Goal: Communication & Community: Answer question/provide support

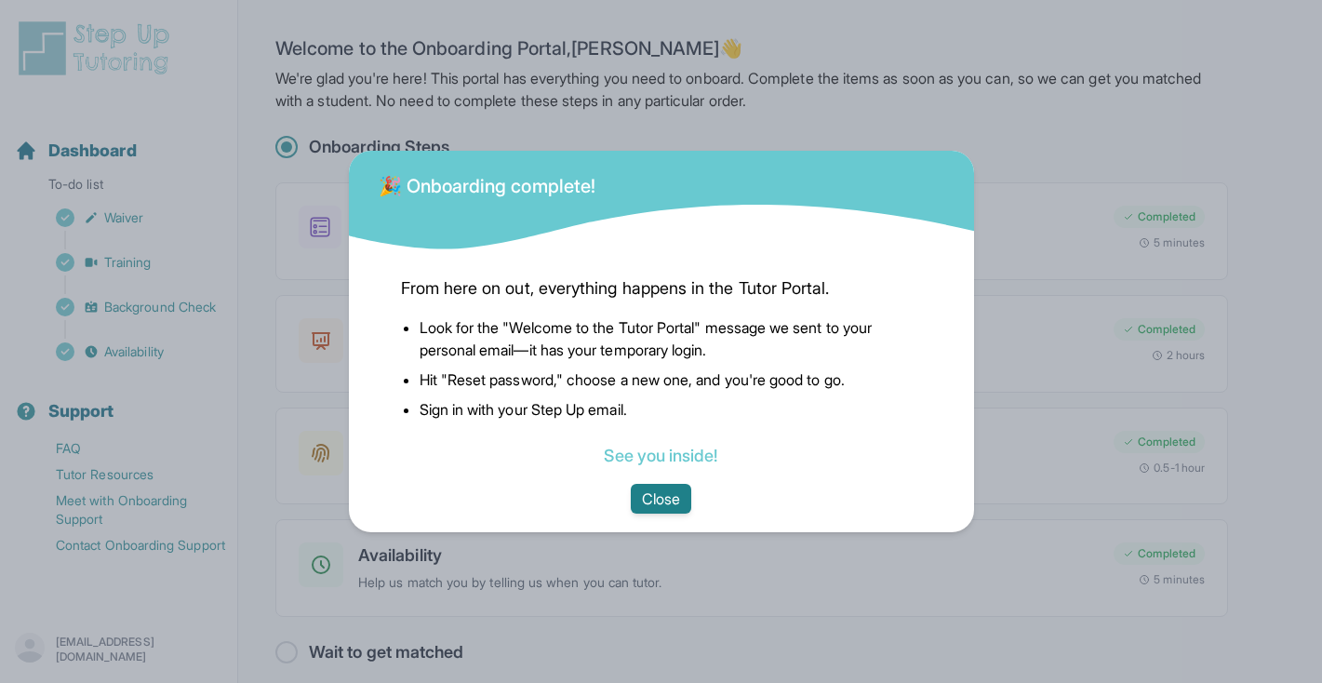
click at [663, 493] on button "Close" at bounding box center [661, 499] width 60 height 30
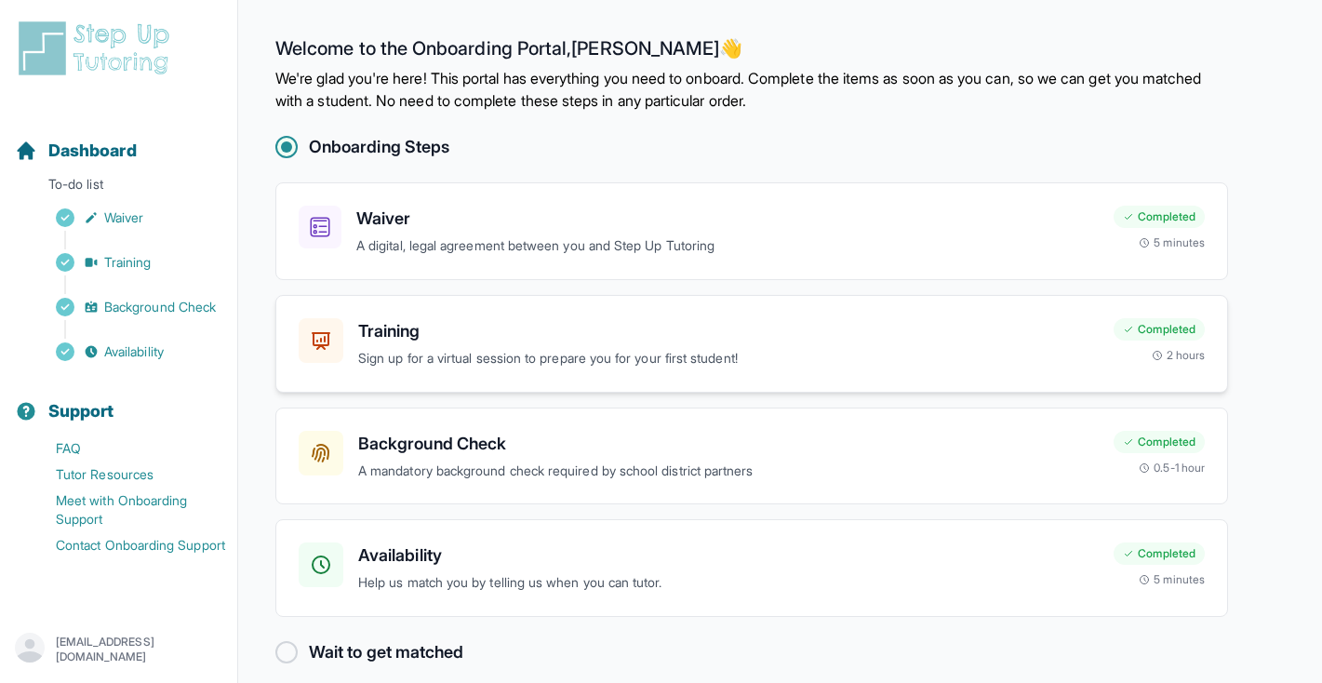
scroll to position [20, 0]
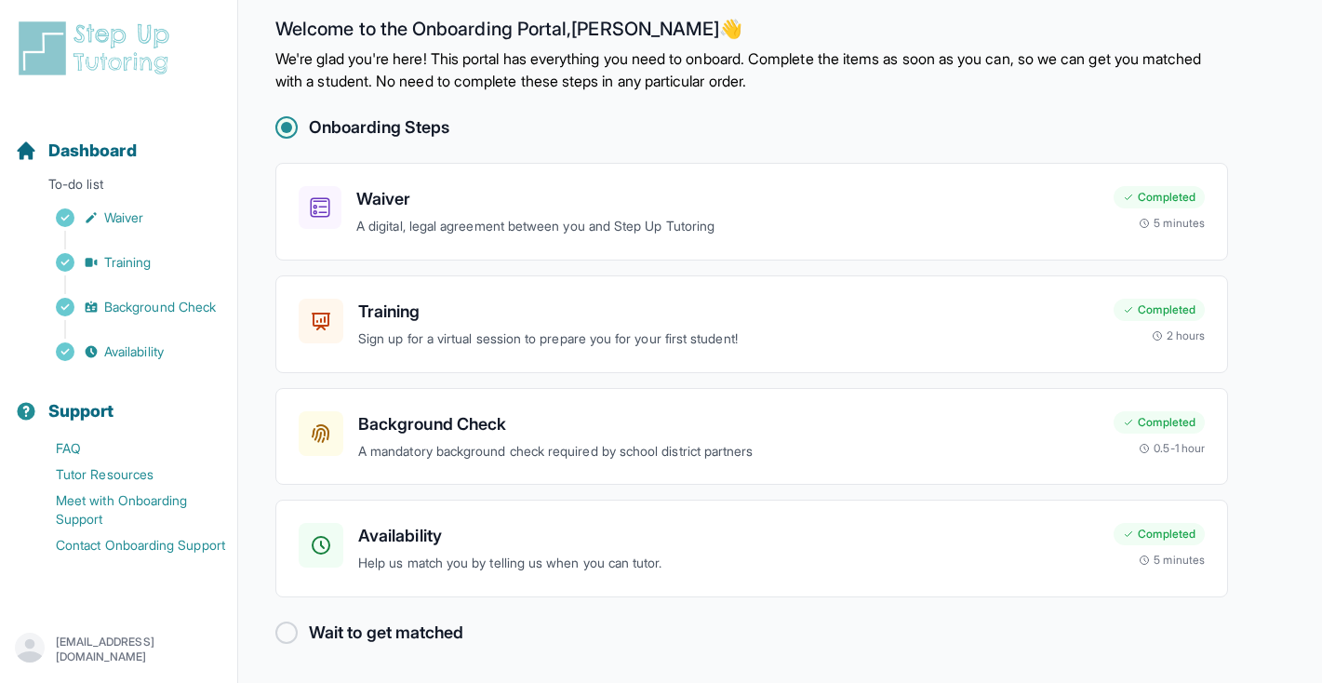
click at [345, 639] on h2 "Wait to get matched" at bounding box center [386, 633] width 154 height 26
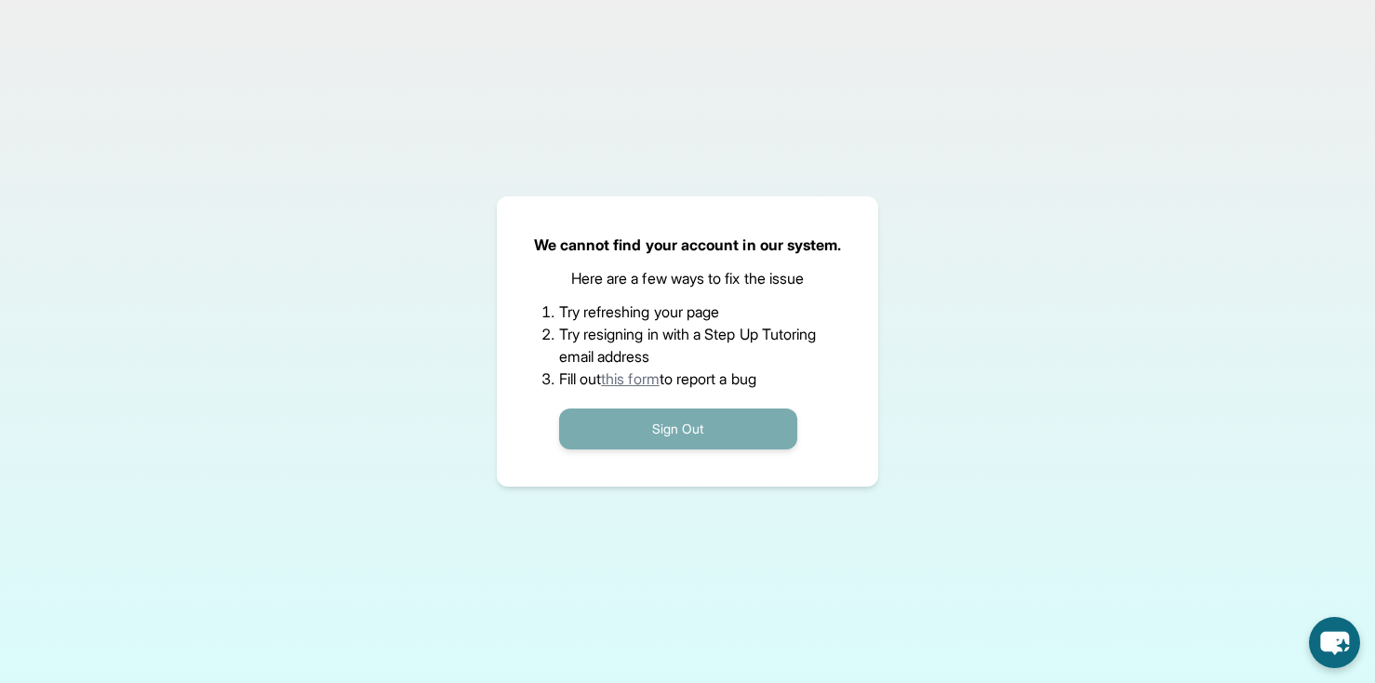
click at [750, 412] on button "Sign Out" at bounding box center [678, 428] width 238 height 41
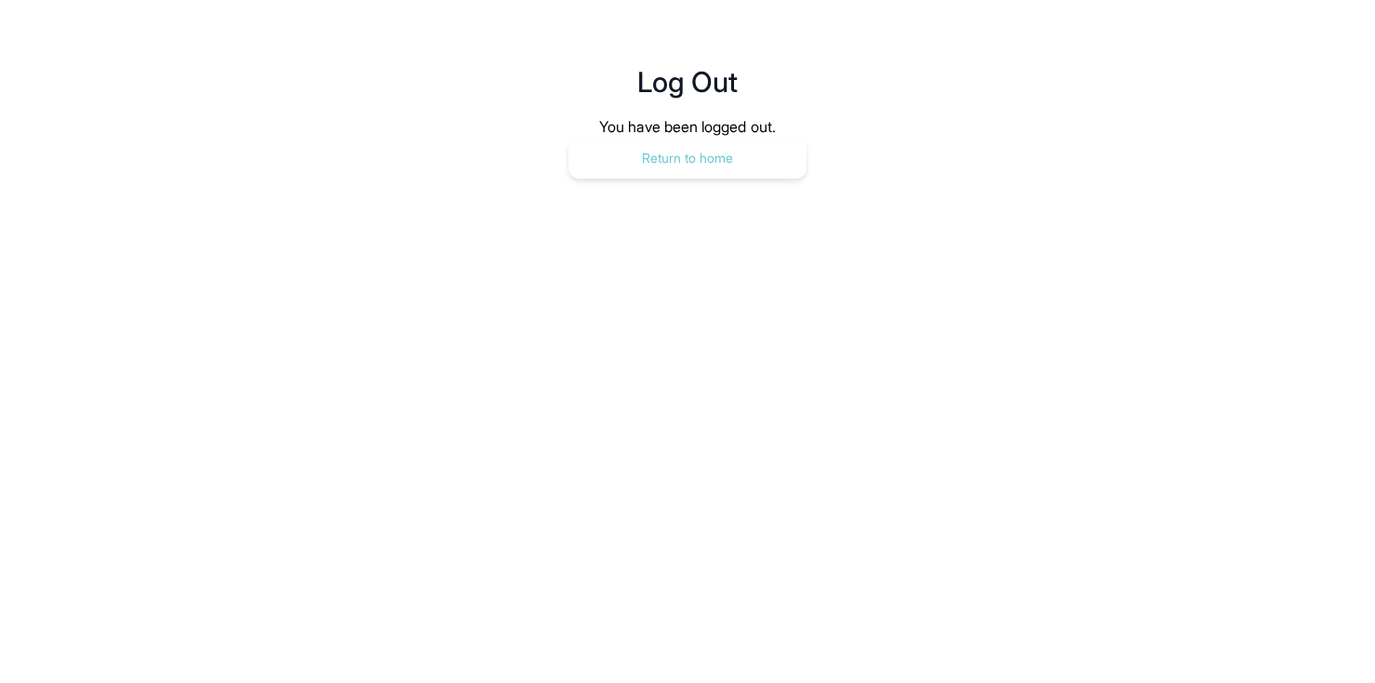
click at [741, 160] on button "Return to home" at bounding box center [688, 158] width 238 height 41
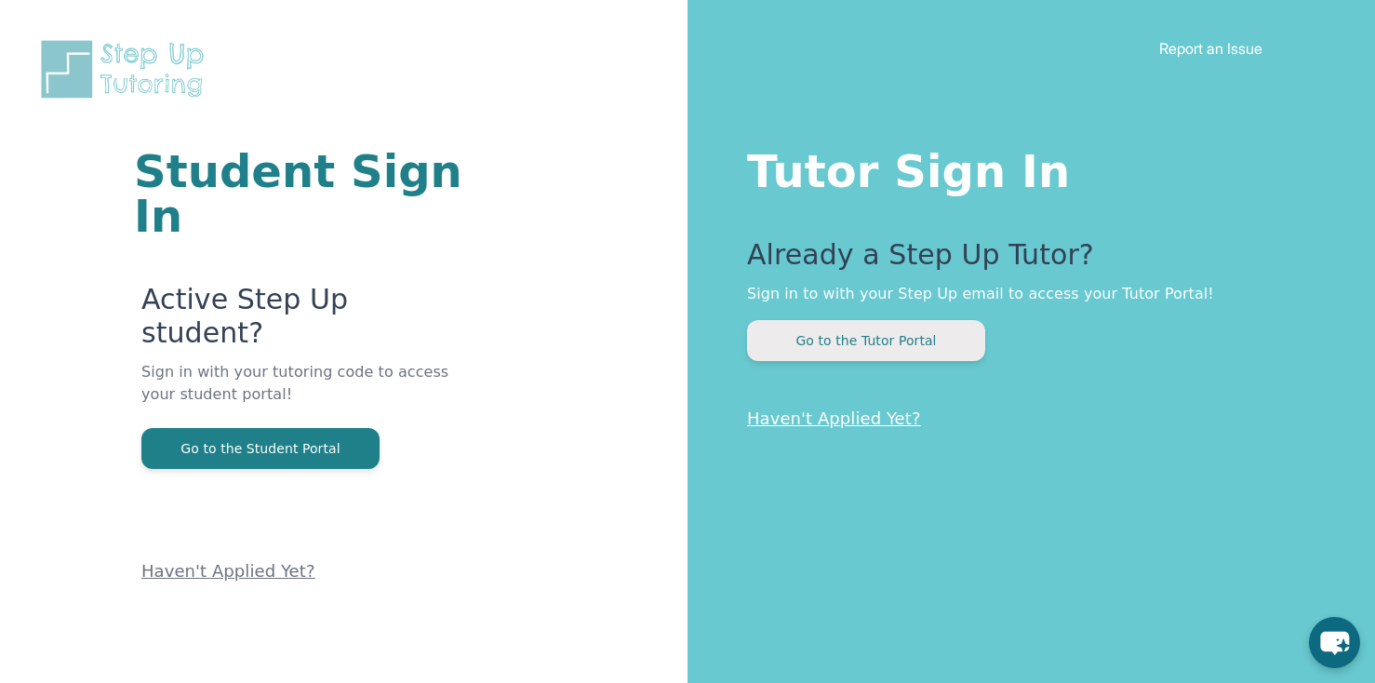
click at [817, 341] on button "Go to the Tutor Portal" at bounding box center [866, 340] width 238 height 41
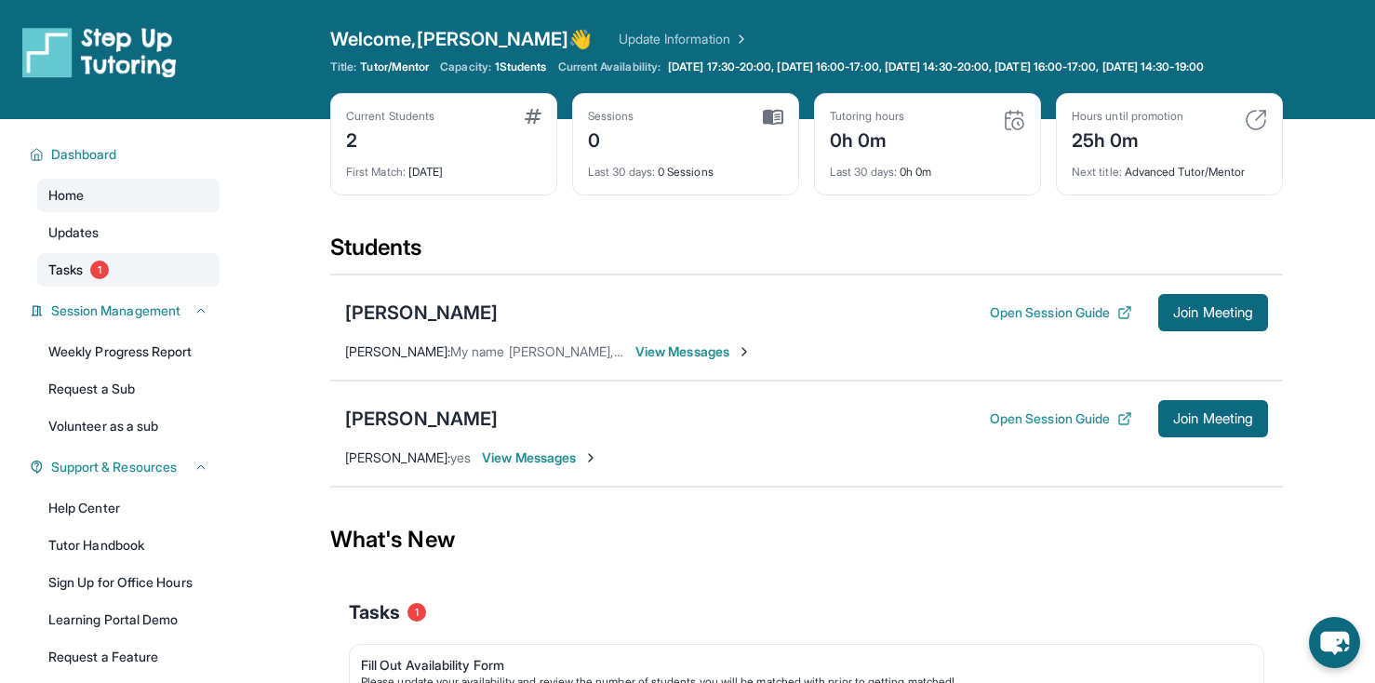
click at [68, 279] on span "Tasks" at bounding box center [65, 270] width 34 height 19
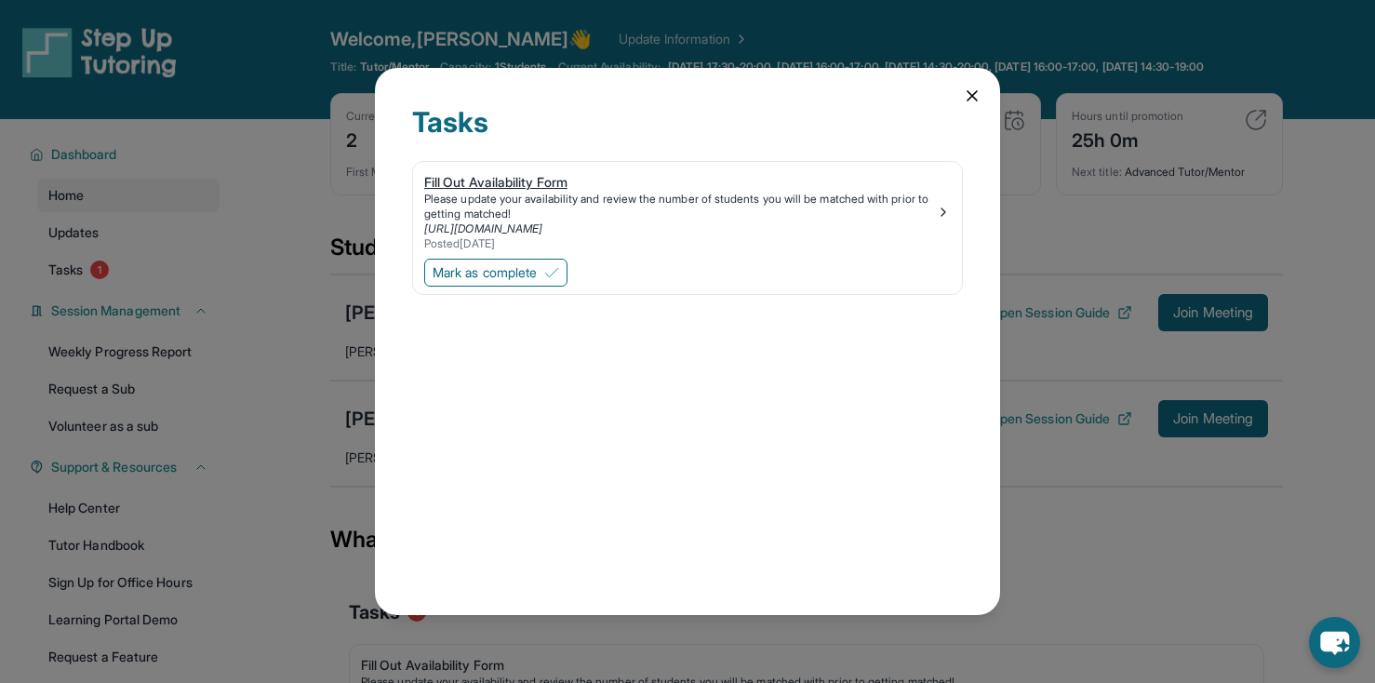
click at [475, 192] on div "Please update your availability and review the number of students you will be m…" at bounding box center [680, 207] width 512 height 30
click at [559, 271] on img at bounding box center [551, 272] width 15 height 15
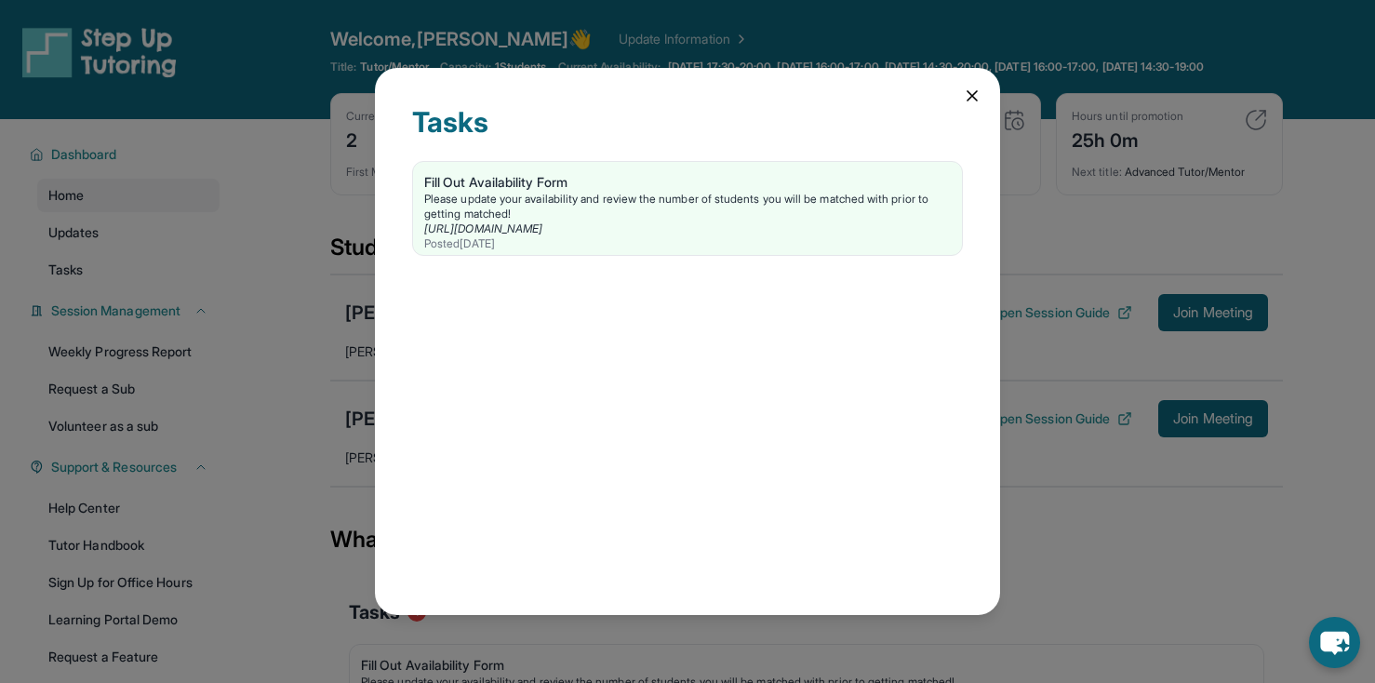
click at [980, 97] on icon at bounding box center [972, 96] width 19 height 19
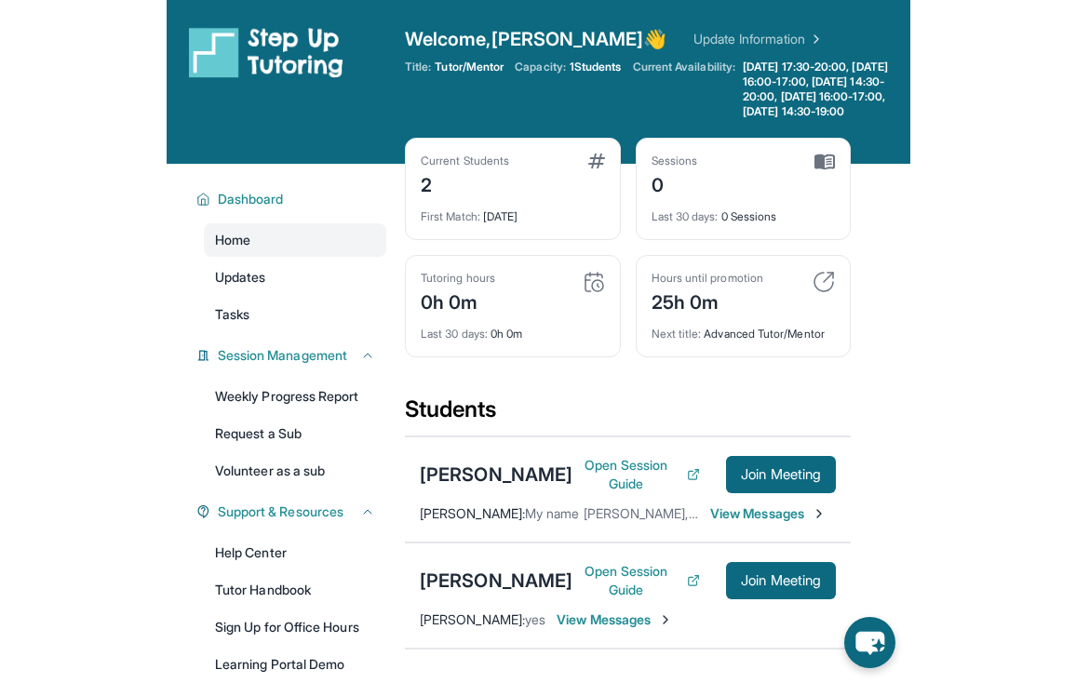
scroll to position [2, 0]
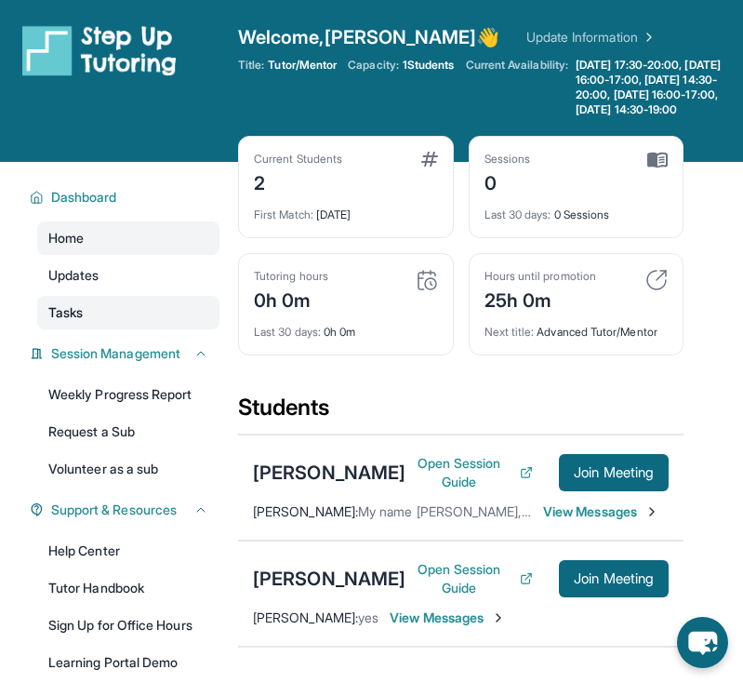
click at [81, 329] on link "Tasks" at bounding box center [128, 312] width 182 height 33
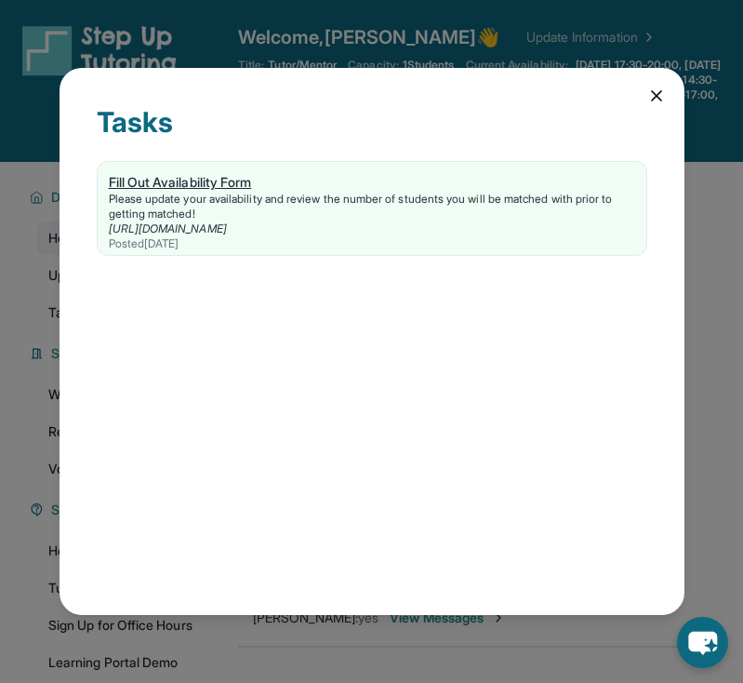
click at [219, 194] on div "Please update your availability and review the number of students you will be m…" at bounding box center [372, 207] width 527 height 30
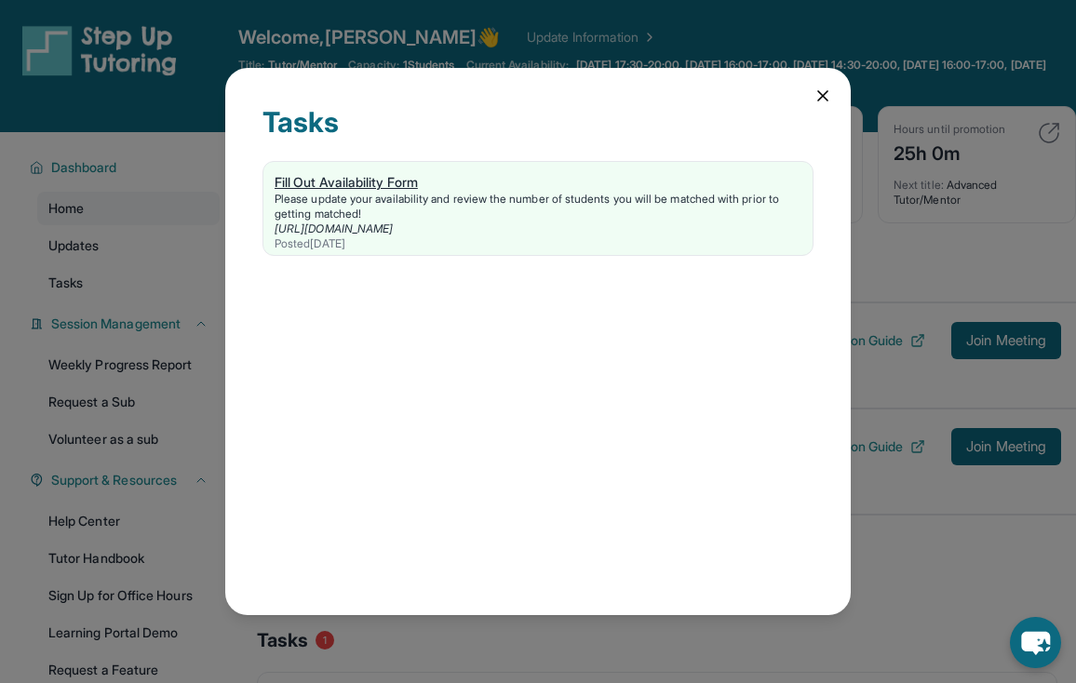
click at [523, 205] on div "Please update your availability and review the number of students you will be m…" at bounding box center [537, 207] width 527 height 30
click at [523, 194] on div "Please update your availability and review the number of students you will be m…" at bounding box center [537, 207] width 527 height 30
click at [818, 91] on icon at bounding box center [822, 95] width 9 height 9
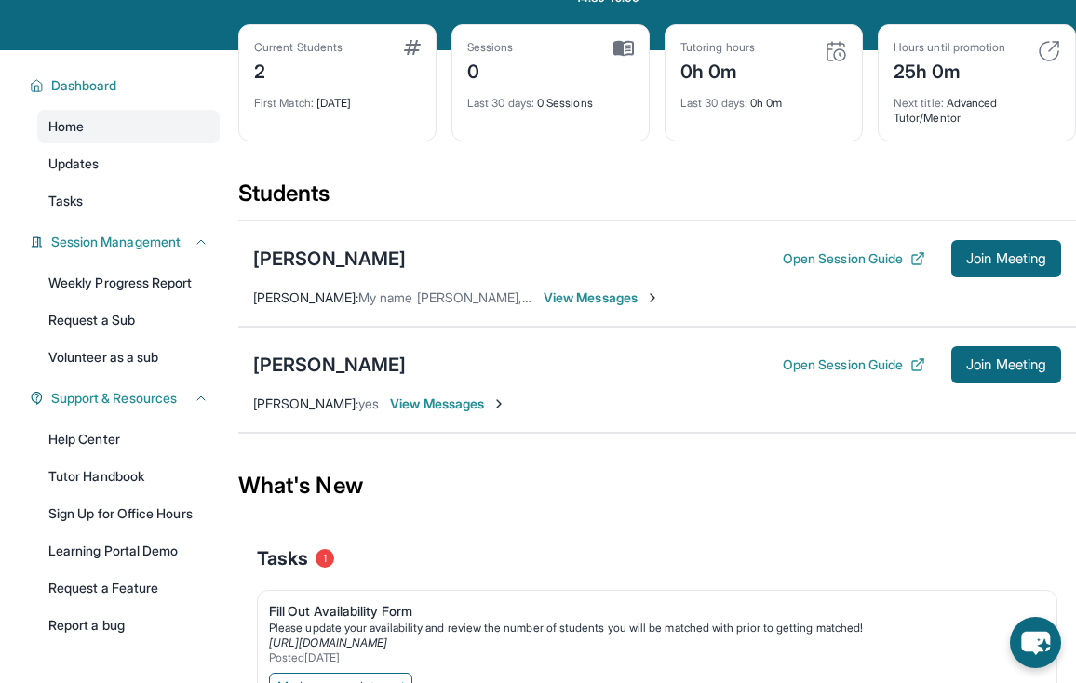
scroll to position [181, 0]
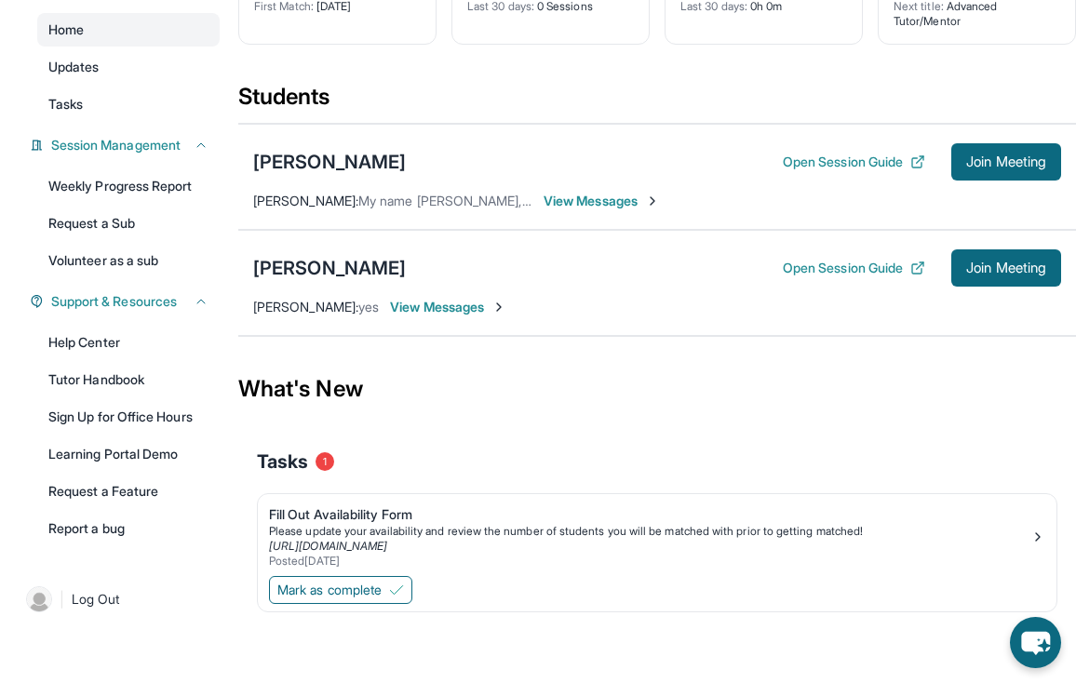
click at [640, 203] on span "View Messages" at bounding box center [601, 201] width 116 height 19
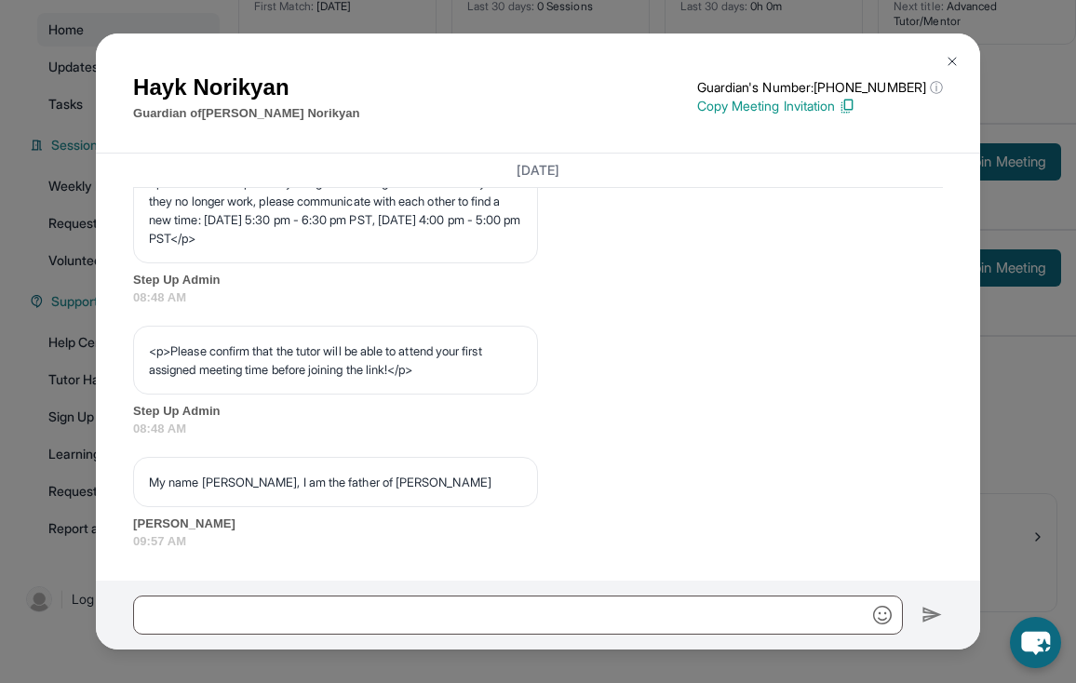
scroll to position [1111, 0]
click at [953, 54] on img at bounding box center [951, 61] width 15 height 15
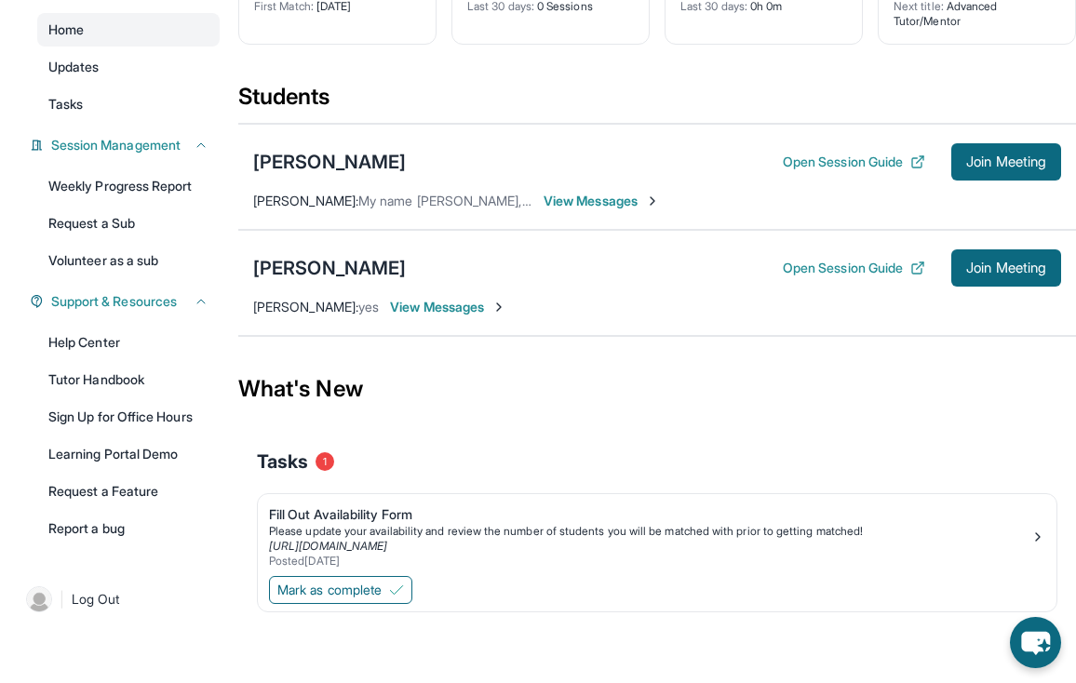
click at [458, 309] on span "View Messages" at bounding box center [448, 307] width 116 height 19
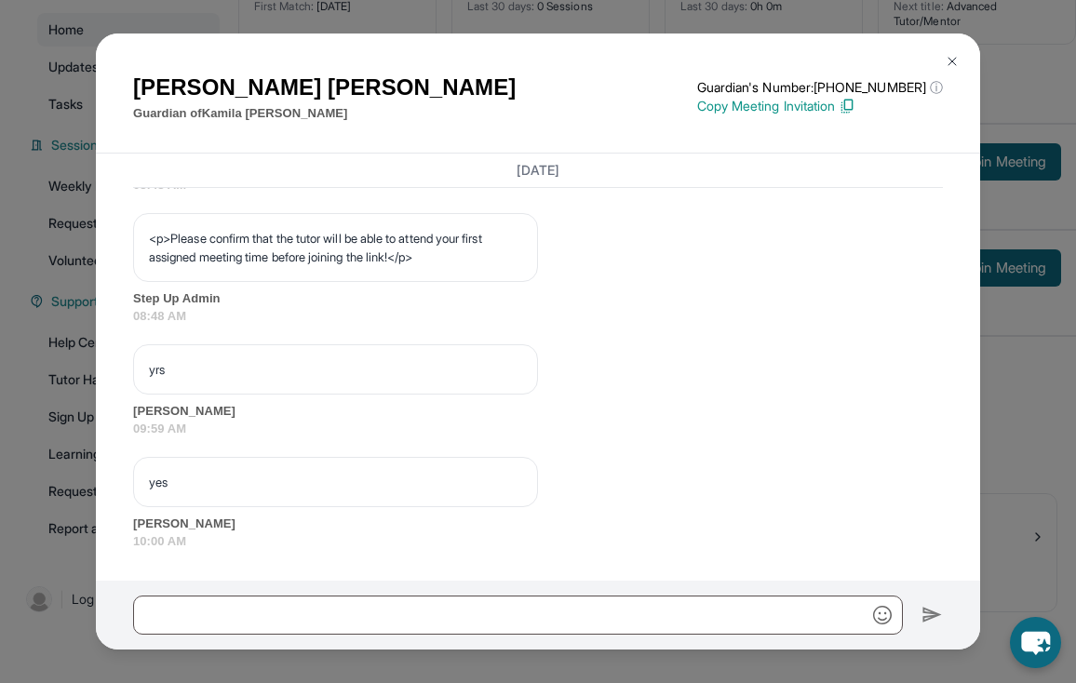
scroll to position [1224, 0]
click at [944, 67] on img at bounding box center [951, 61] width 15 height 15
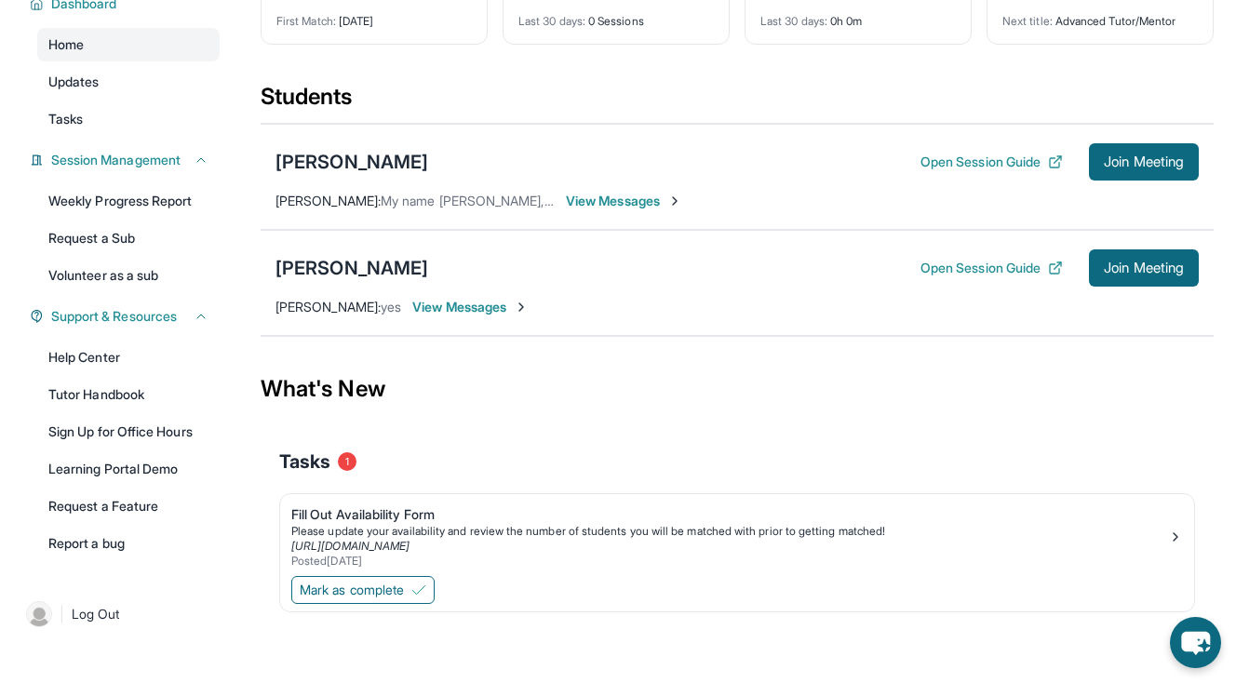
scroll to position [0, 0]
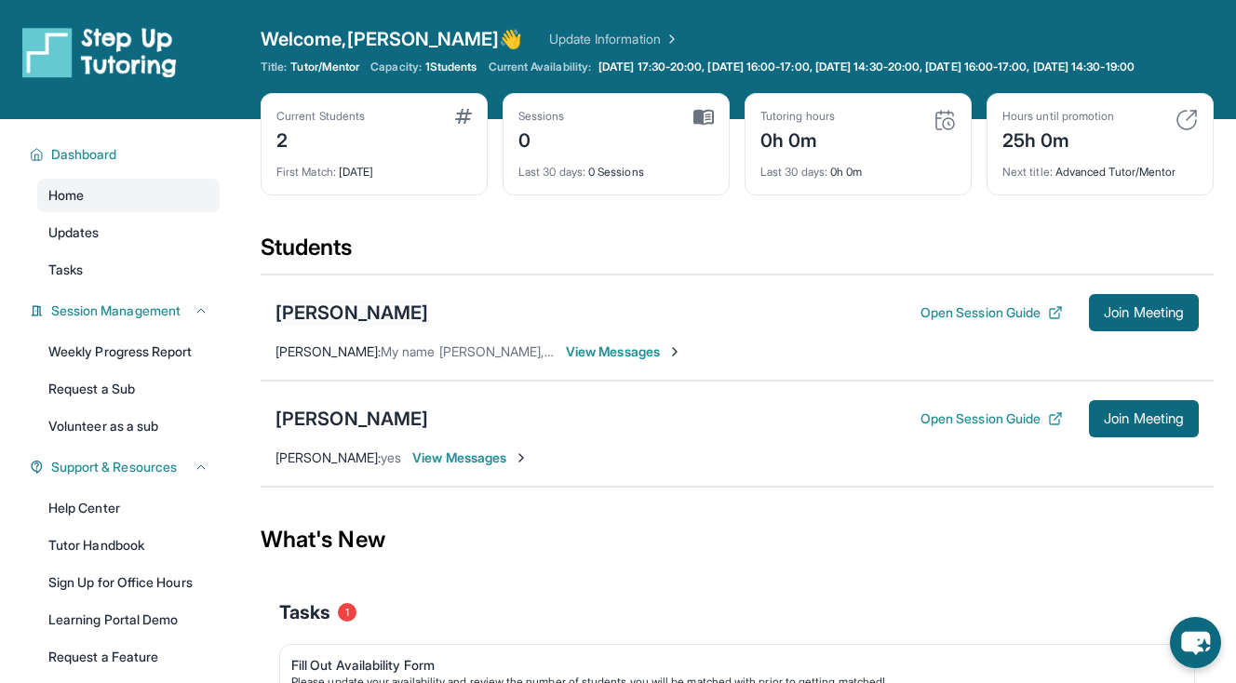
click at [367, 319] on div "[PERSON_NAME]" at bounding box center [351, 313] width 153 height 26
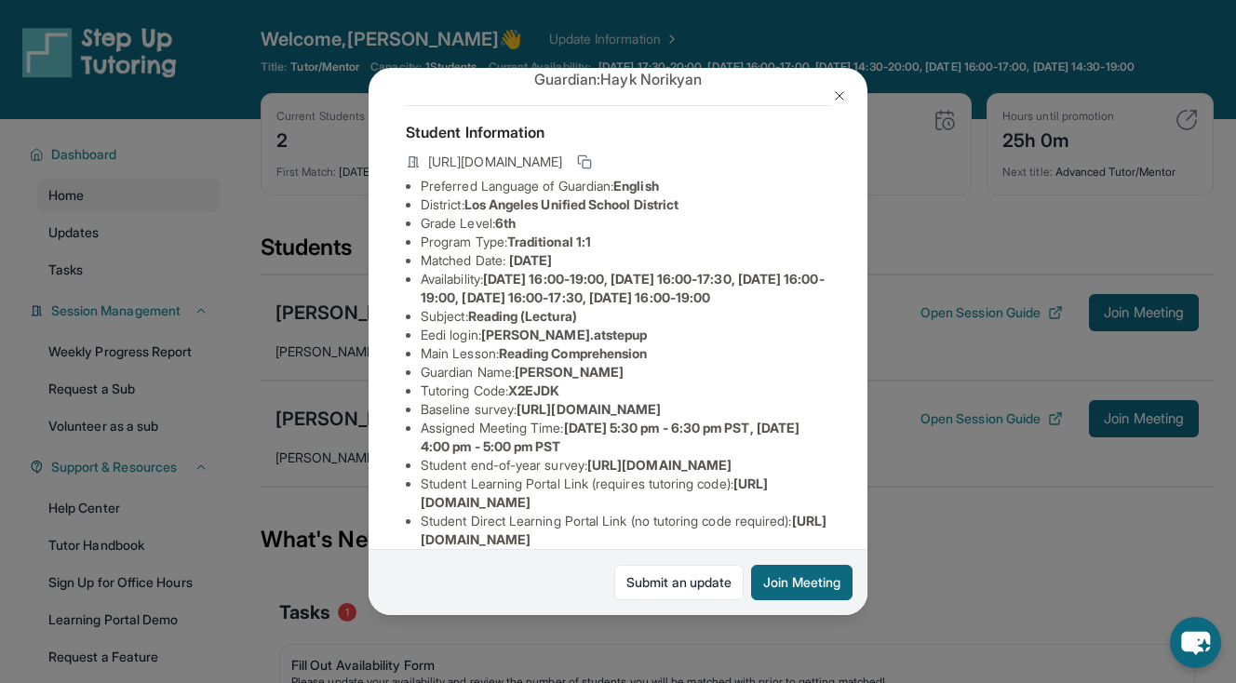
scroll to position [66, 0]
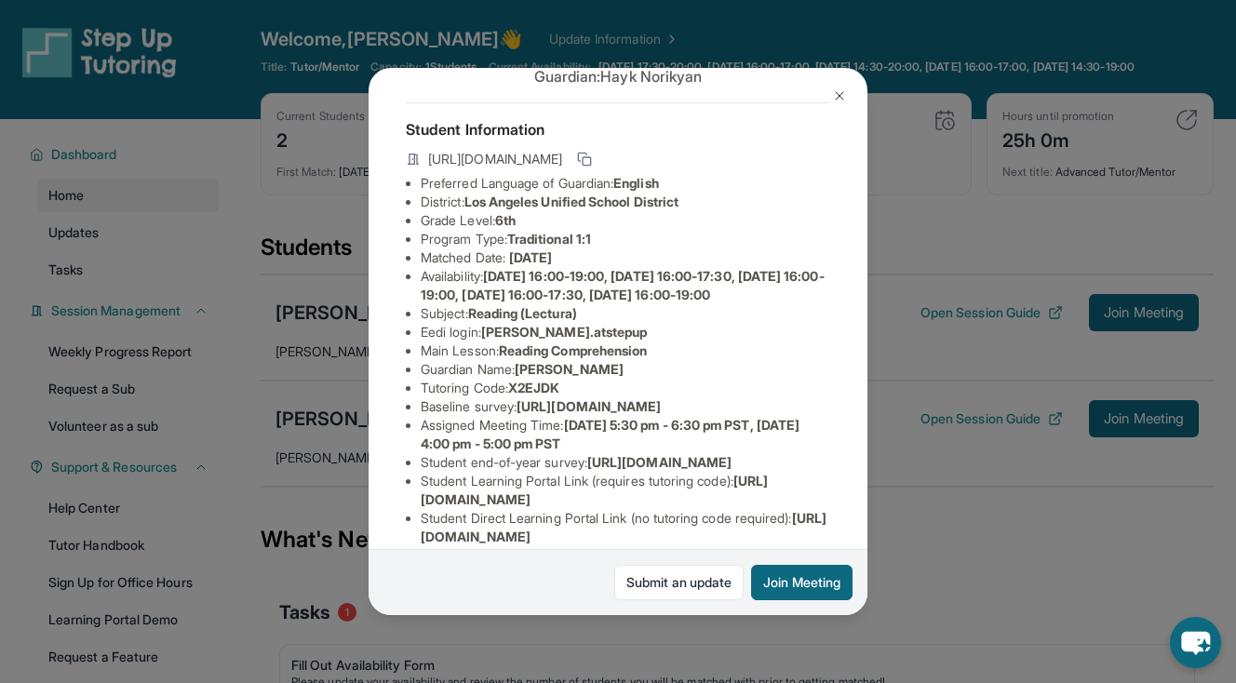
click at [845, 88] on img at bounding box center [839, 95] width 15 height 15
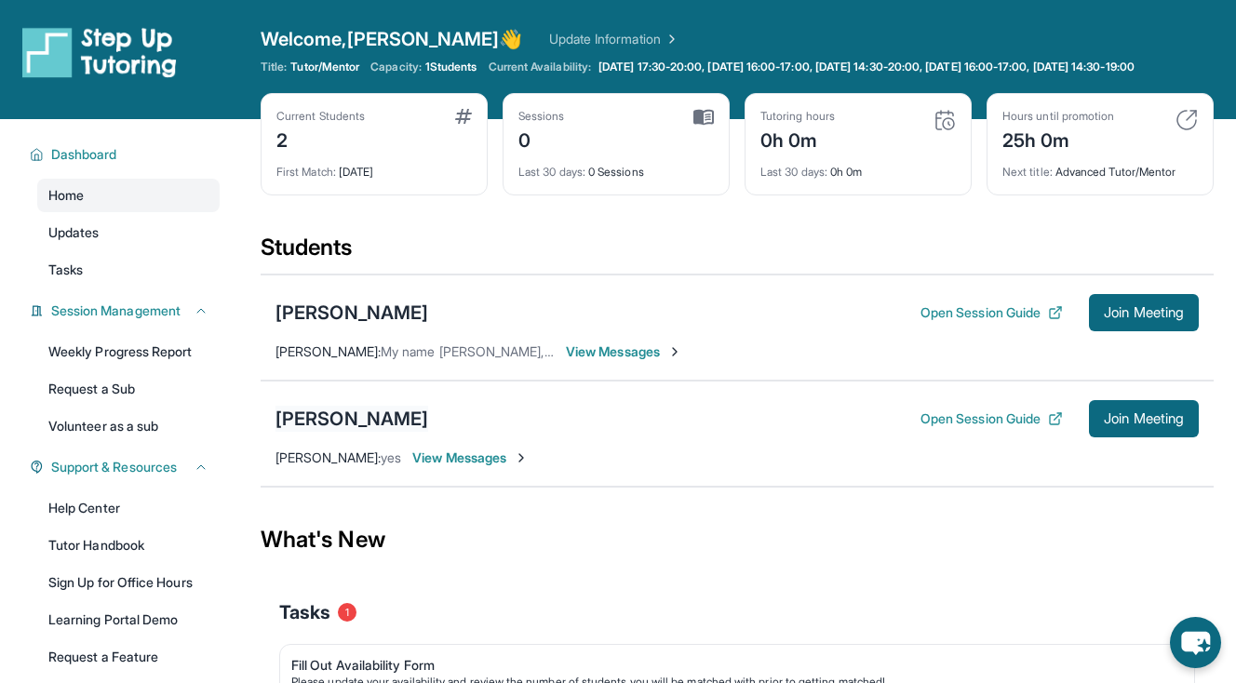
click at [338, 432] on div "[PERSON_NAME]" at bounding box center [351, 419] width 153 height 26
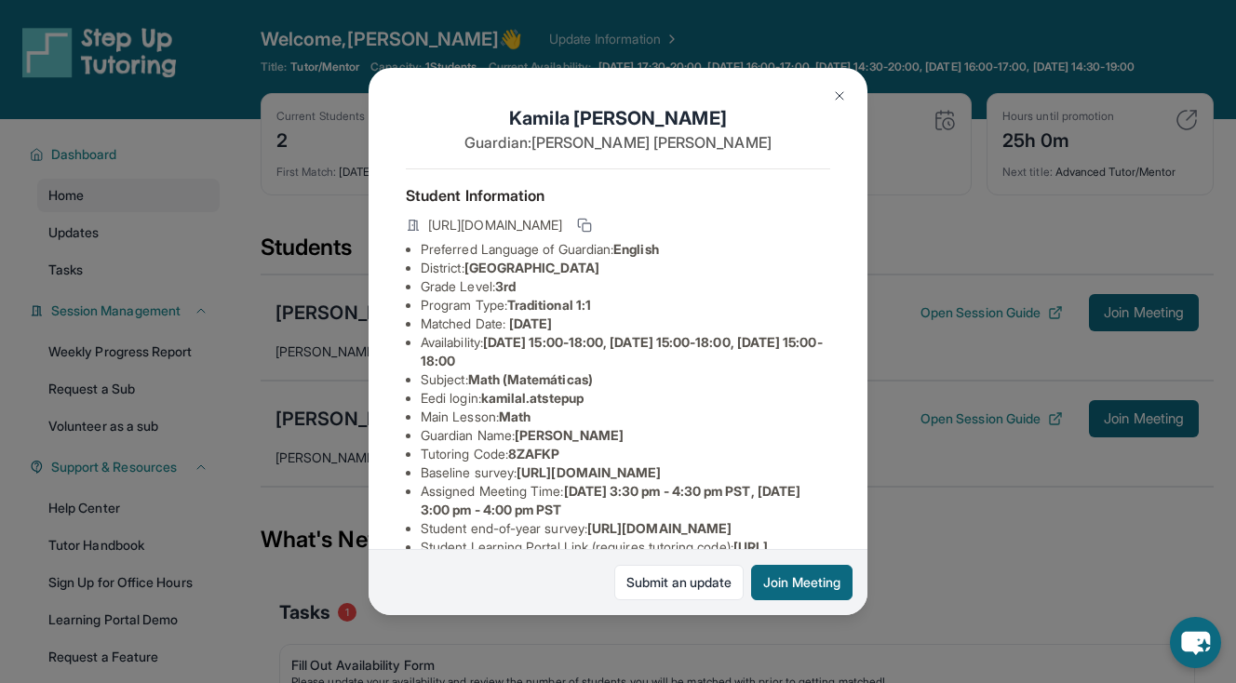
click at [837, 96] on img at bounding box center [839, 95] width 15 height 15
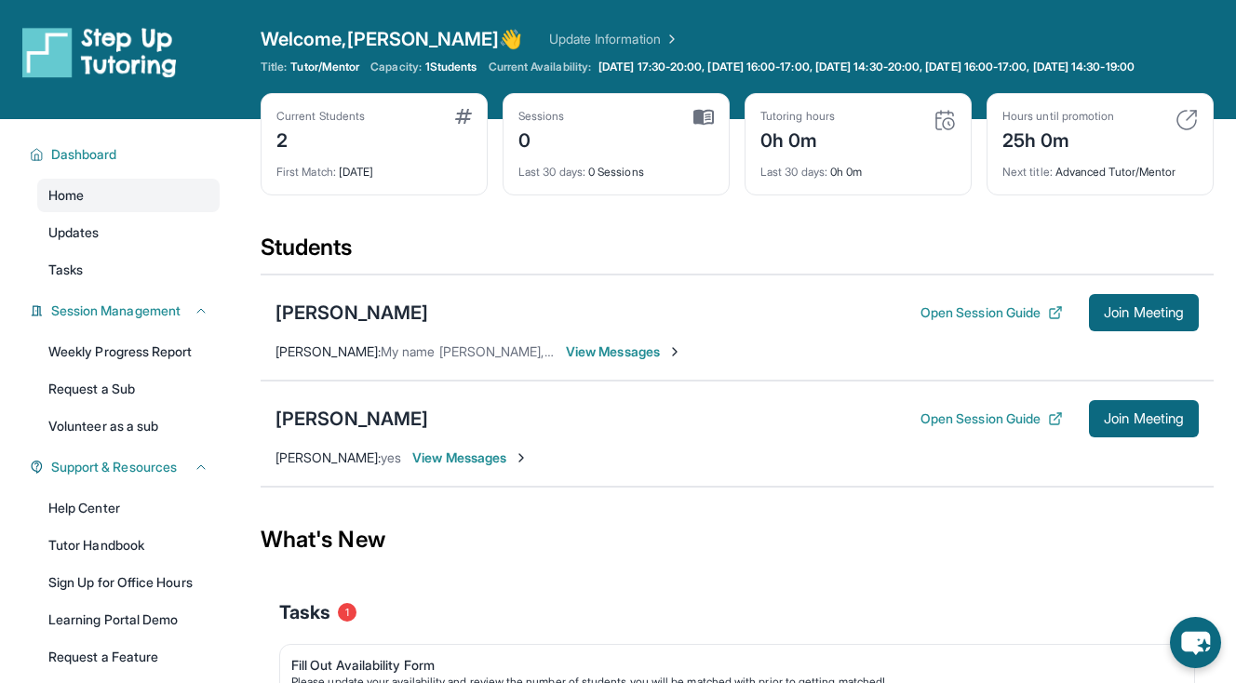
click at [417, 359] on span "My name [PERSON_NAME], I am the father of [PERSON_NAME]" at bounding box center [567, 351] width 373 height 16
click at [597, 361] on span "View Messages" at bounding box center [624, 351] width 116 height 19
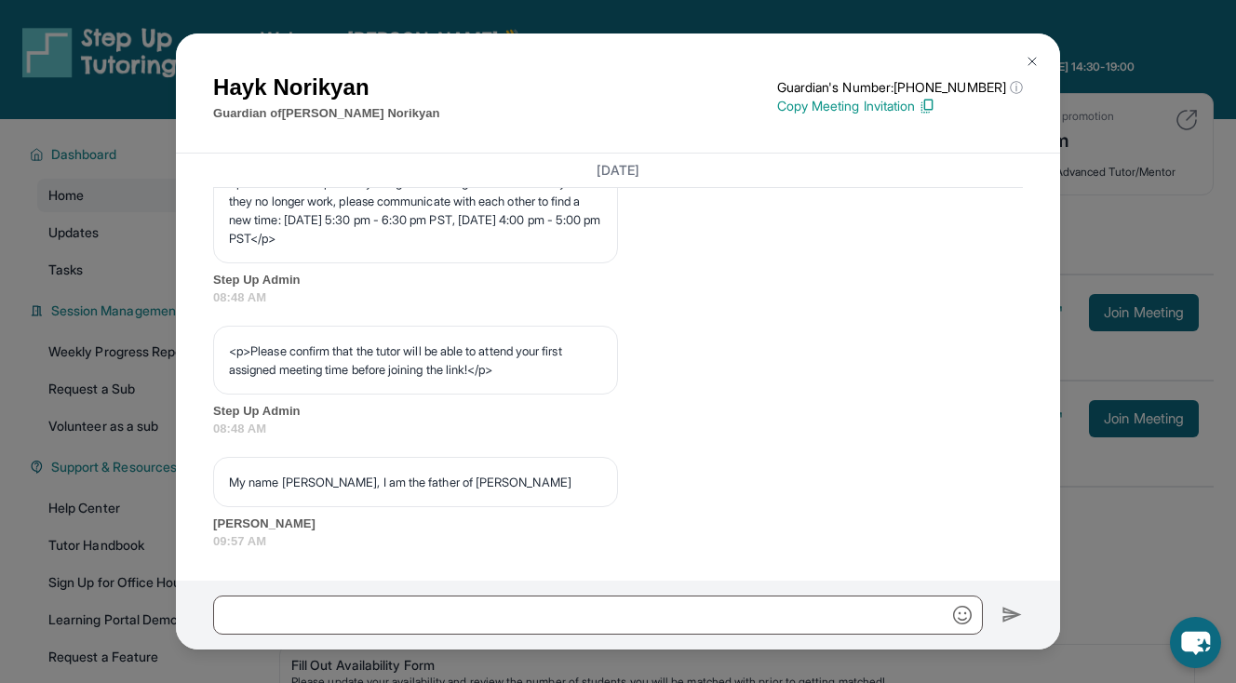
scroll to position [1111, 0]
click at [1037, 60] on img at bounding box center [1031, 61] width 15 height 15
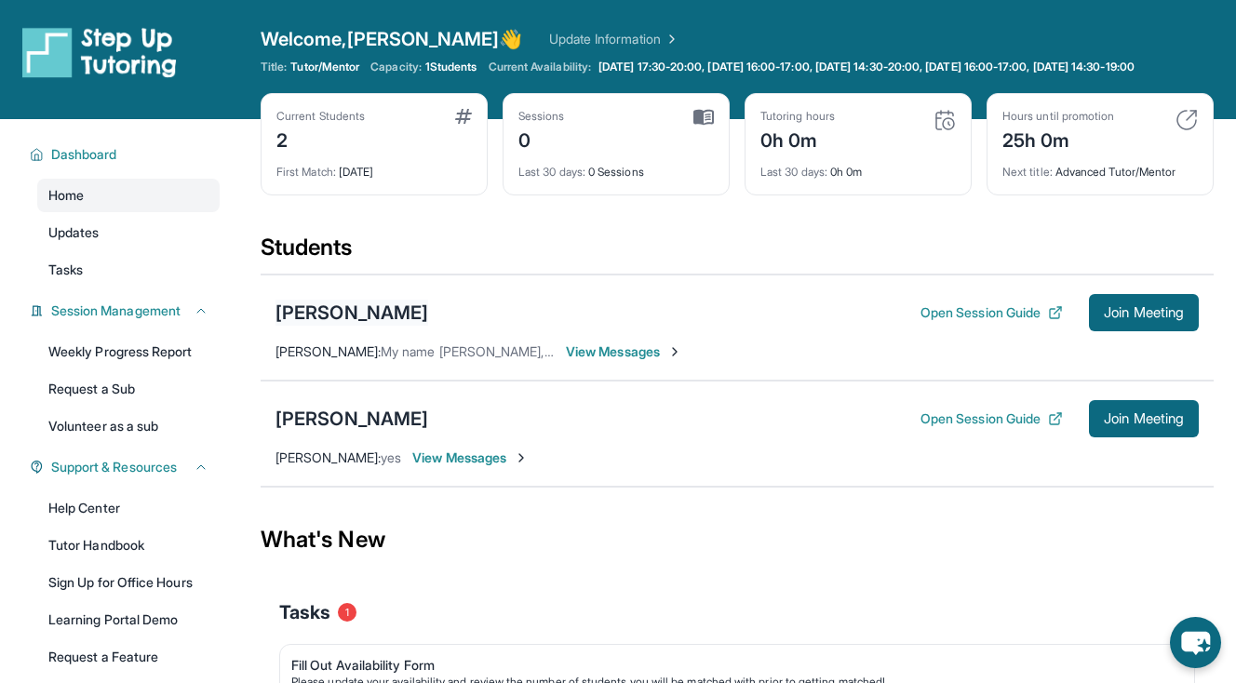
click at [378, 326] on div "[PERSON_NAME]" at bounding box center [351, 313] width 153 height 26
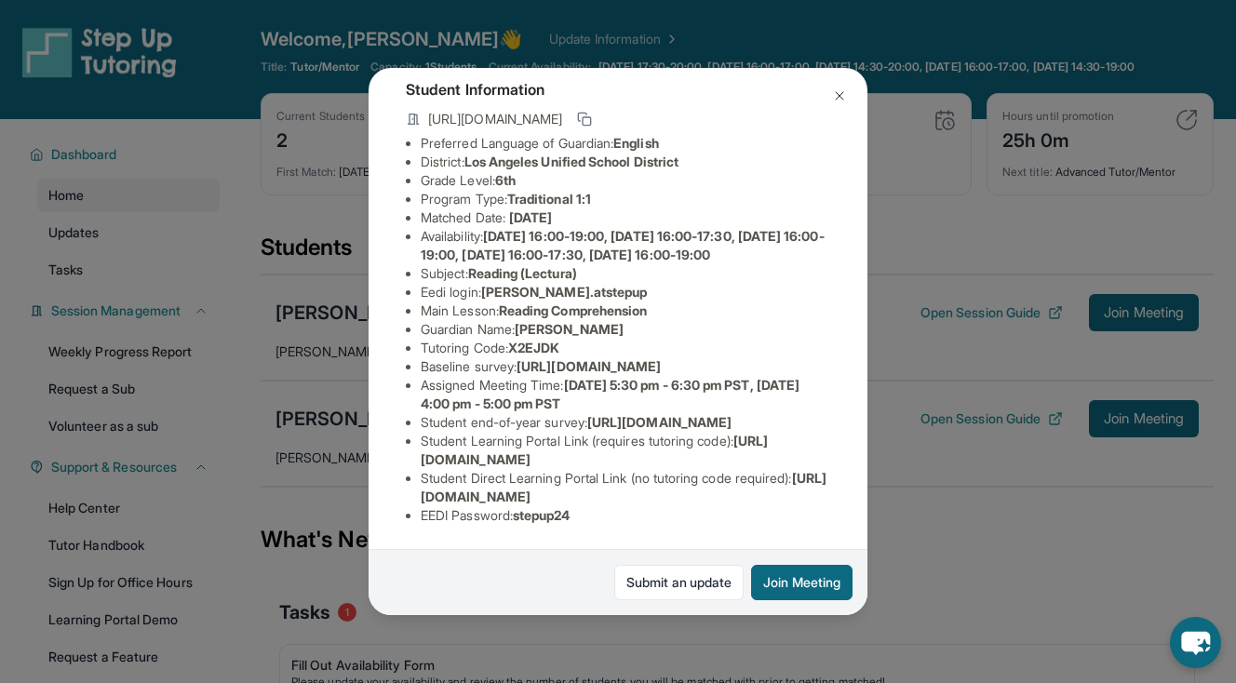
scroll to position [129, 0]
click at [964, 189] on div "[PERSON_NAME] Guardian: [PERSON_NAME] Student Information [URL][DOMAIN_NAME] Pr…" at bounding box center [618, 341] width 1236 height 683
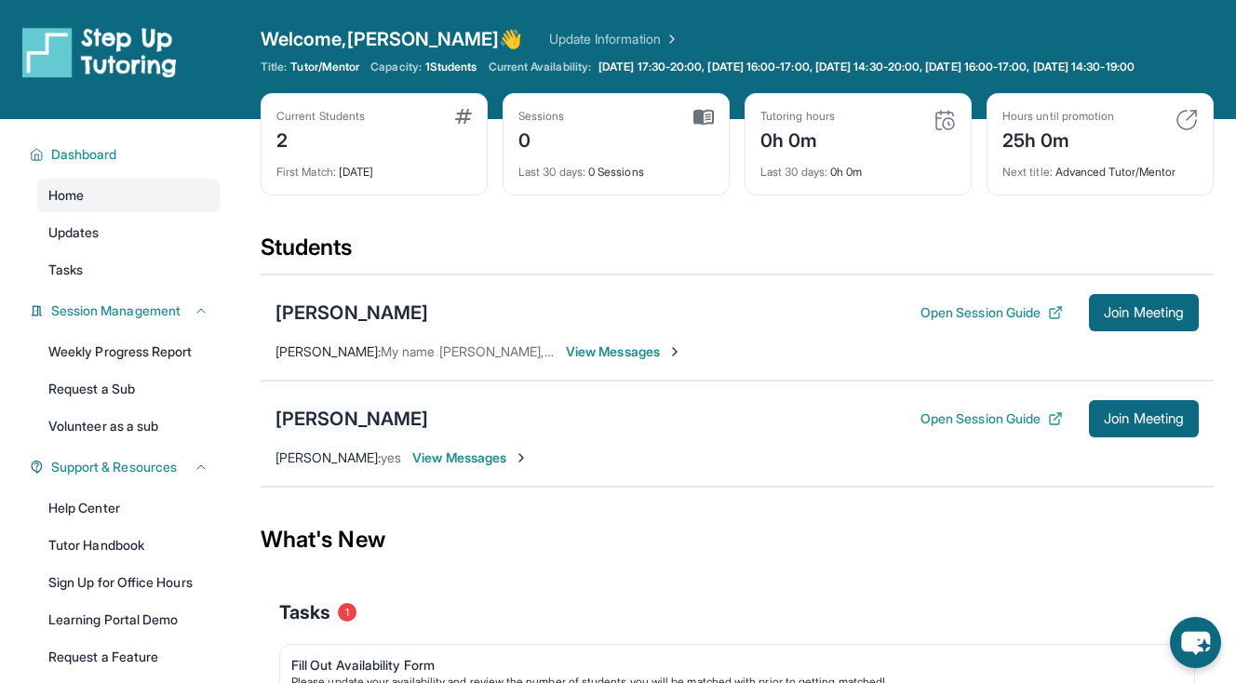
click at [324, 432] on div "[PERSON_NAME]" at bounding box center [351, 419] width 153 height 26
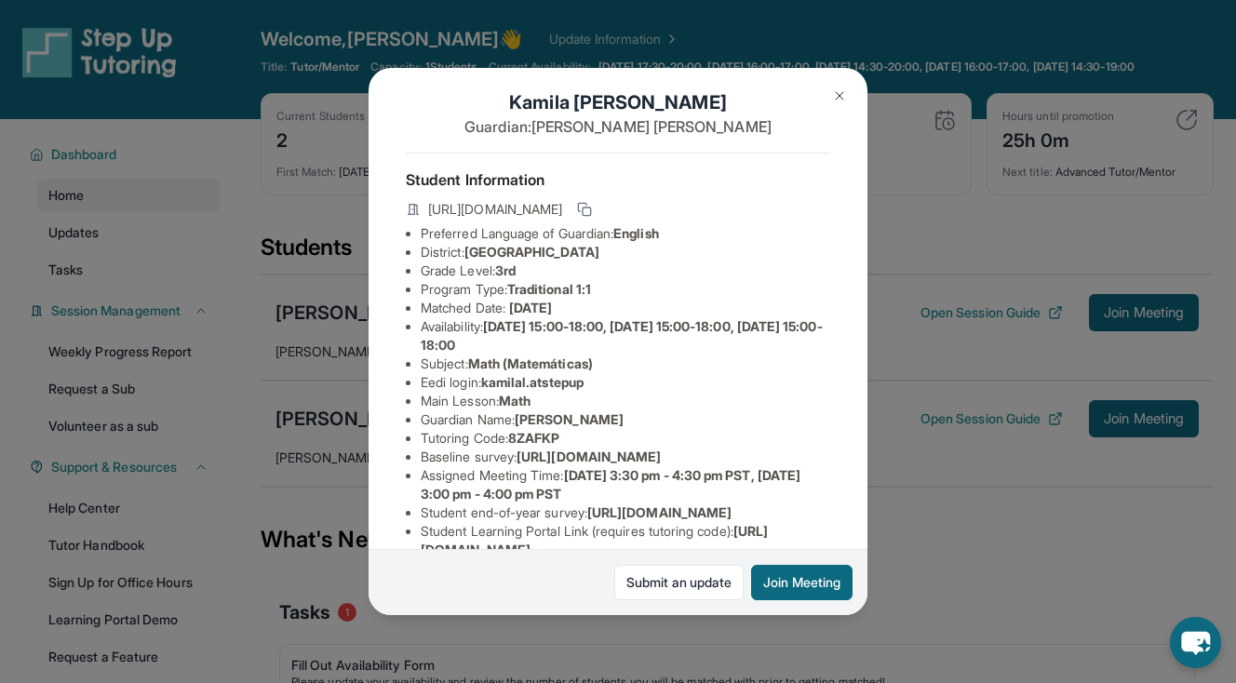
scroll to position [17, 0]
click at [898, 244] on div "[PERSON_NAME] Guardian: [PERSON_NAME] Student Information [URL][DOMAIN_NAME] Pr…" at bounding box center [618, 341] width 1236 height 683
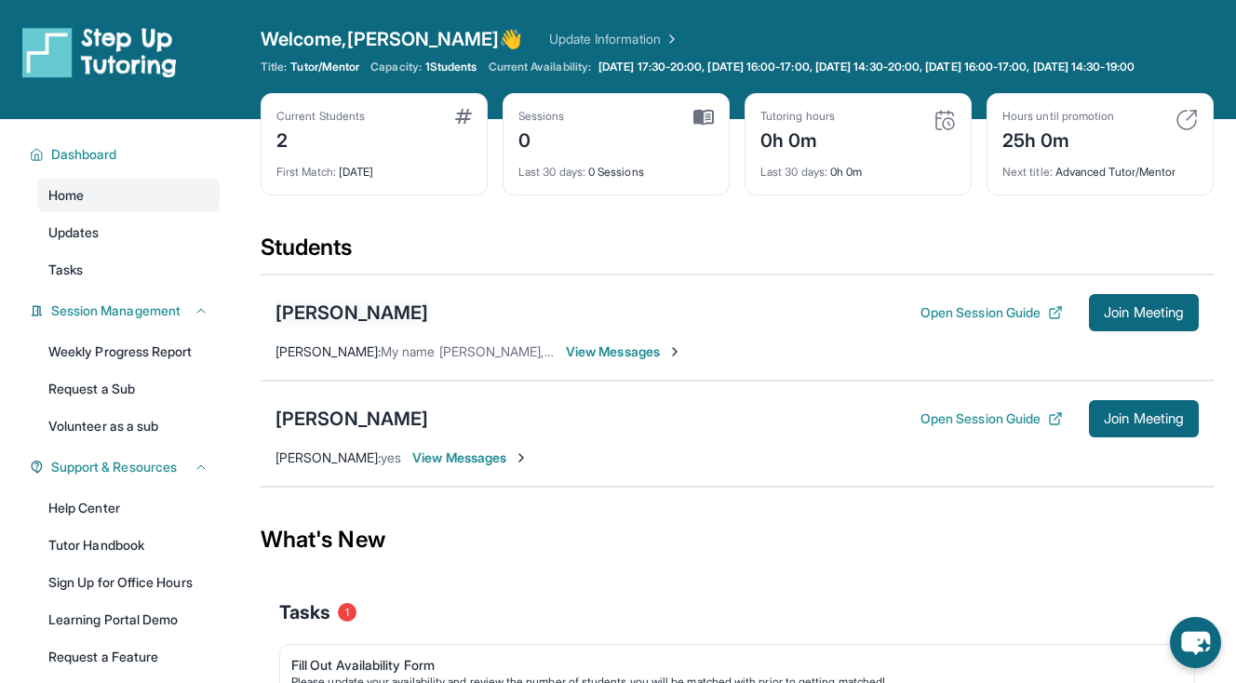
click at [369, 326] on div "[PERSON_NAME]" at bounding box center [351, 313] width 153 height 26
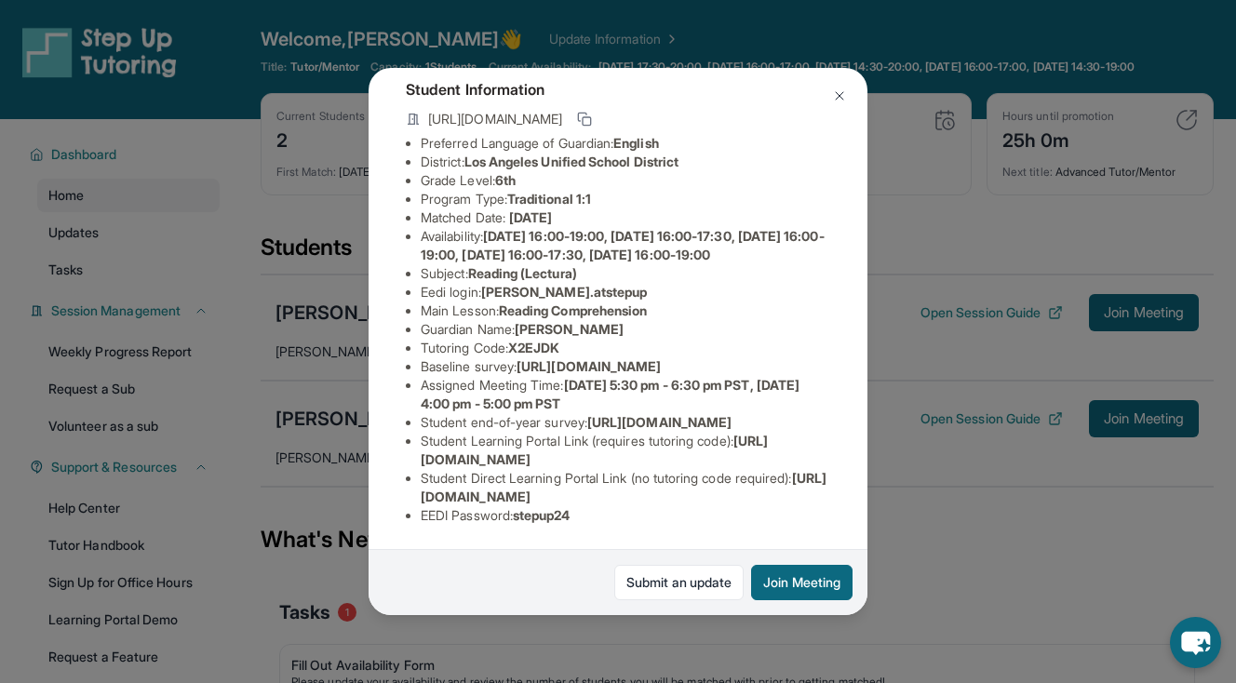
scroll to position [255, 0]
click at [345, 405] on div "[PERSON_NAME] Guardian: [PERSON_NAME] Student Information [URL][DOMAIN_NAME] Pr…" at bounding box center [618, 341] width 1236 height 683
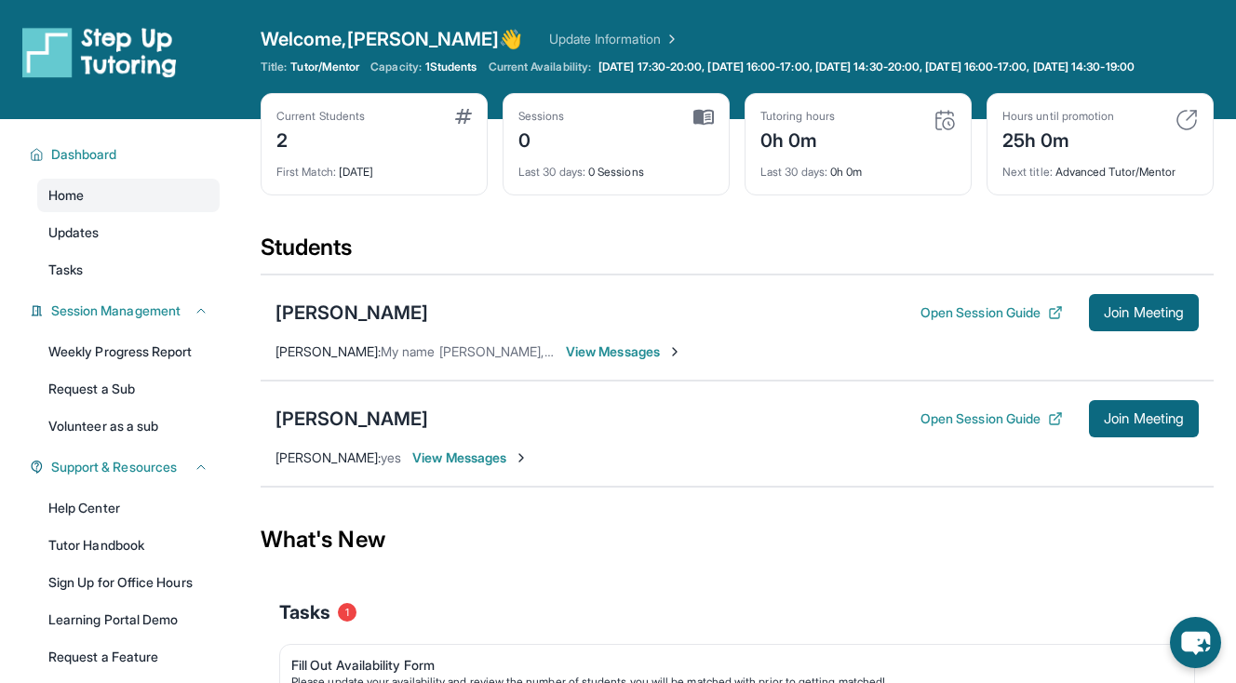
click at [639, 361] on span "View Messages" at bounding box center [624, 351] width 116 height 19
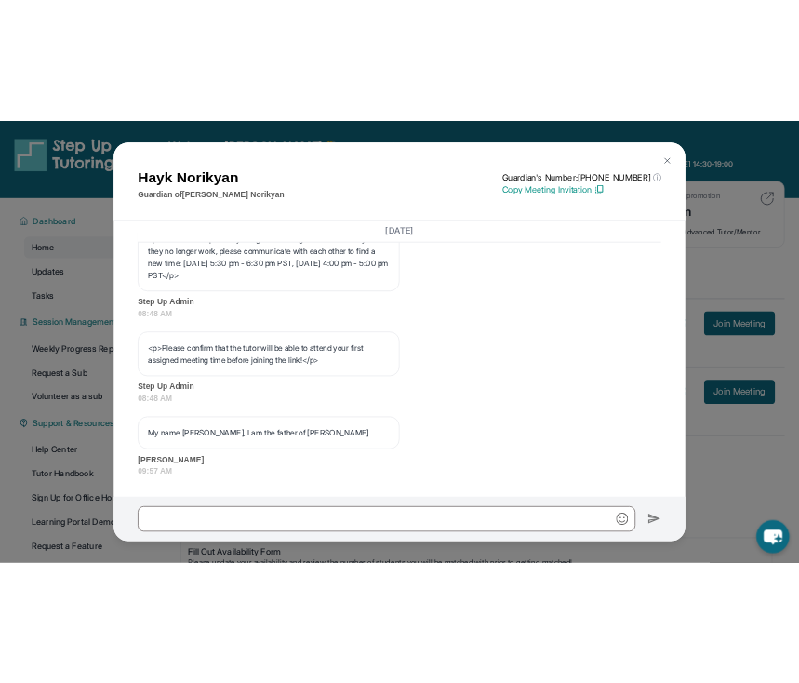
scroll to position [1111, 0]
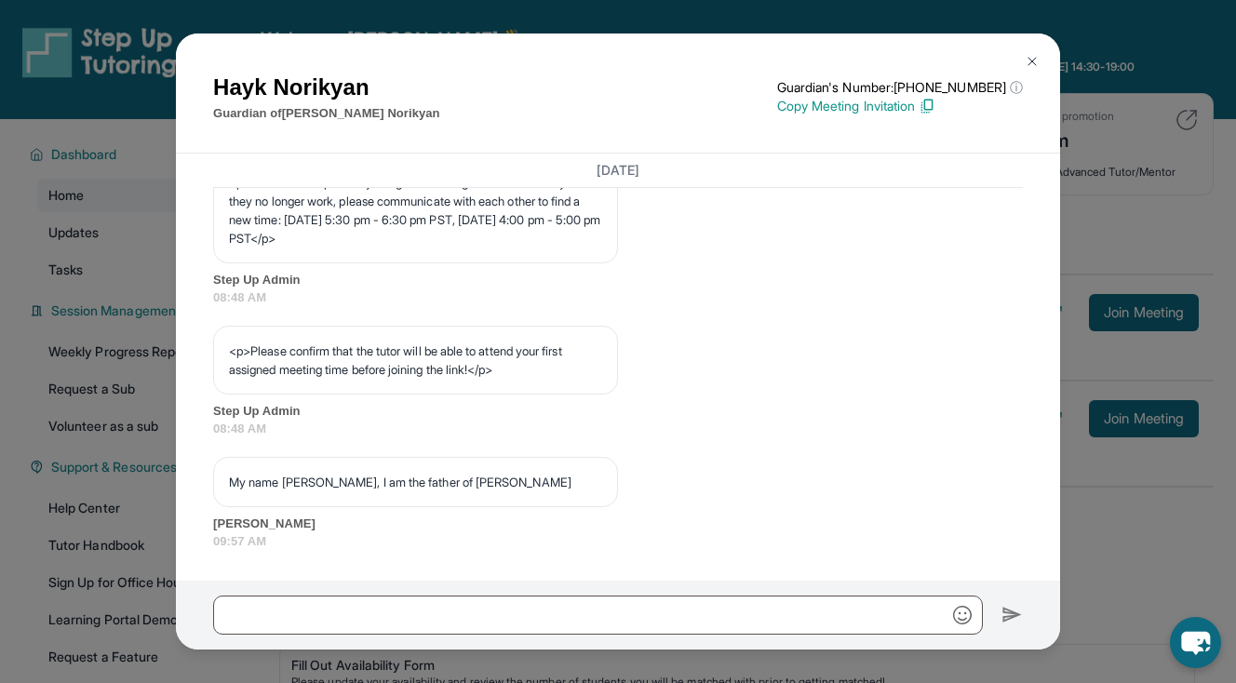
click at [1043, 67] on button at bounding box center [1031, 61] width 37 height 37
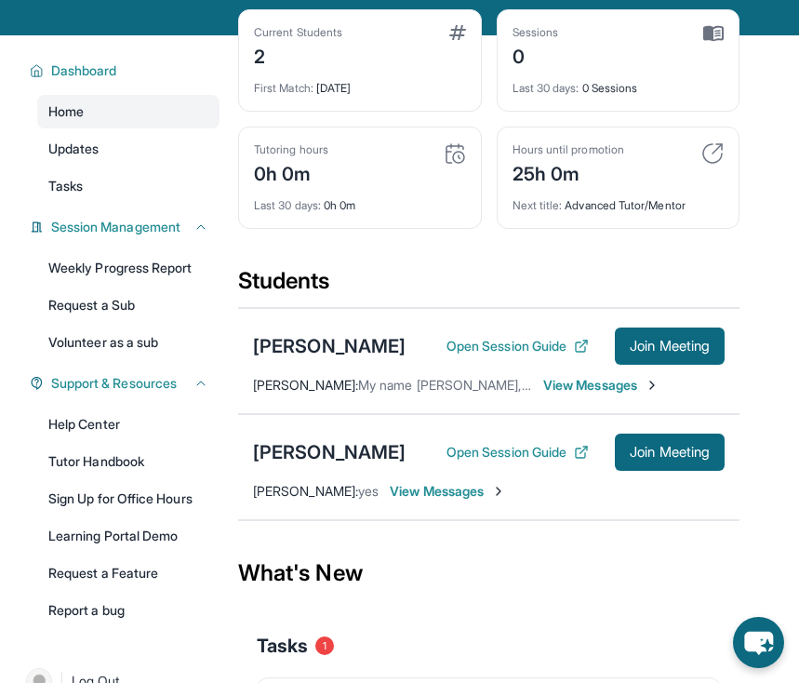
scroll to position [119, 0]
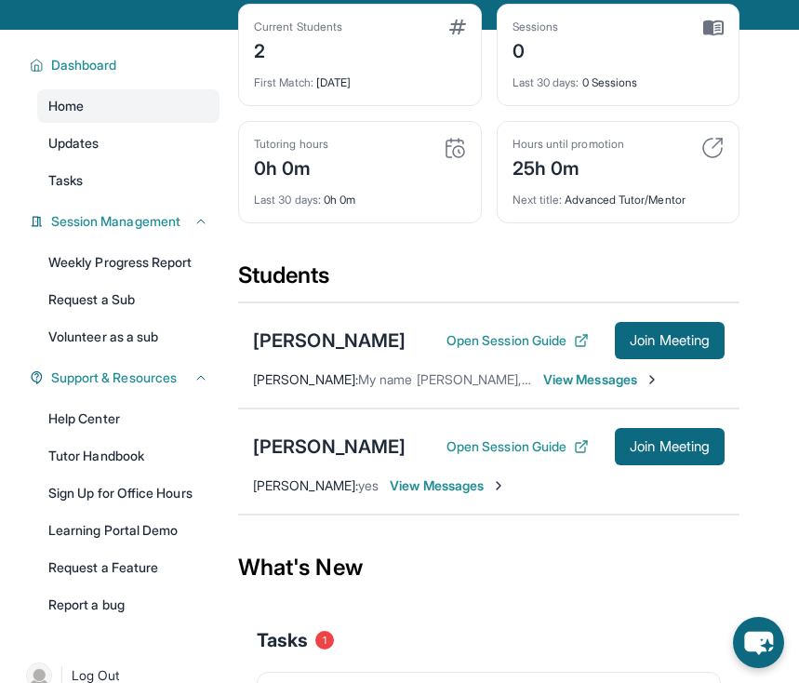
click at [419, 512] on div "[PERSON_NAME] Open Session Guide Join Meeting [PERSON_NAME] : yes View Messages" at bounding box center [489, 461] width 502 height 106
click at [410, 495] on span "View Messages" at bounding box center [448, 485] width 116 height 19
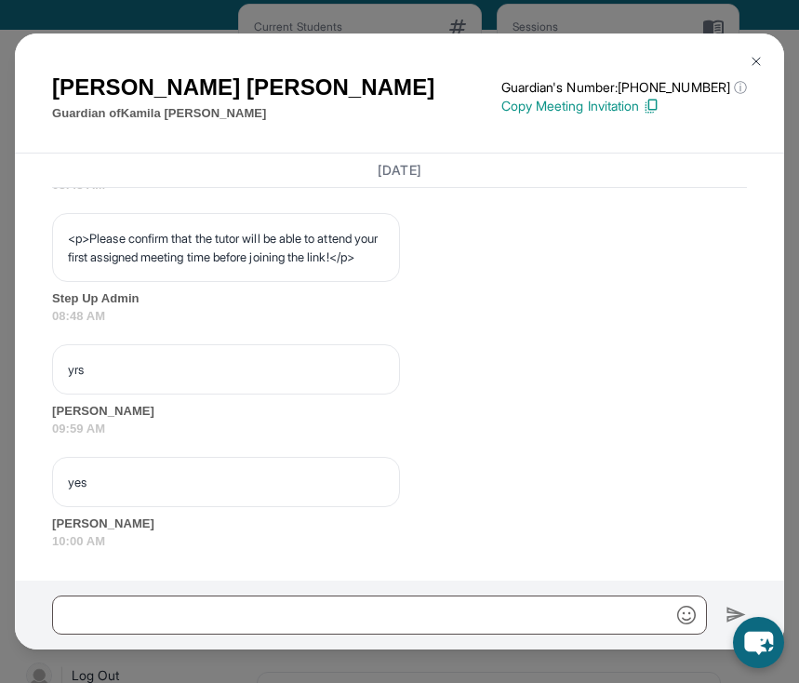
scroll to position [1372, 0]
click at [316, 588] on div at bounding box center [400, 615] width 770 height 69
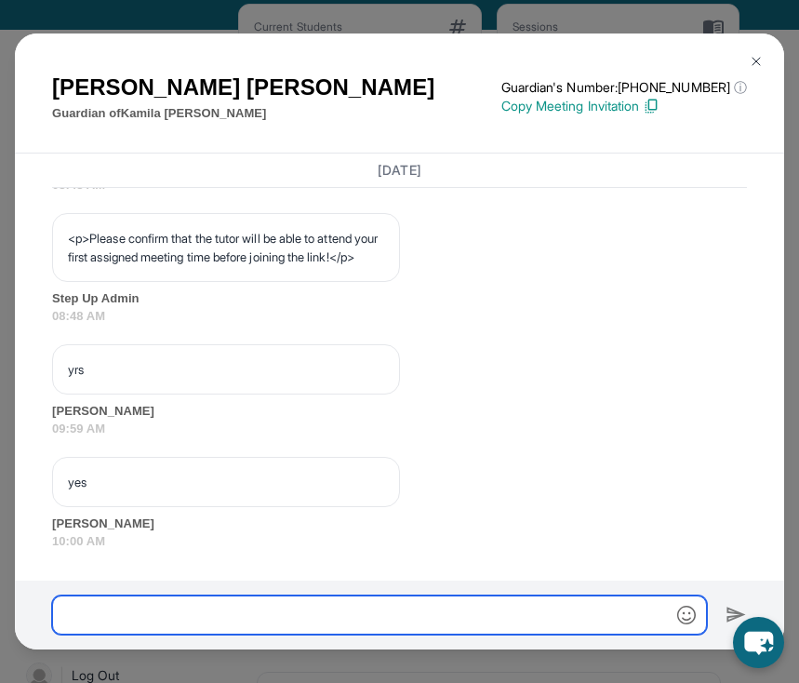
click at [314, 598] on input "text" at bounding box center [379, 615] width 655 height 39
paste input "**********"
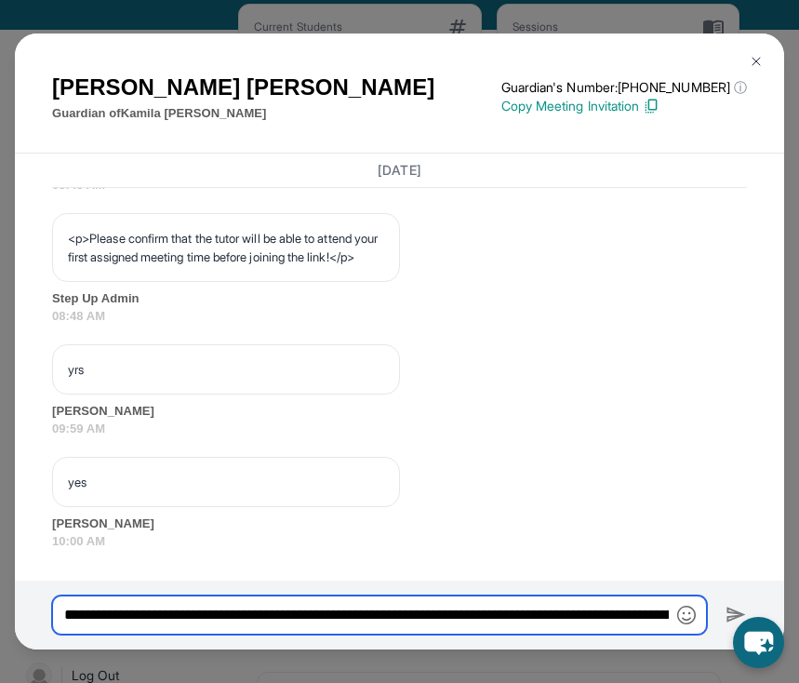
scroll to position [0, 391]
type input "**********"
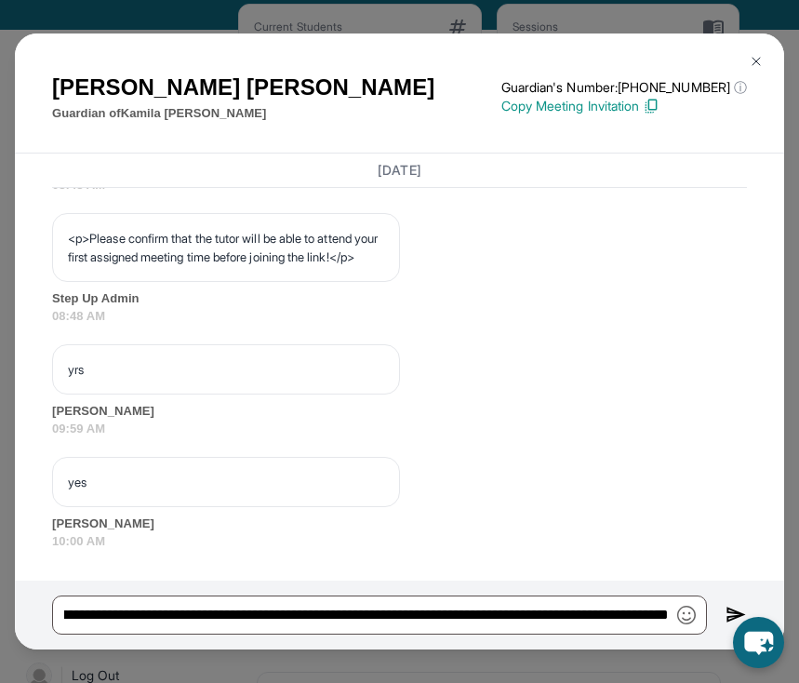
scroll to position [0, 0]
click at [734, 612] on img at bounding box center [736, 615] width 21 height 22
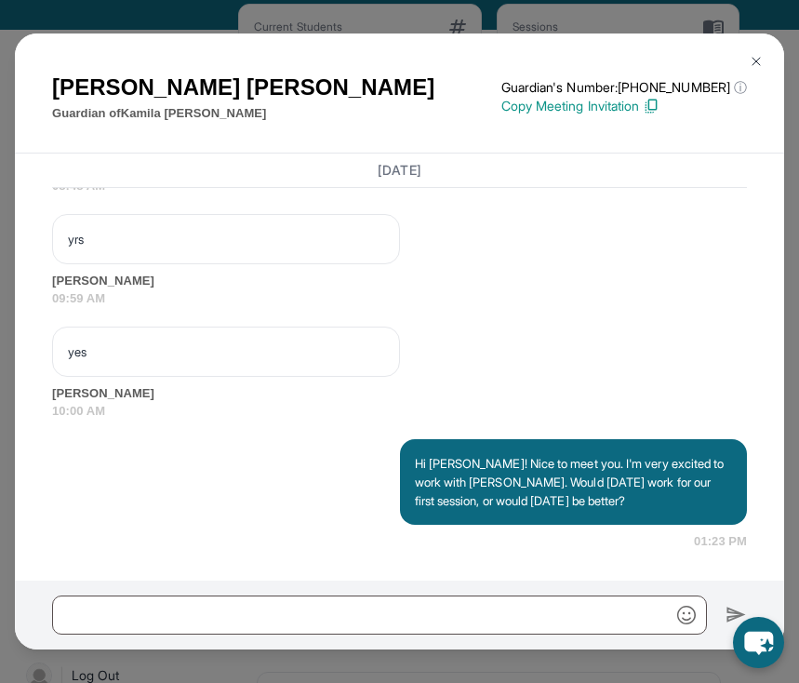
scroll to position [1503, 0]
click at [690, 491] on p "Hi [PERSON_NAME]! Nice to meet you. I'm very excited to work with [PERSON_NAME]…" at bounding box center [574, 482] width 318 height 56
click at [756, 55] on img at bounding box center [756, 61] width 15 height 15
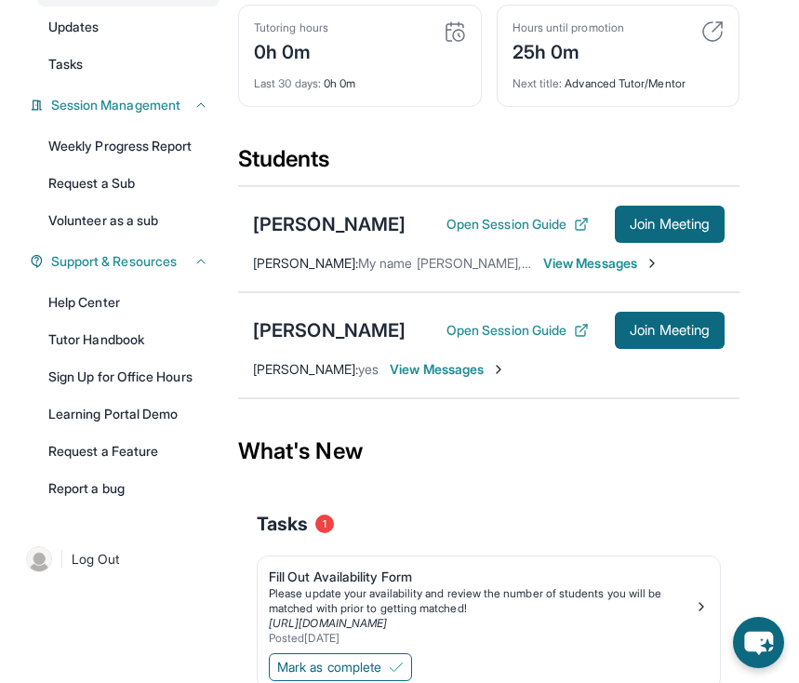
scroll to position [249, 0]
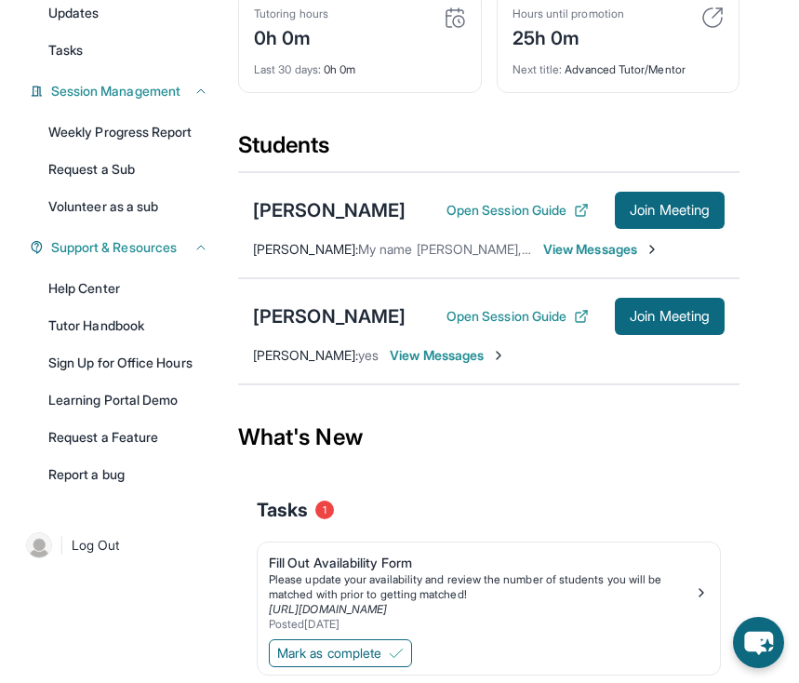
click at [458, 365] on span "View Messages" at bounding box center [448, 355] width 116 height 19
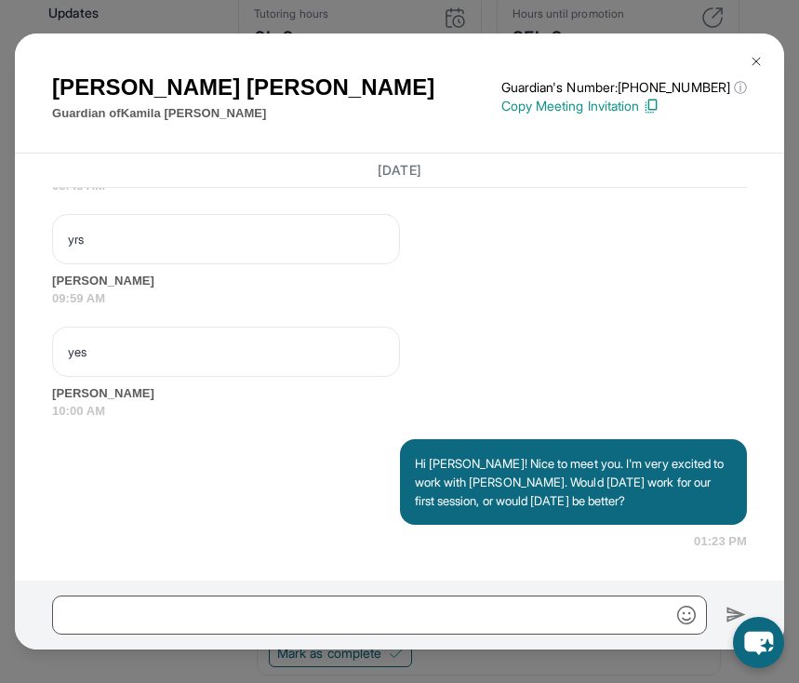
scroll to position [1503, 0]
click at [747, 66] on button at bounding box center [756, 61] width 37 height 37
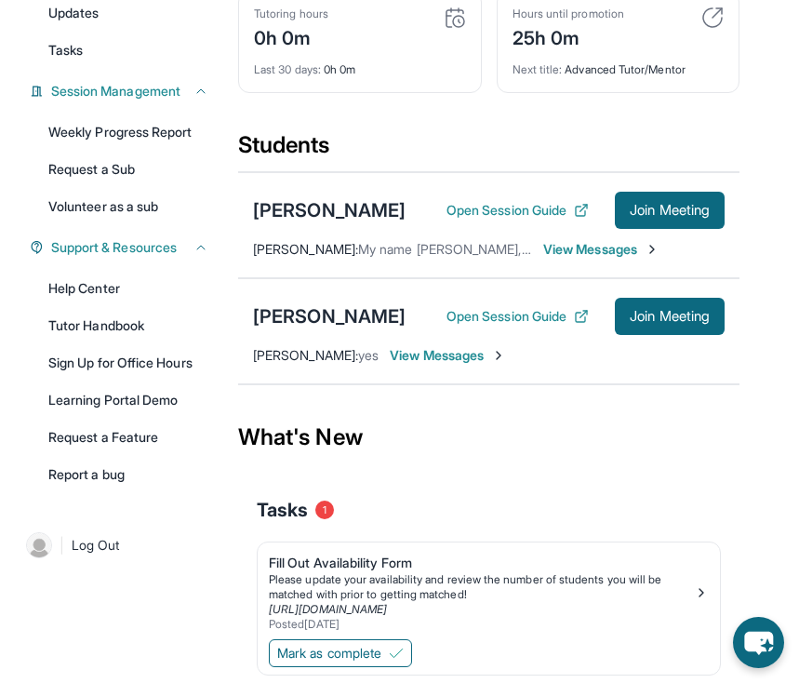
click at [579, 259] on span "View Messages" at bounding box center [601, 249] width 116 height 19
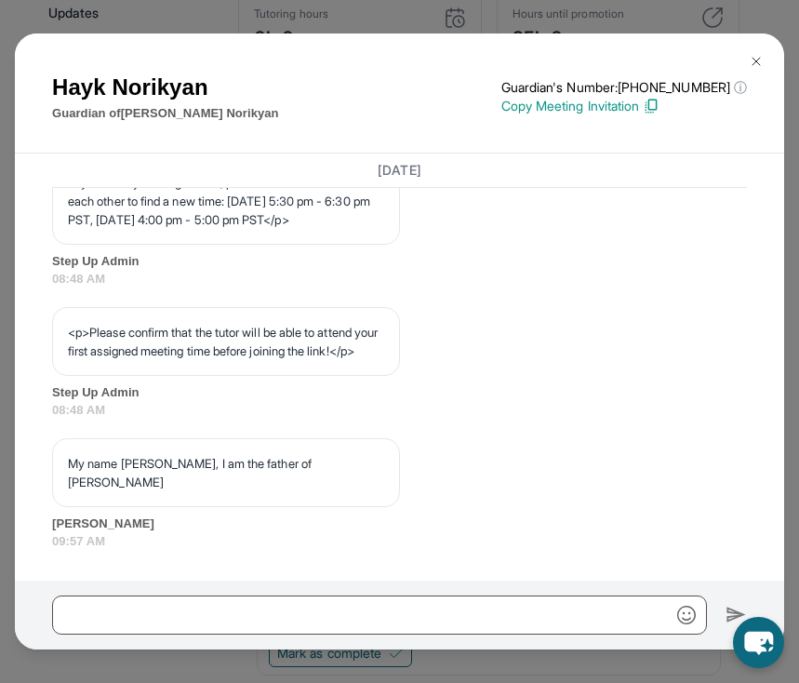
scroll to position [1279, 0]
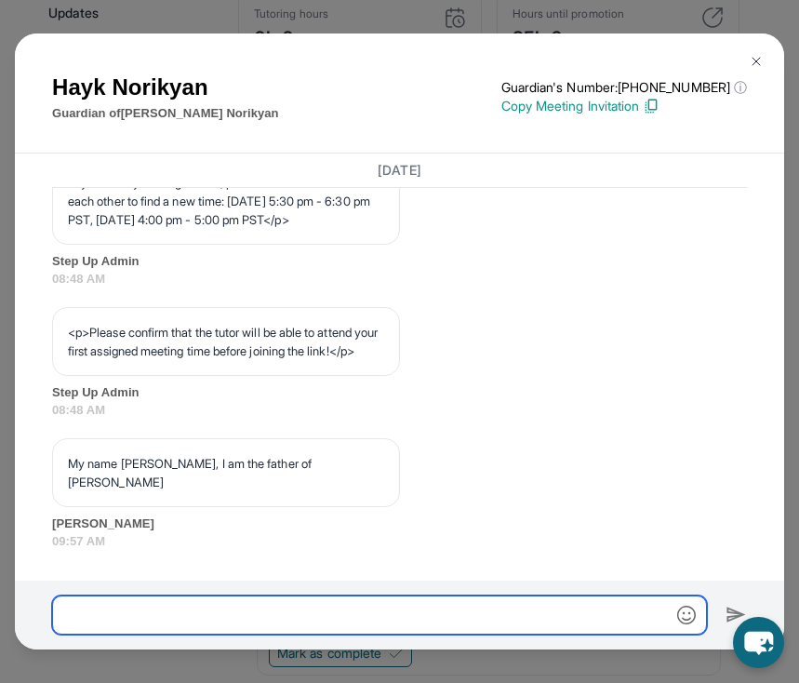
click at [272, 602] on input "text" at bounding box center [379, 615] width 655 height 39
paste input "**********"
type input "**********"
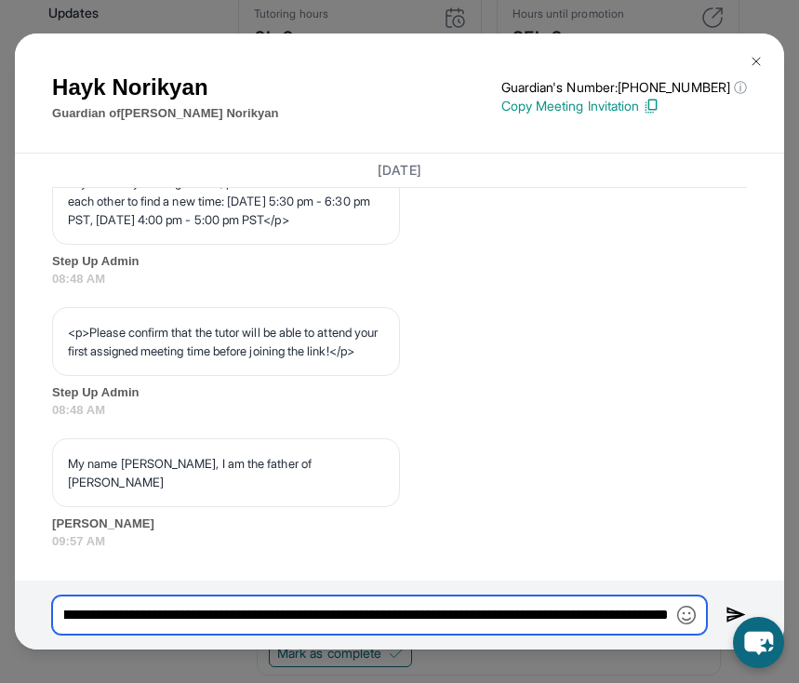
scroll to position [0, 0]
drag, startPoint x: 449, startPoint y: 615, endPoint x: 11, endPoint y: 614, distance: 437.3
click at [11, 614] on div "[PERSON_NAME] Guardian of [PERSON_NAME] Guardian's Number: [PHONE_NUMBER] ⓘ Thi…" at bounding box center [399, 341] width 799 height 683
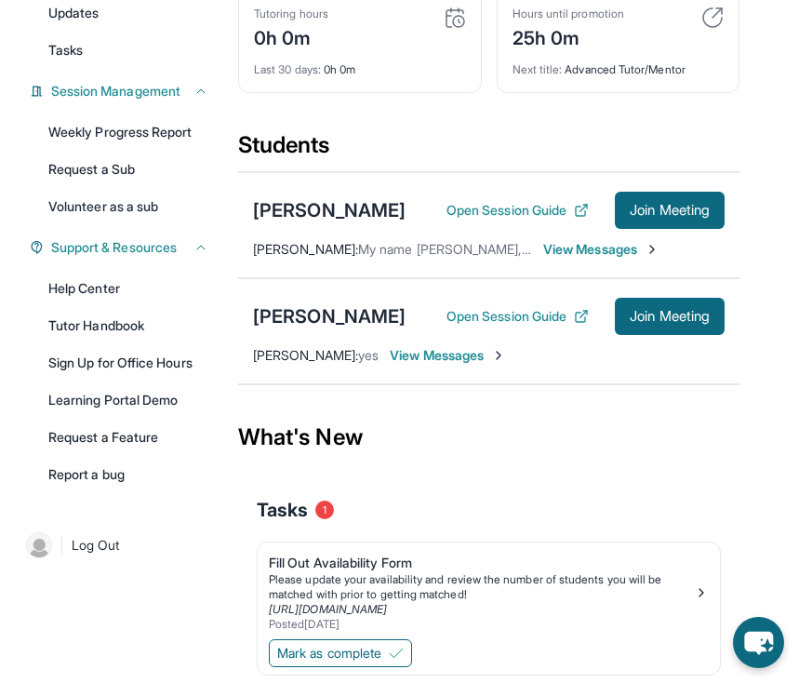
click at [568, 259] on span "View Messages" at bounding box center [601, 249] width 116 height 19
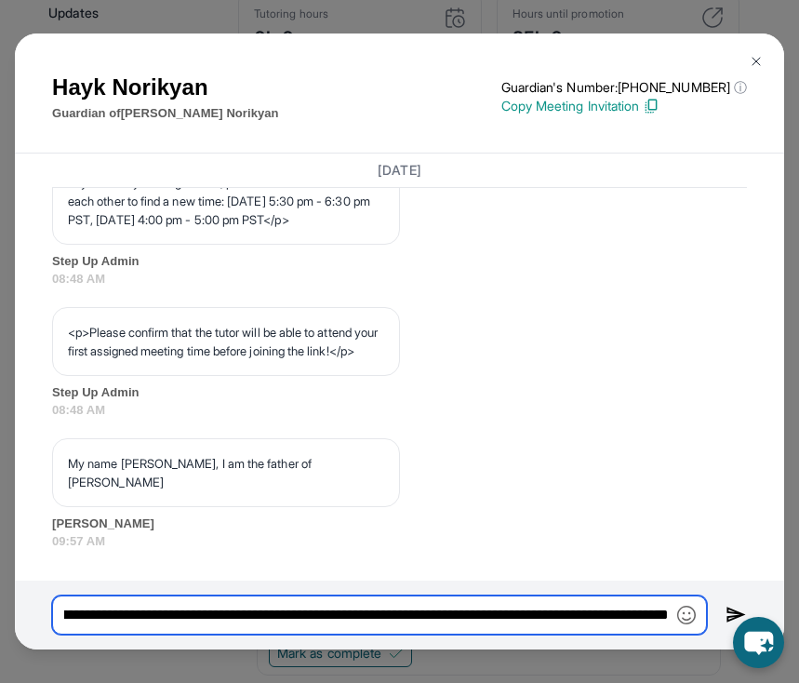
scroll to position [0, 391]
drag, startPoint x: 64, startPoint y: 614, endPoint x: 686, endPoint y: 649, distance: 622.5
click at [686, 649] on div "**********" at bounding box center [400, 615] width 770 height 69
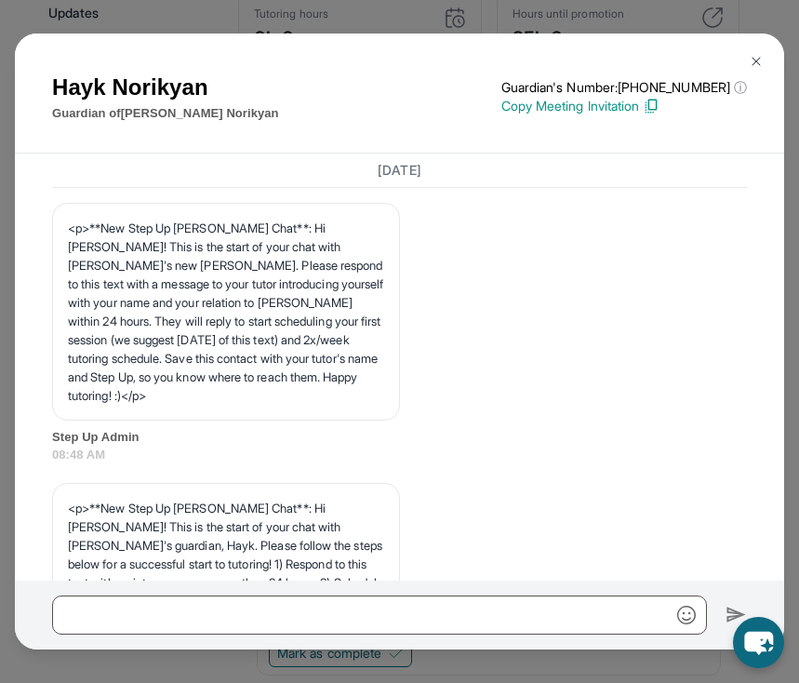
scroll to position [1279, 0]
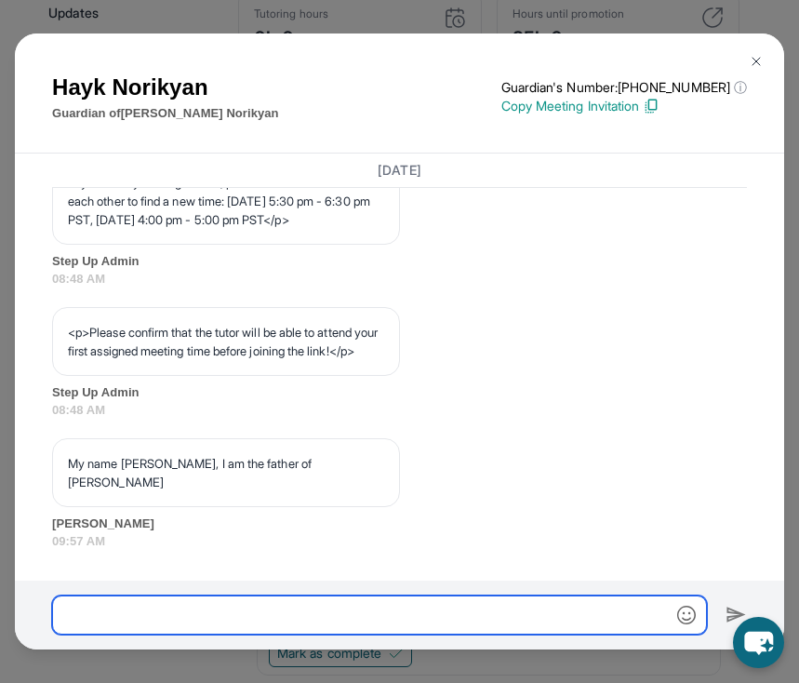
paste input "**********"
type input "**********"
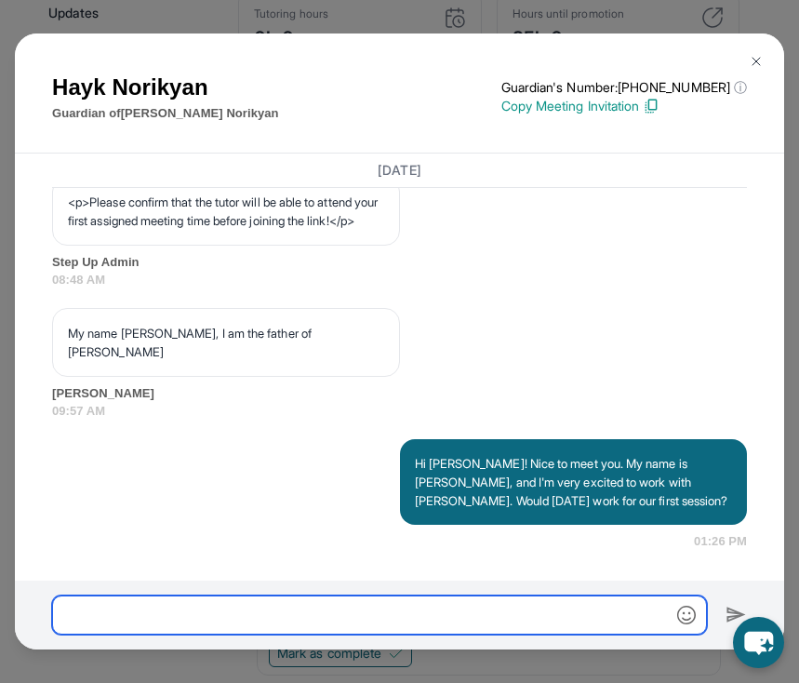
scroll to position [1409, 0]
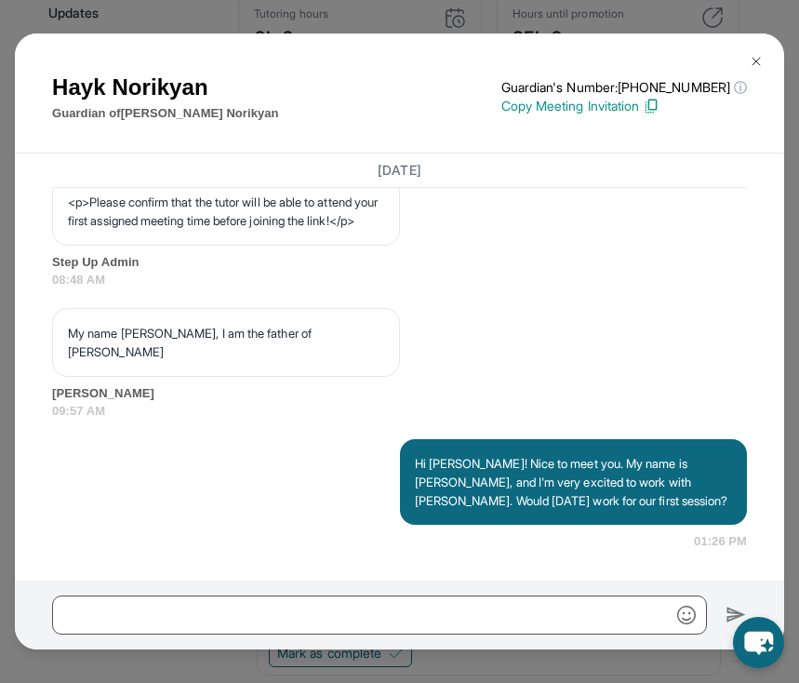
click at [756, 60] on img at bounding box center [756, 61] width 15 height 15
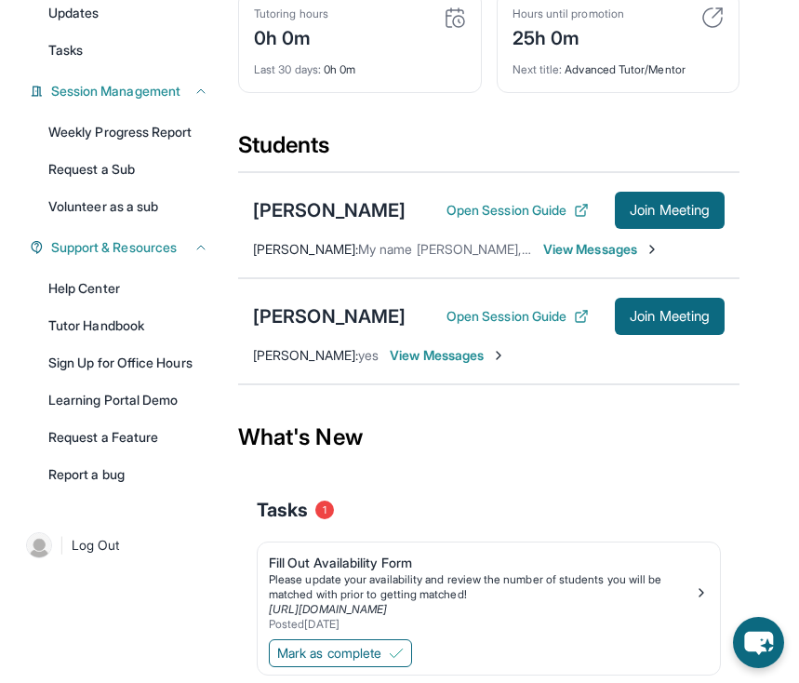
click at [463, 365] on span "View Messages" at bounding box center [448, 355] width 116 height 19
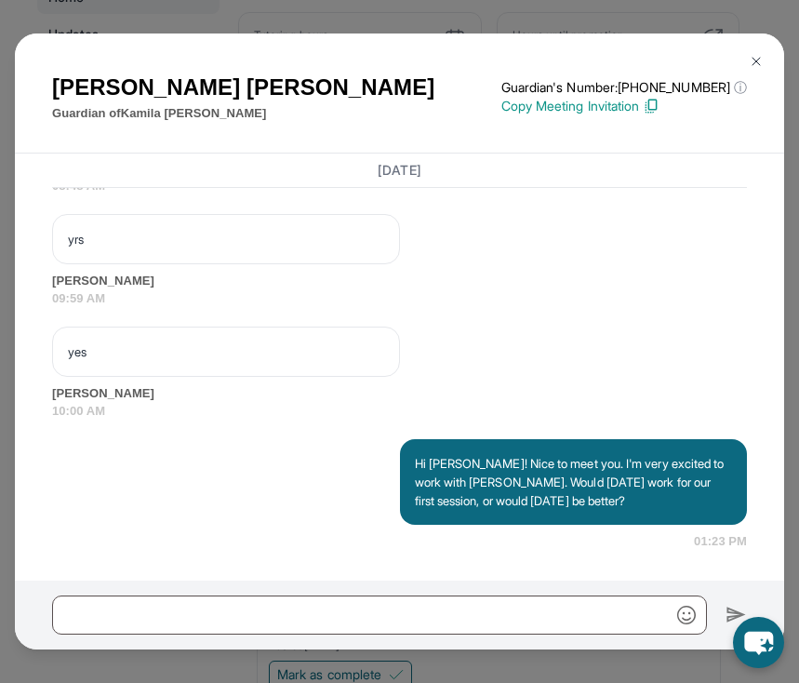
scroll to position [226, 0]
click at [756, 56] on img at bounding box center [756, 61] width 15 height 15
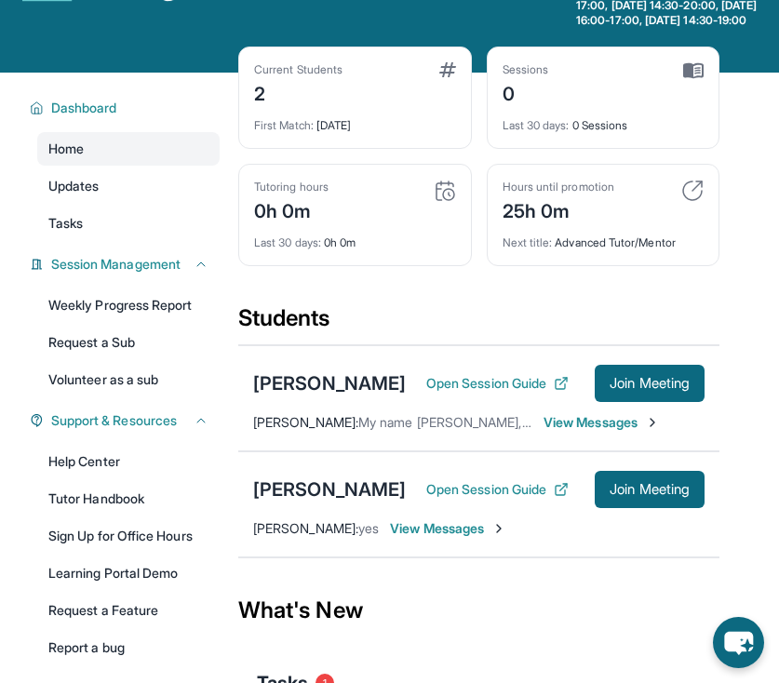
scroll to position [79, 0]
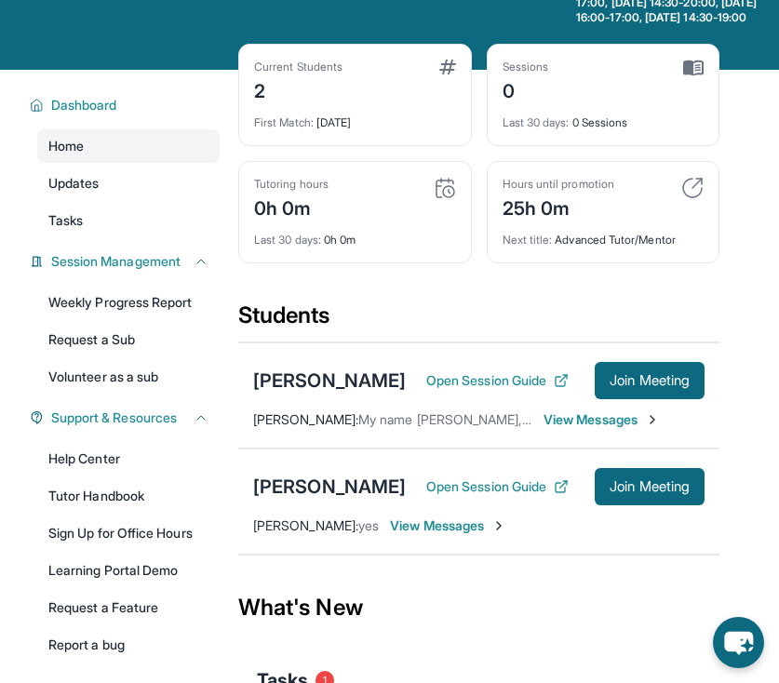
click at [594, 429] on span "View Messages" at bounding box center [601, 419] width 116 height 19
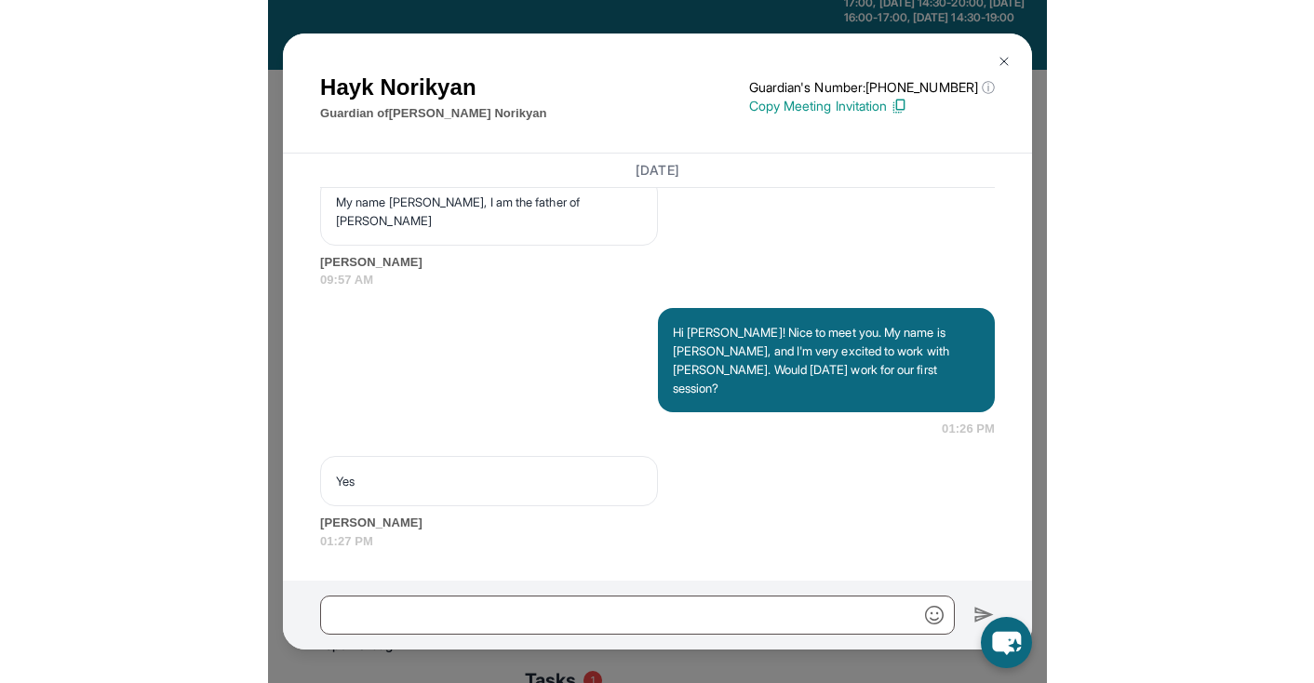
scroll to position [1354, 0]
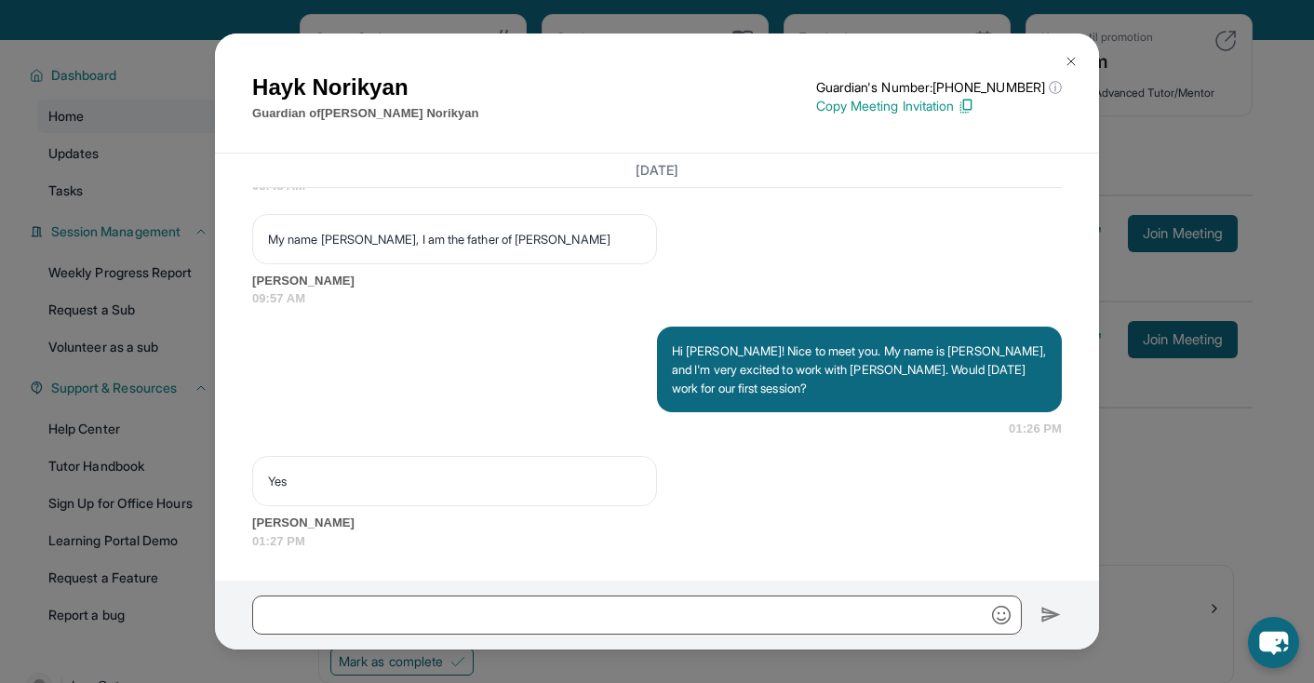
click at [1076, 53] on button at bounding box center [1070, 61] width 37 height 37
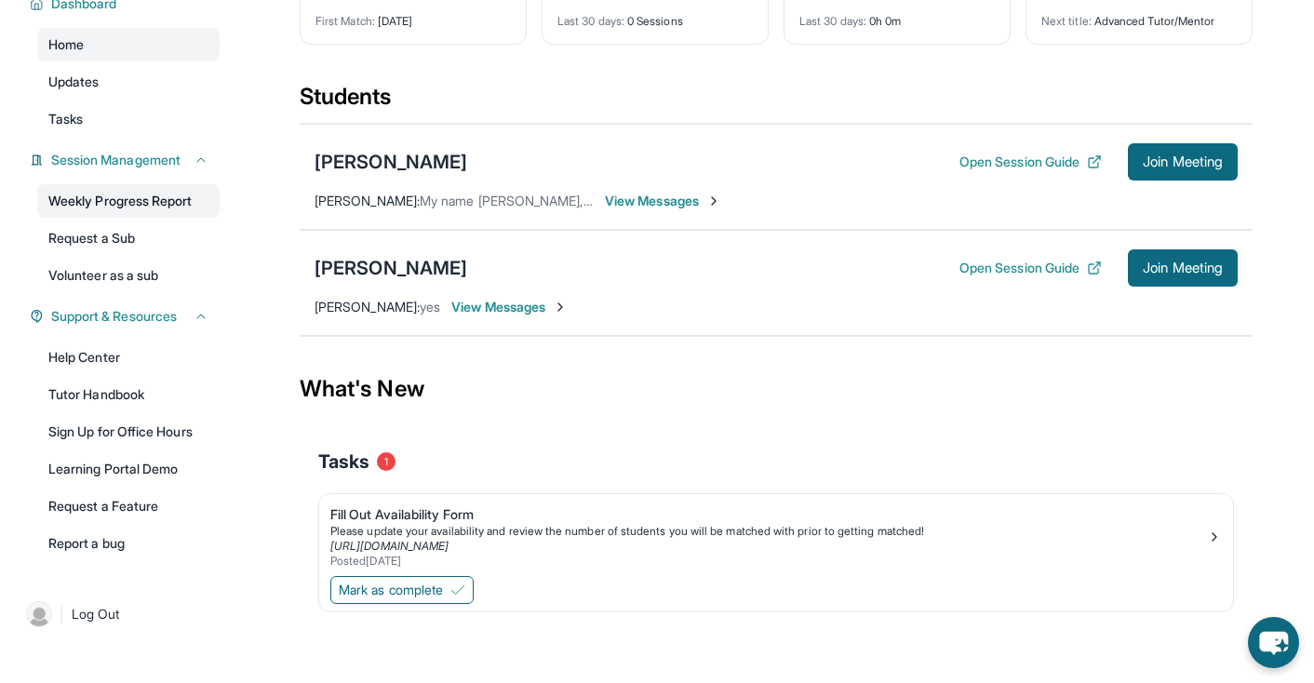
scroll to position [0, 0]
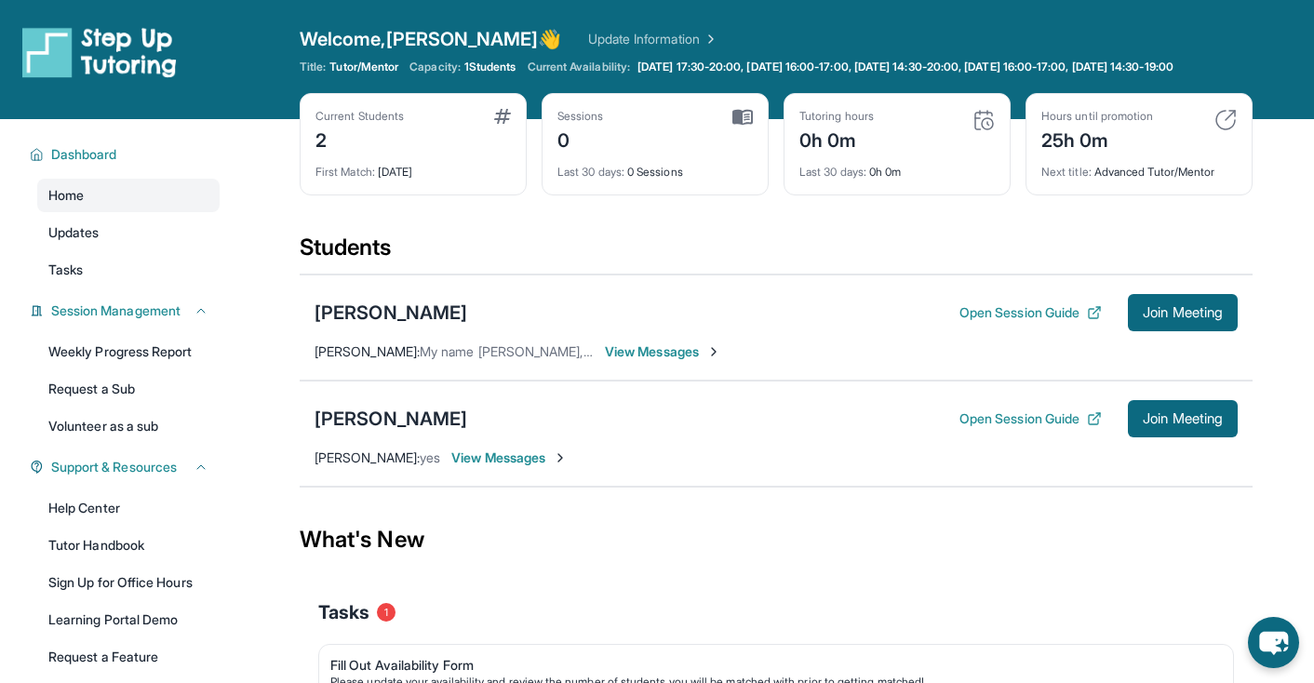
click at [707, 360] on span "View Messages" at bounding box center [663, 351] width 116 height 19
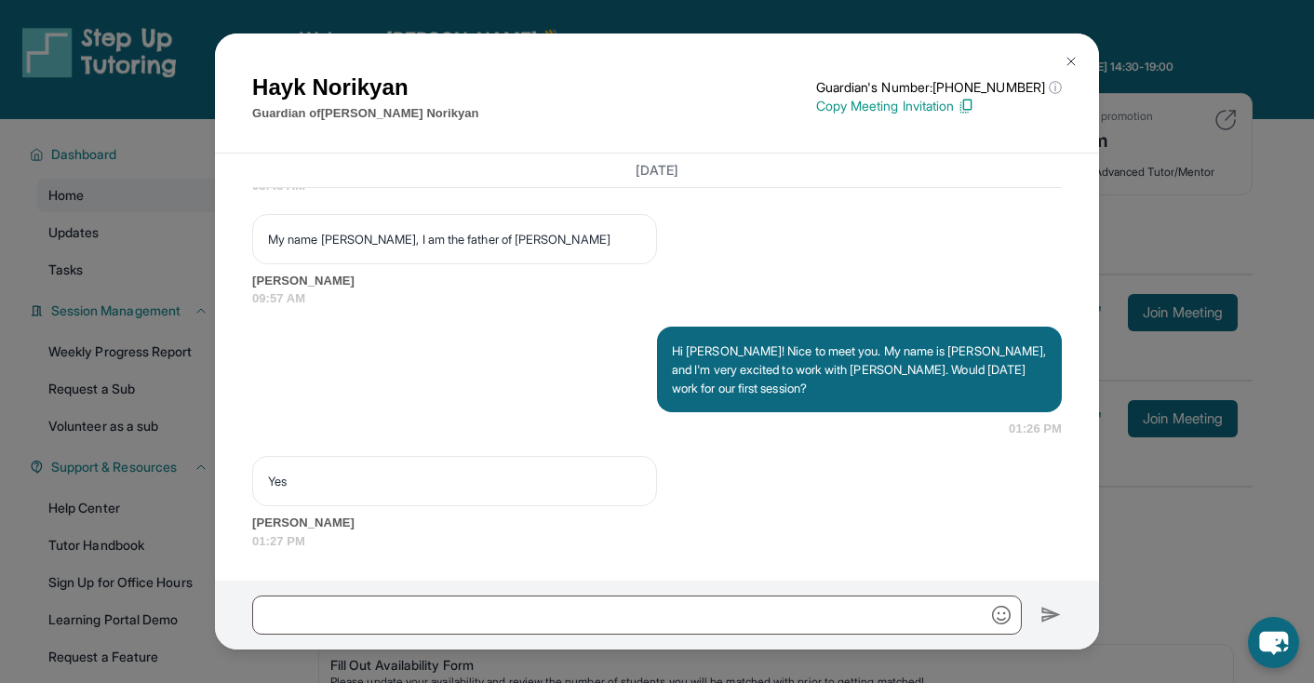
scroll to position [1354, 0]
click at [1064, 60] on img at bounding box center [1071, 61] width 15 height 15
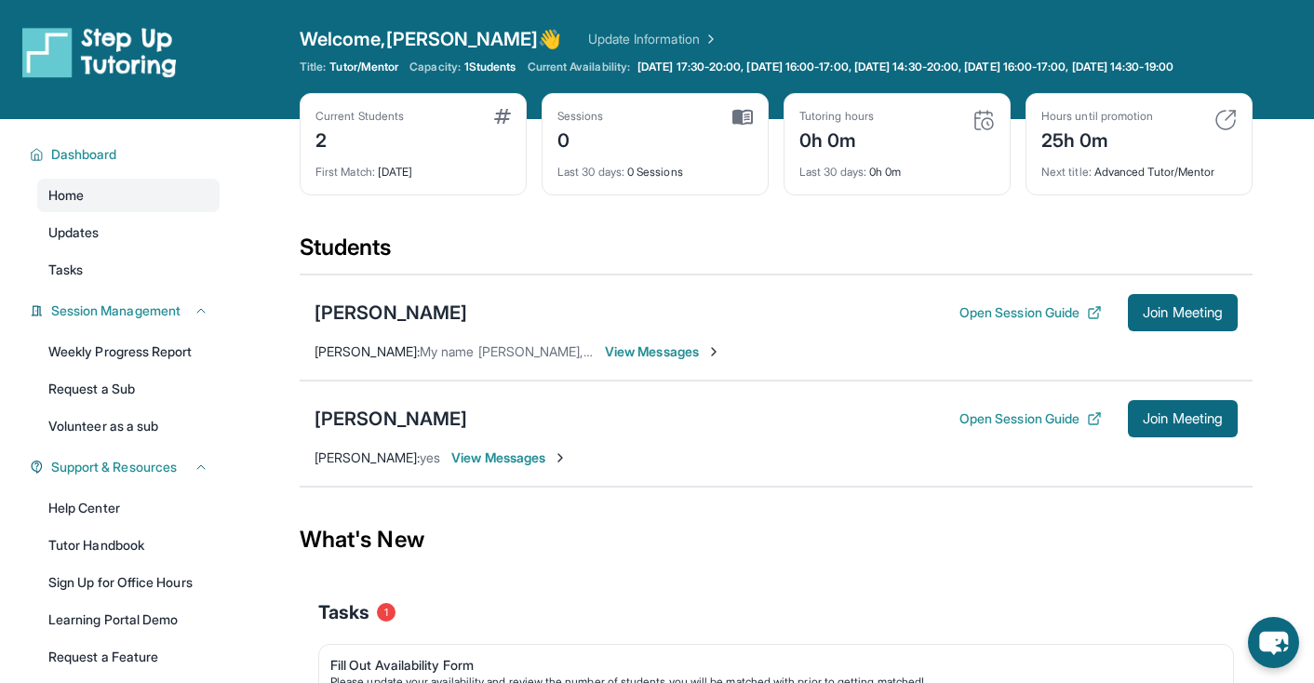
click at [355, 148] on div "2" at bounding box center [359, 139] width 88 height 30
click at [324, 153] on div "2" at bounding box center [359, 139] width 88 height 30
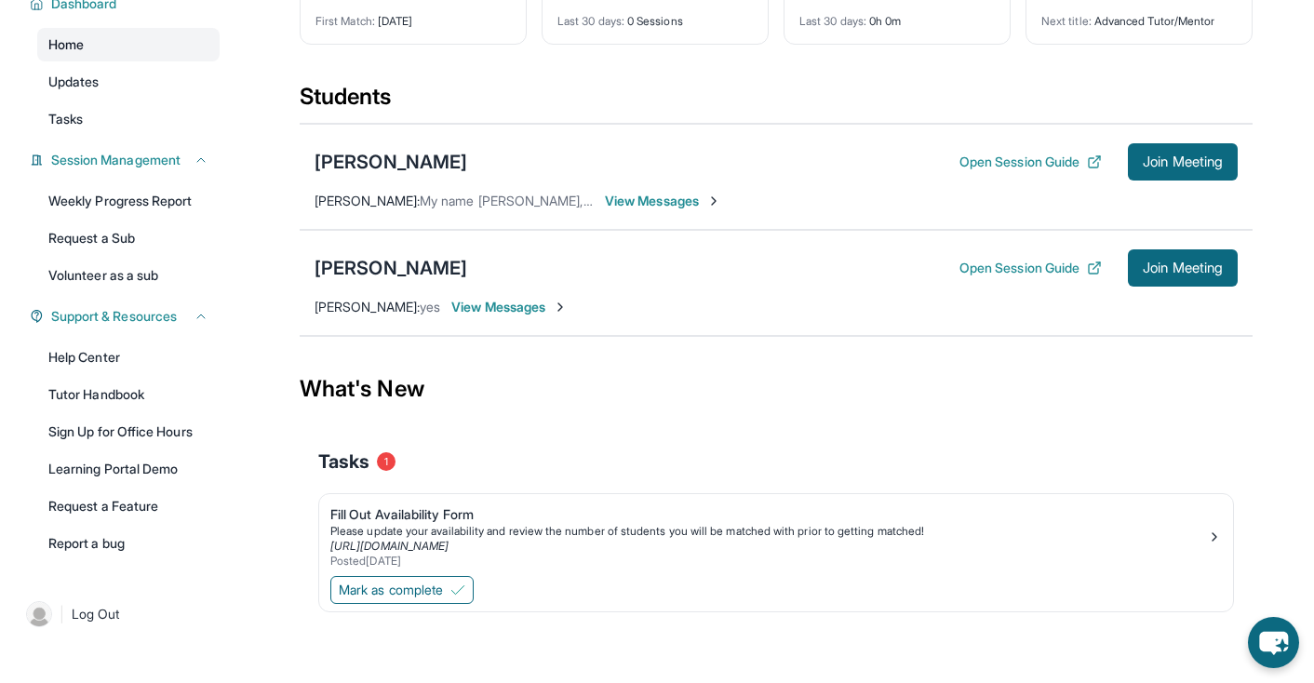
click at [70, 50] on span "Home" at bounding box center [65, 44] width 35 height 19
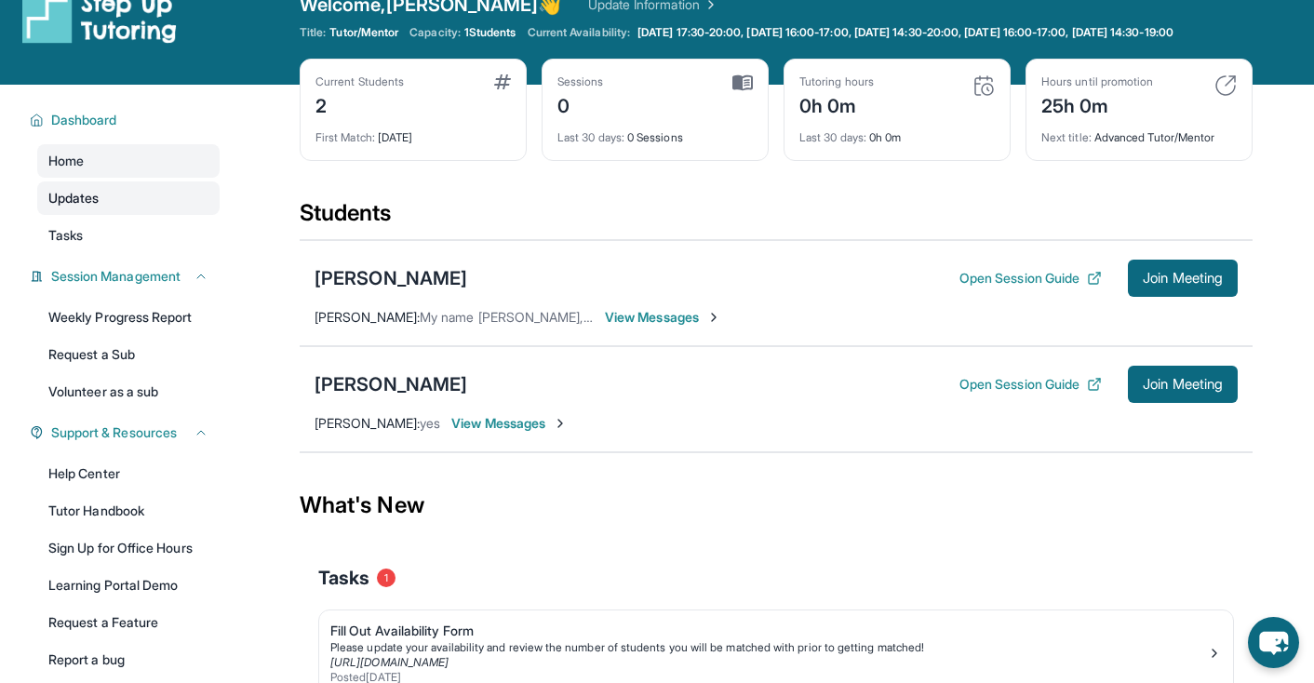
scroll to position [30, 0]
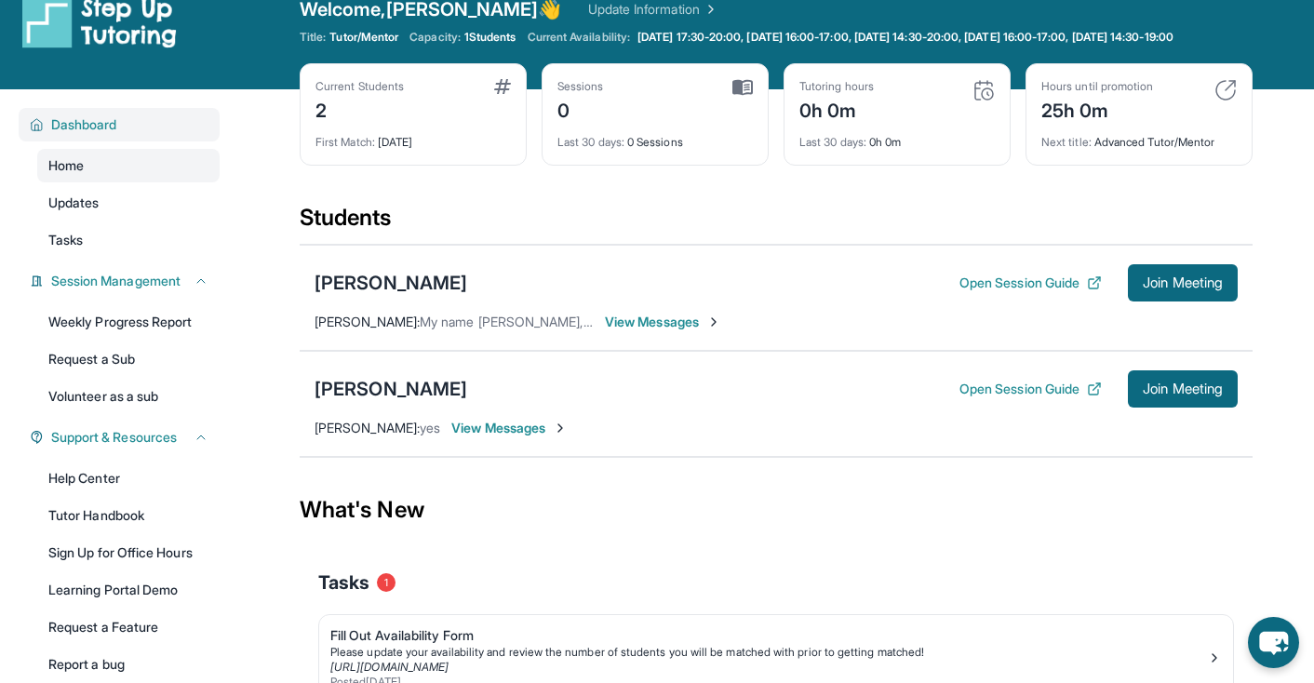
click at [85, 134] on span "Dashboard" at bounding box center [84, 124] width 66 height 19
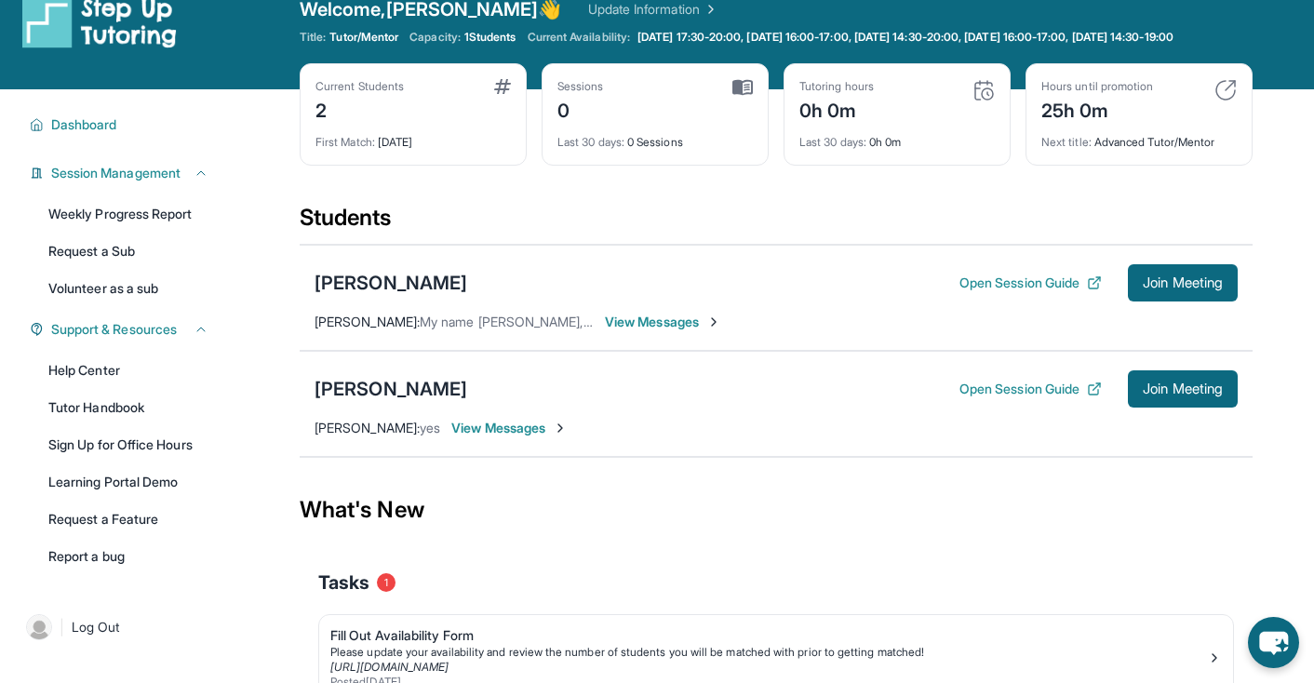
click at [487, 33] on span "1 Students" at bounding box center [490, 37] width 52 height 15
click at [107, 134] on span "Dashboard" at bounding box center [84, 124] width 66 height 19
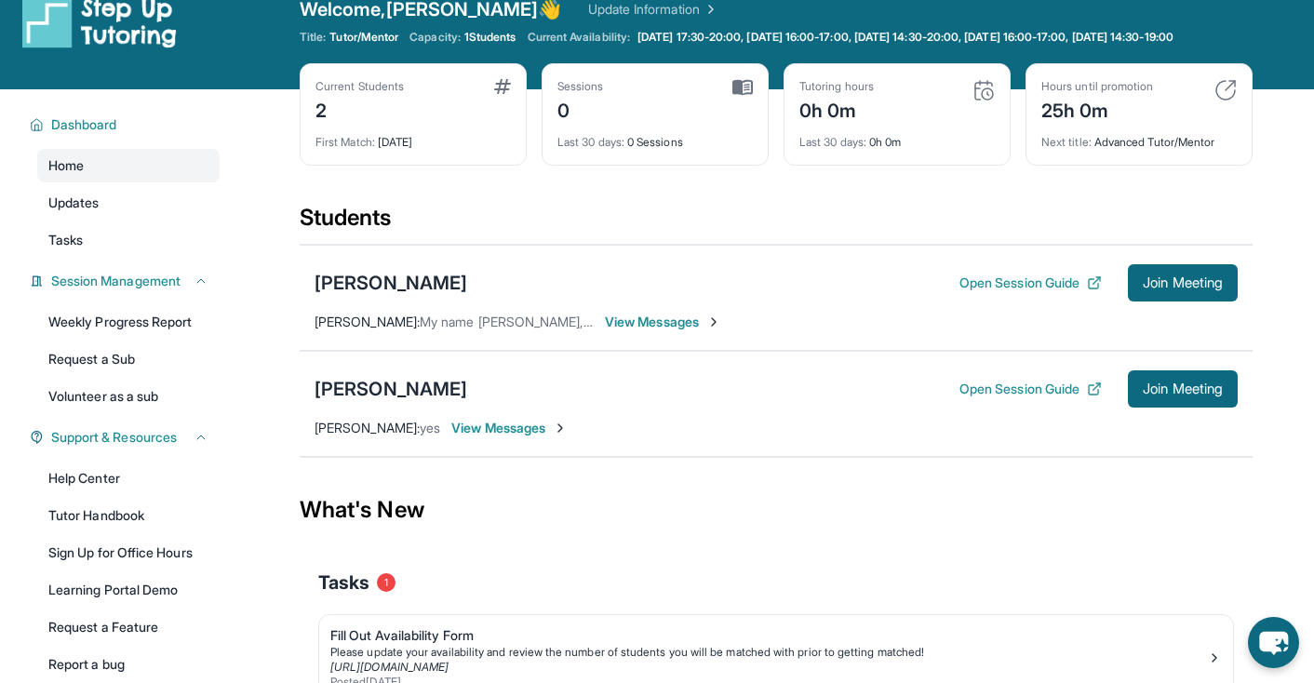
click at [669, 331] on span "View Messages" at bounding box center [663, 322] width 116 height 19
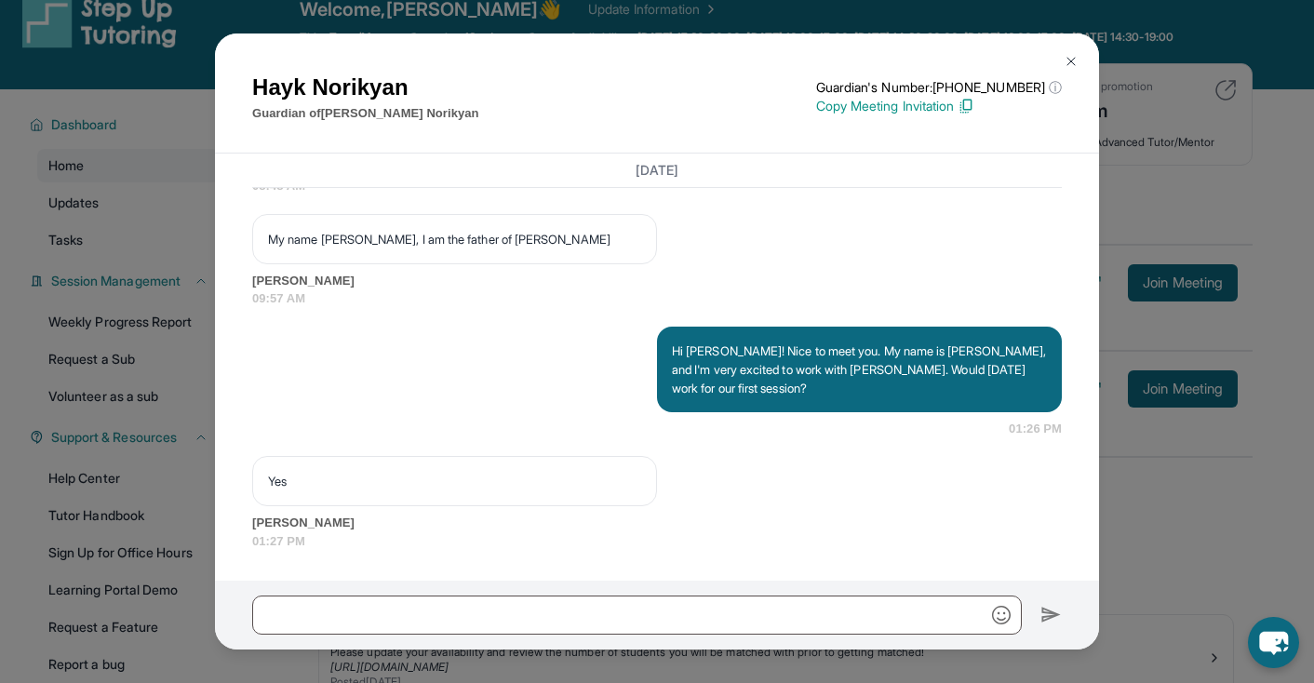
scroll to position [1354, 0]
click at [1070, 64] on img at bounding box center [1071, 61] width 15 height 15
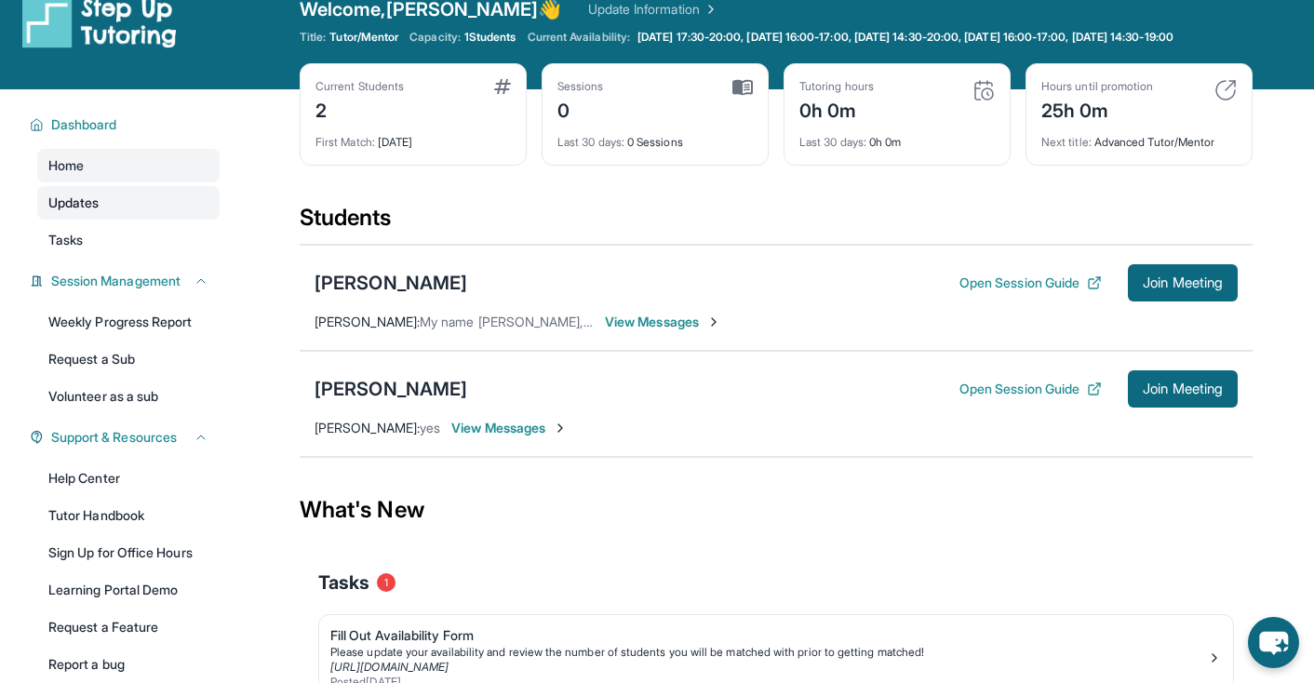
click at [105, 216] on link "Updates" at bounding box center [128, 202] width 182 height 33
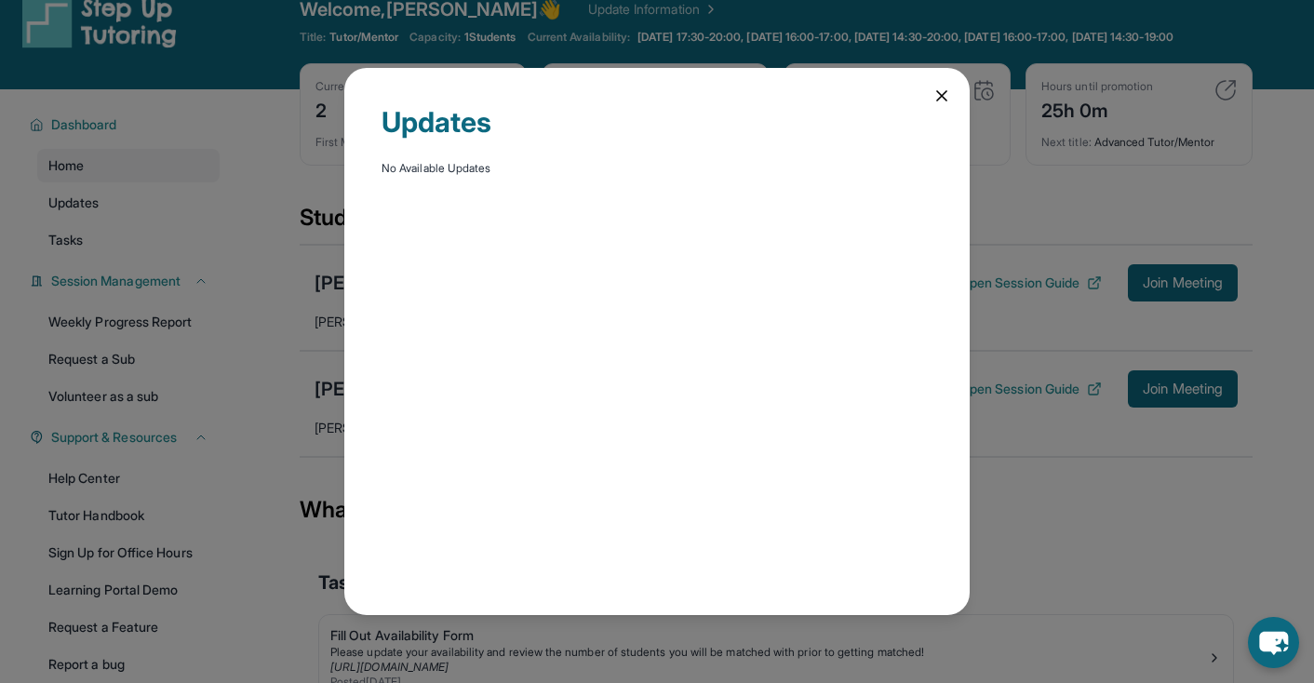
click at [938, 105] on div "Updates No Available Updates" at bounding box center [656, 341] width 625 height 546
click at [937, 95] on icon at bounding box center [941, 96] width 19 height 19
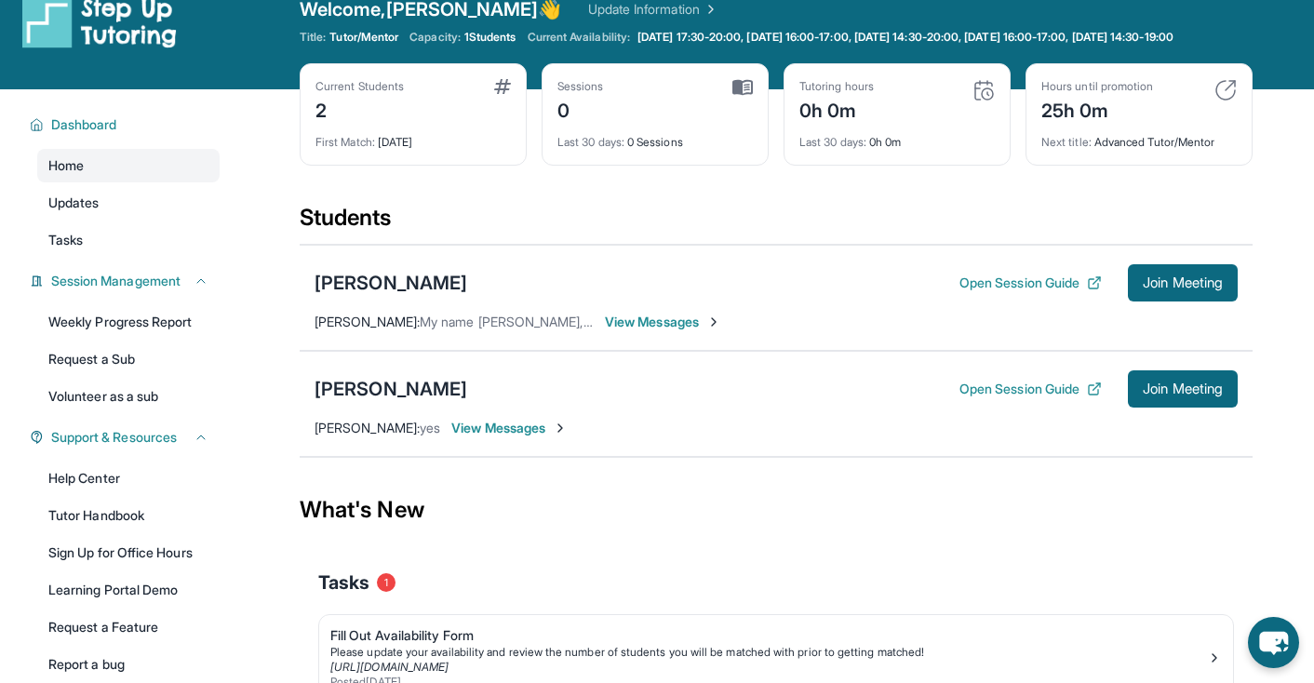
click at [488, 141] on div "First Match : [DATE]" at bounding box center [412, 137] width 195 height 26
click at [336, 124] on div "2" at bounding box center [359, 109] width 88 height 30
click at [144, 134] on button "Dashboard" at bounding box center [126, 124] width 165 height 19
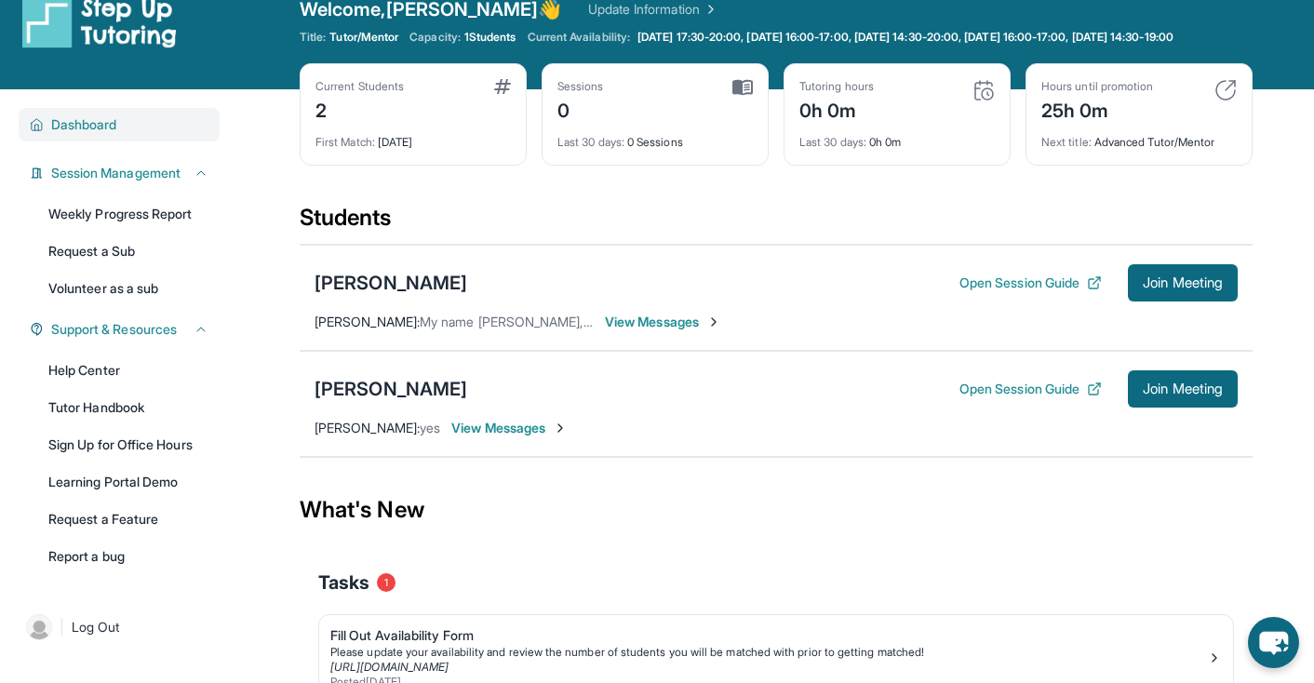
click at [108, 134] on span "Dashboard" at bounding box center [84, 124] width 66 height 19
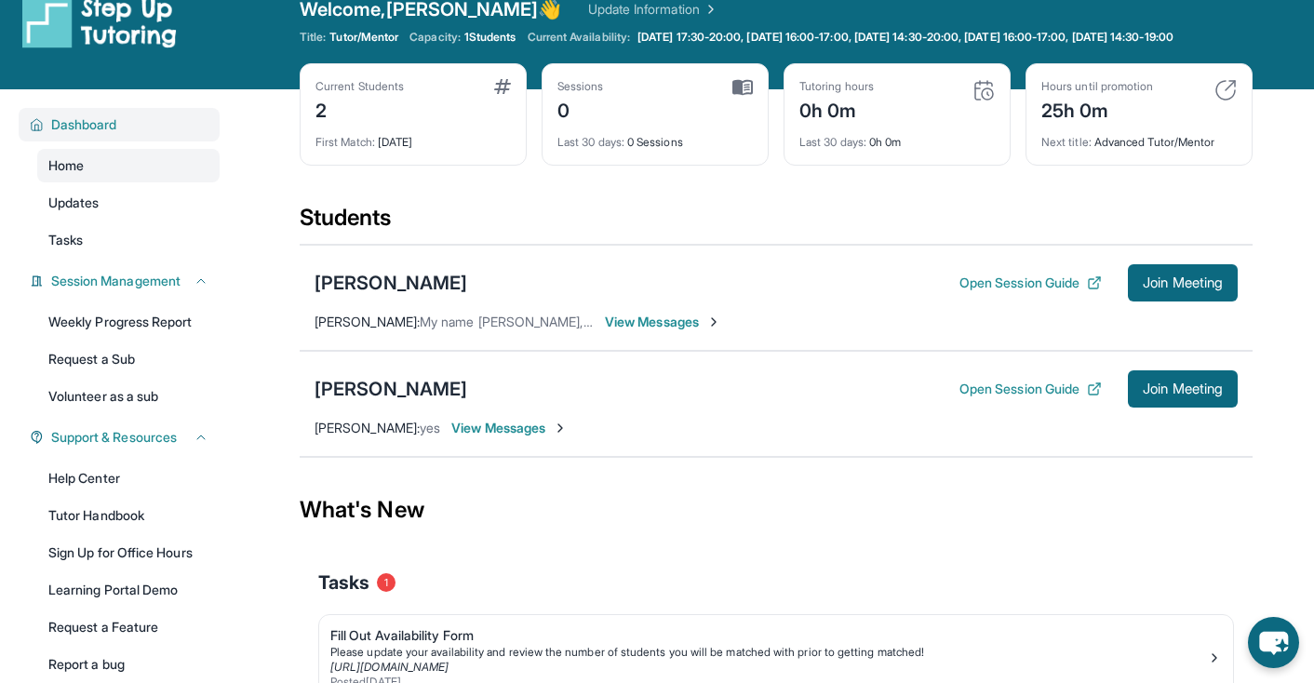
scroll to position [0, 0]
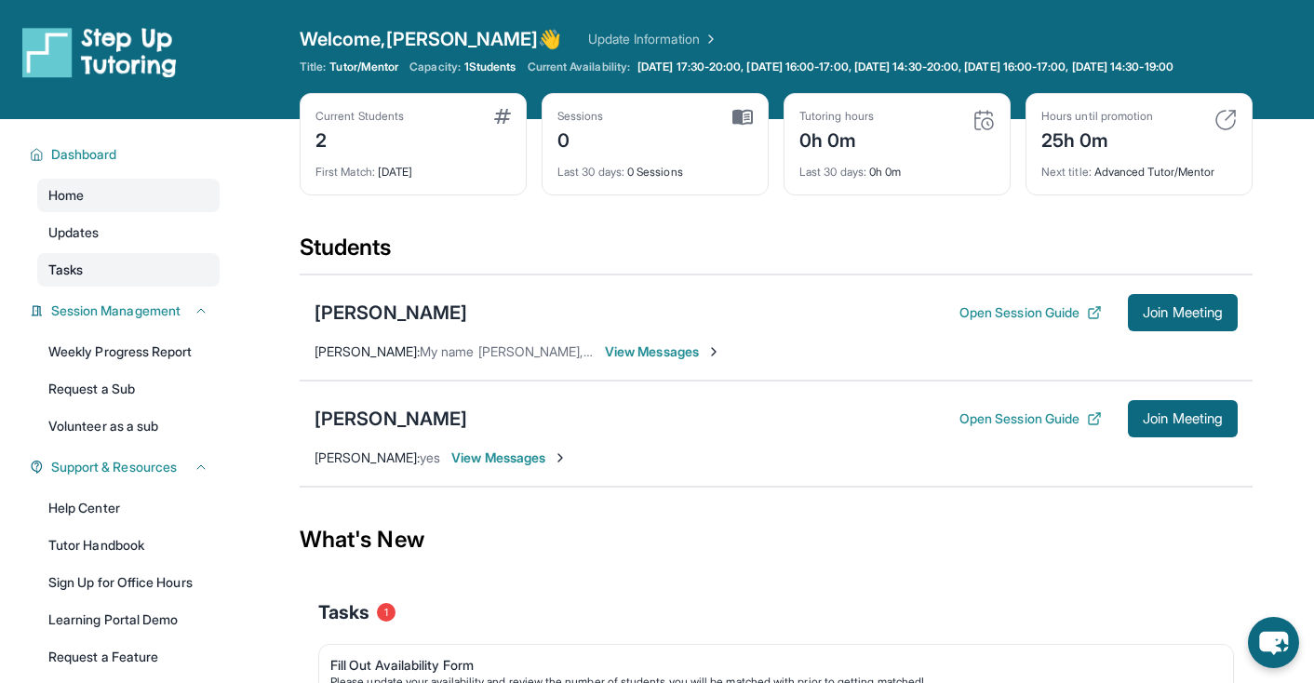
click at [105, 286] on link "Tasks" at bounding box center [128, 269] width 182 height 33
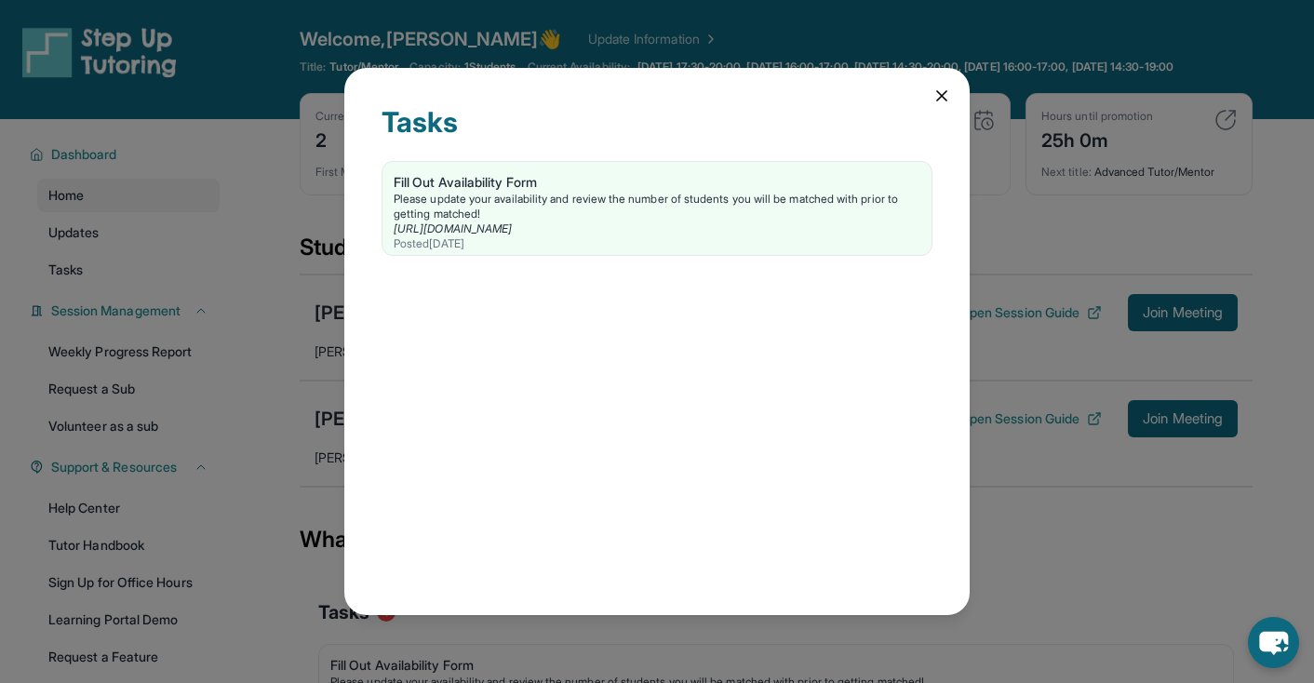
click at [937, 94] on icon at bounding box center [941, 96] width 19 height 19
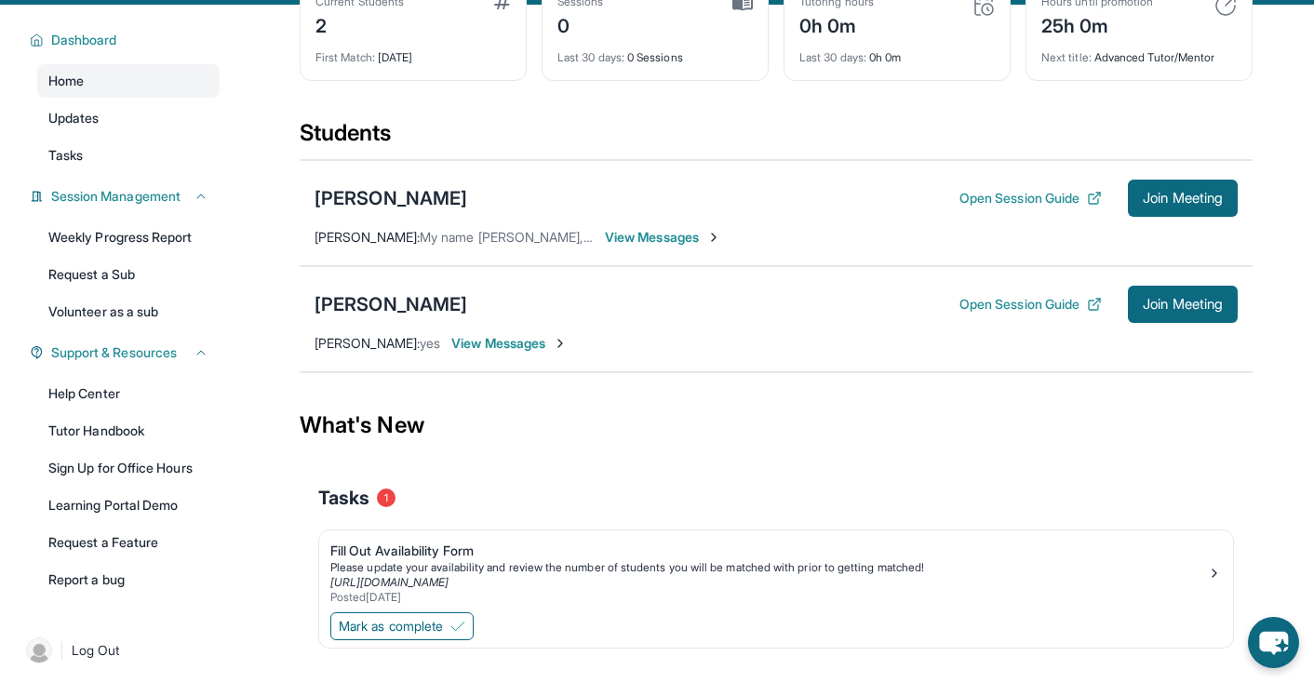
scroll to position [166, 0]
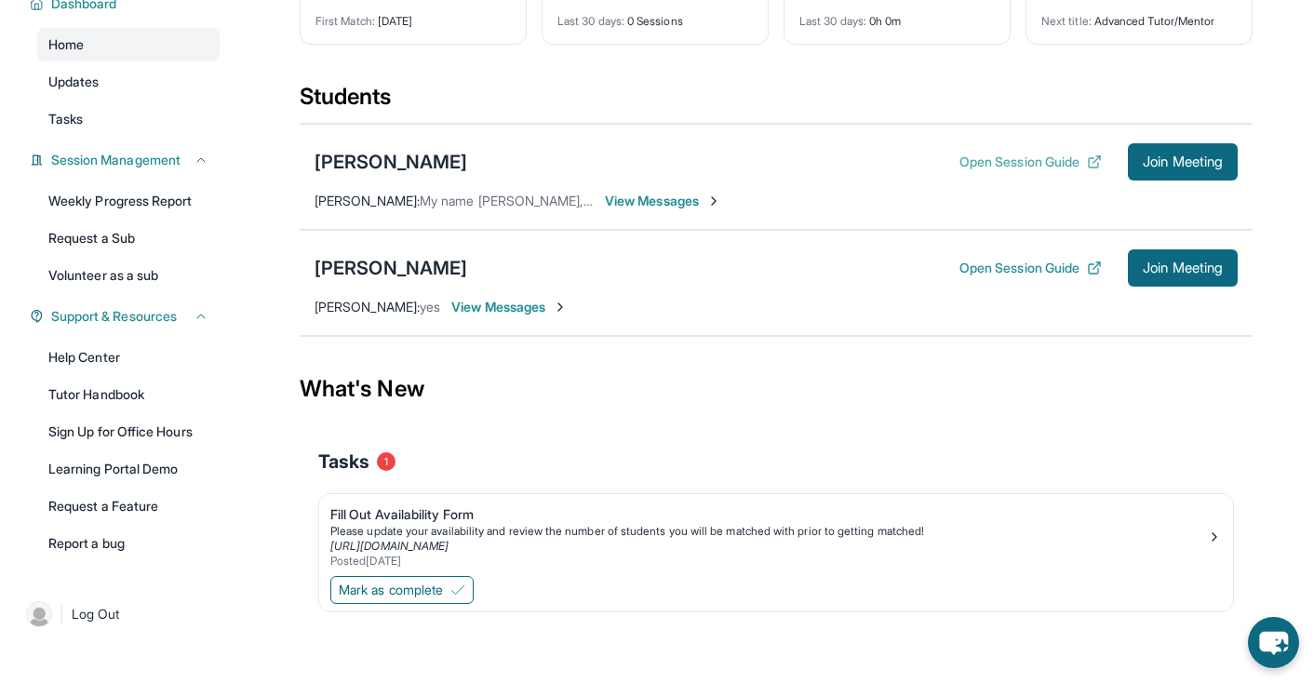
click at [1009, 160] on button "Open Session Guide" at bounding box center [1030, 162] width 142 height 19
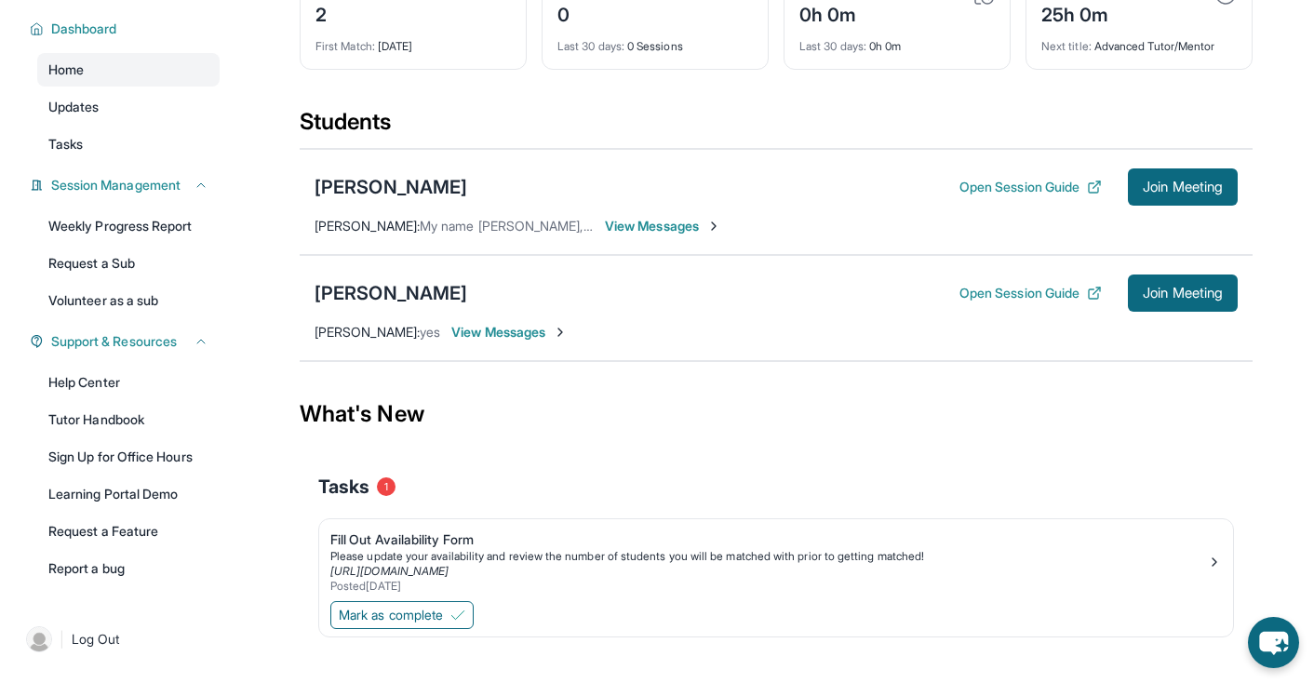
scroll to position [113, 0]
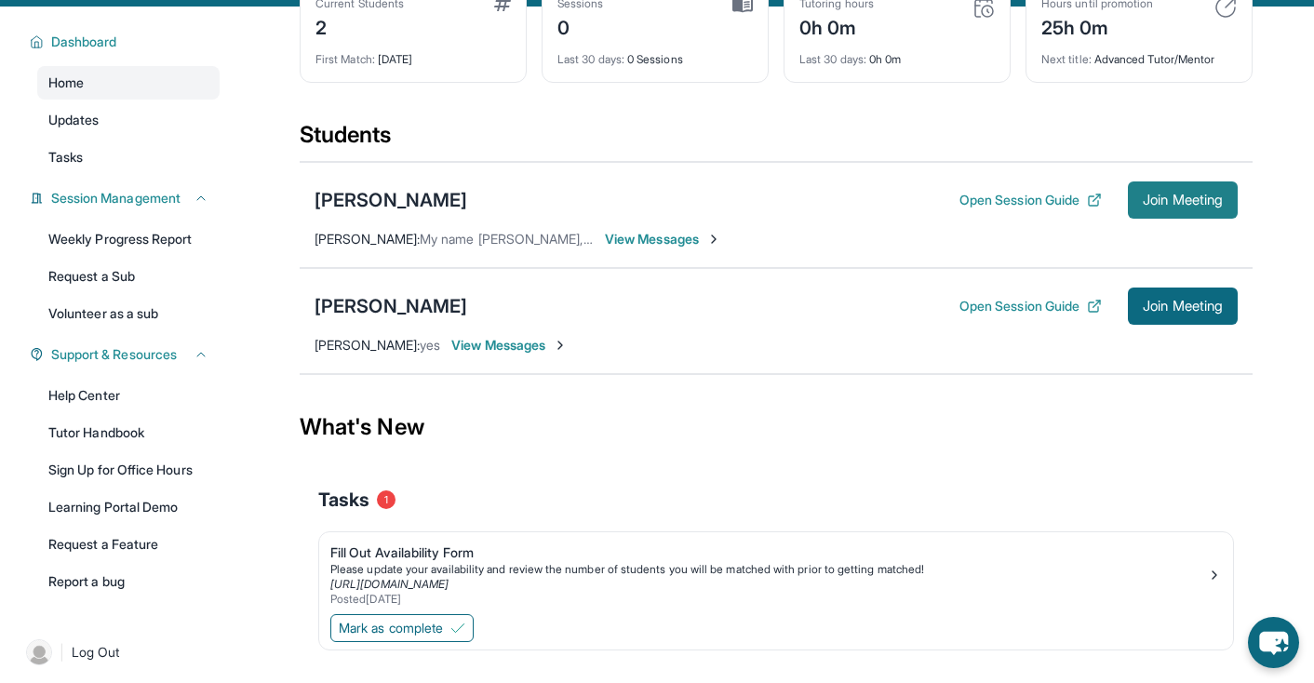
click at [1160, 206] on span "Join Meeting" at bounding box center [1183, 199] width 80 height 11
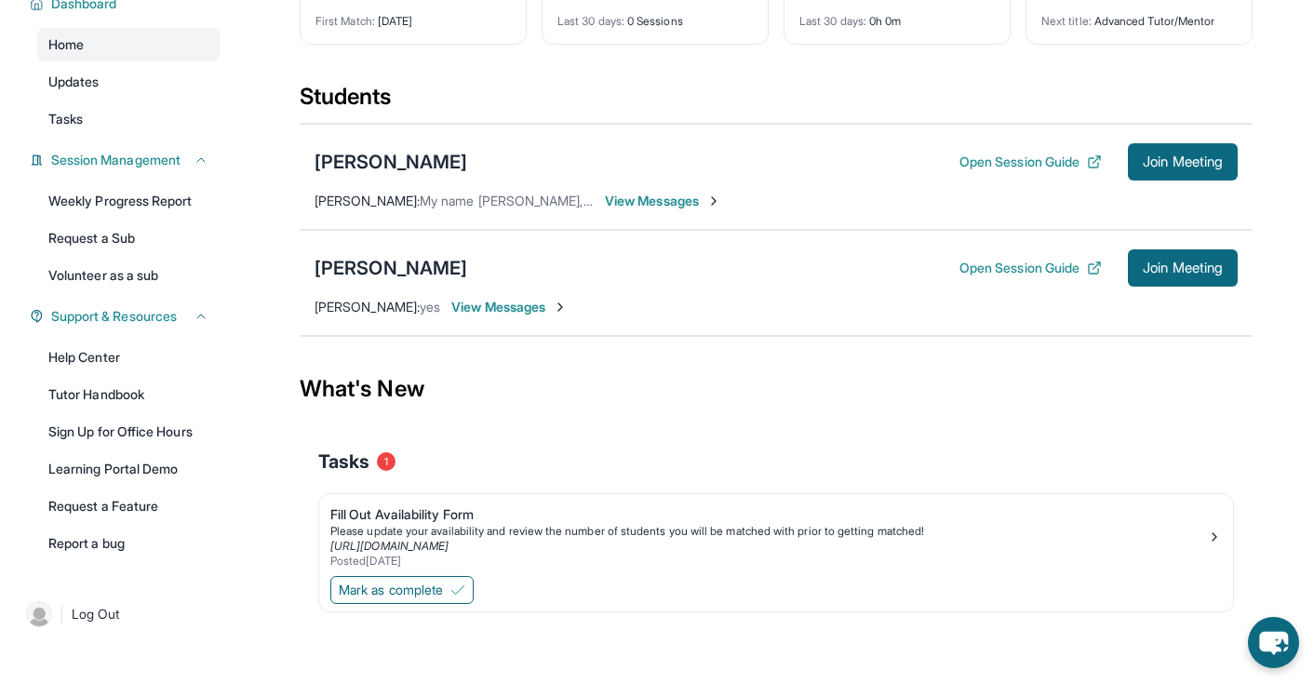
scroll to position [0, 0]
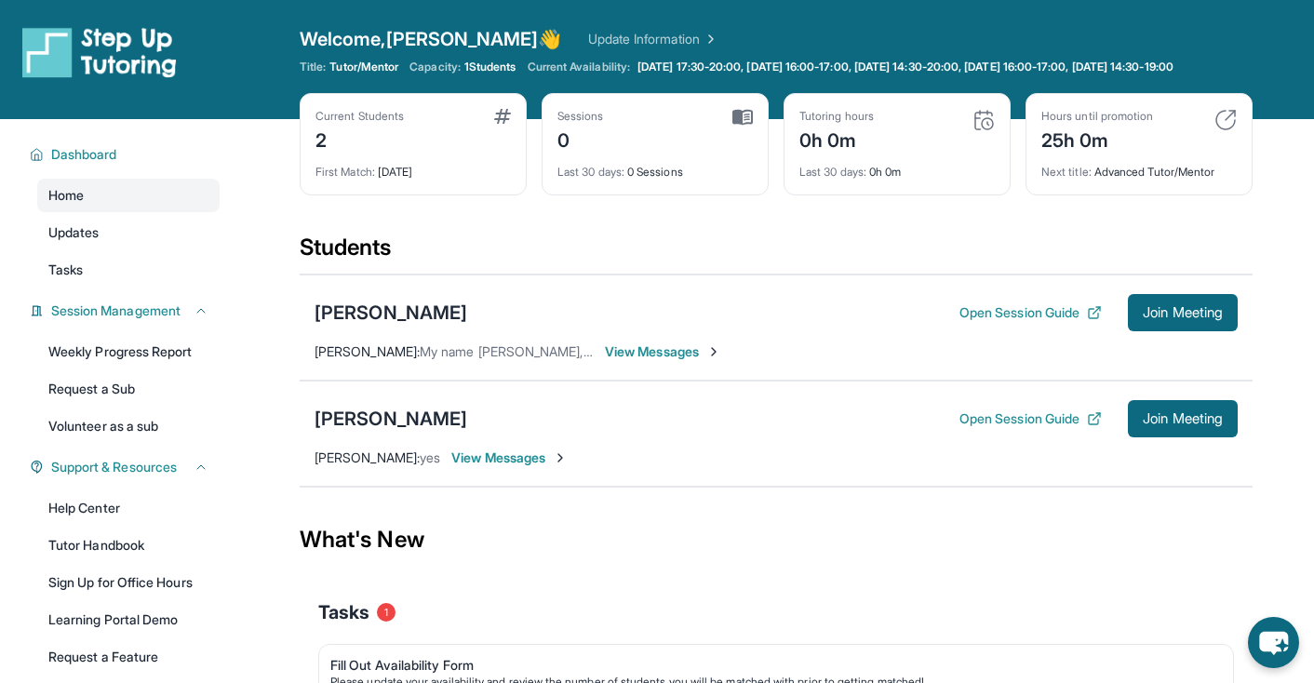
click at [352, 154] on div "2" at bounding box center [359, 139] width 88 height 30
click at [459, 331] on div "[PERSON_NAME] Open Session Guide Join Meeting" at bounding box center [776, 312] width 923 height 37
click at [444, 326] on div "[PERSON_NAME]" at bounding box center [391, 313] width 153 height 26
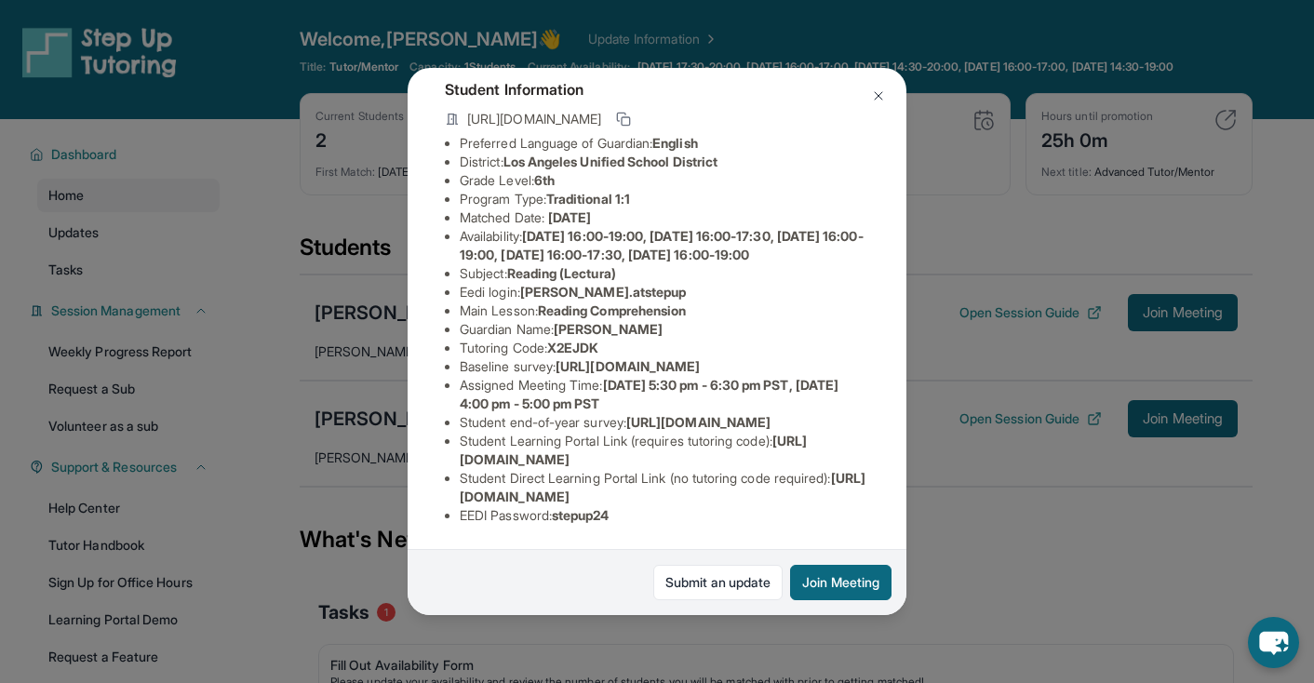
scroll to position [115, 0]
drag, startPoint x: 556, startPoint y: 353, endPoint x: 666, endPoint y: 366, distance: 111.5
click at [666, 357] on li "Tutoring Code : X2EJDK" at bounding box center [664, 348] width 409 height 19
copy span "X2EJDK"
click at [628, 357] on li "Tutoring Code : X2EJDK" at bounding box center [664, 348] width 409 height 19
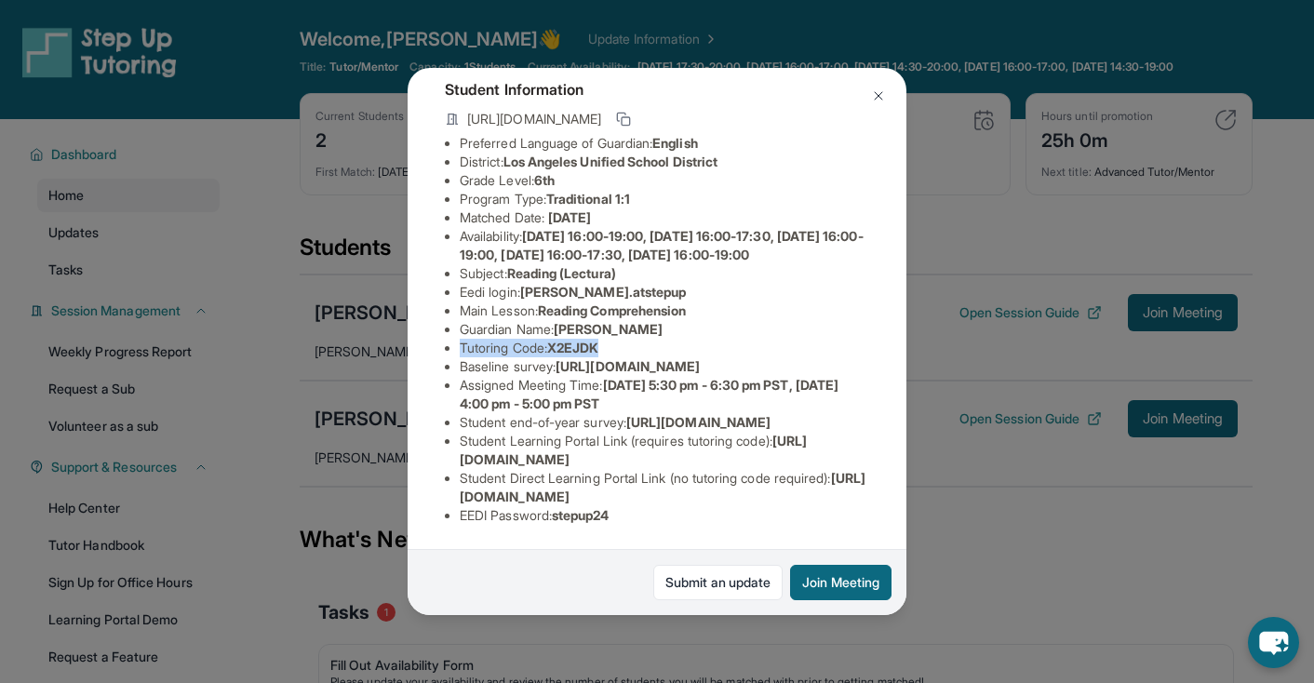
drag, startPoint x: 611, startPoint y: 355, endPoint x: 441, endPoint y: 355, distance: 170.3
click at [441, 355] on div "[PERSON_NAME] Guardian: [PERSON_NAME] Student Information [URL][DOMAIN_NAME] Pr…" at bounding box center [657, 341] width 499 height 546
copy li "Tutoring Code : X2EJDK"
click at [797, 283] on li "Subject : Reading (Lectura)" at bounding box center [664, 273] width 409 height 19
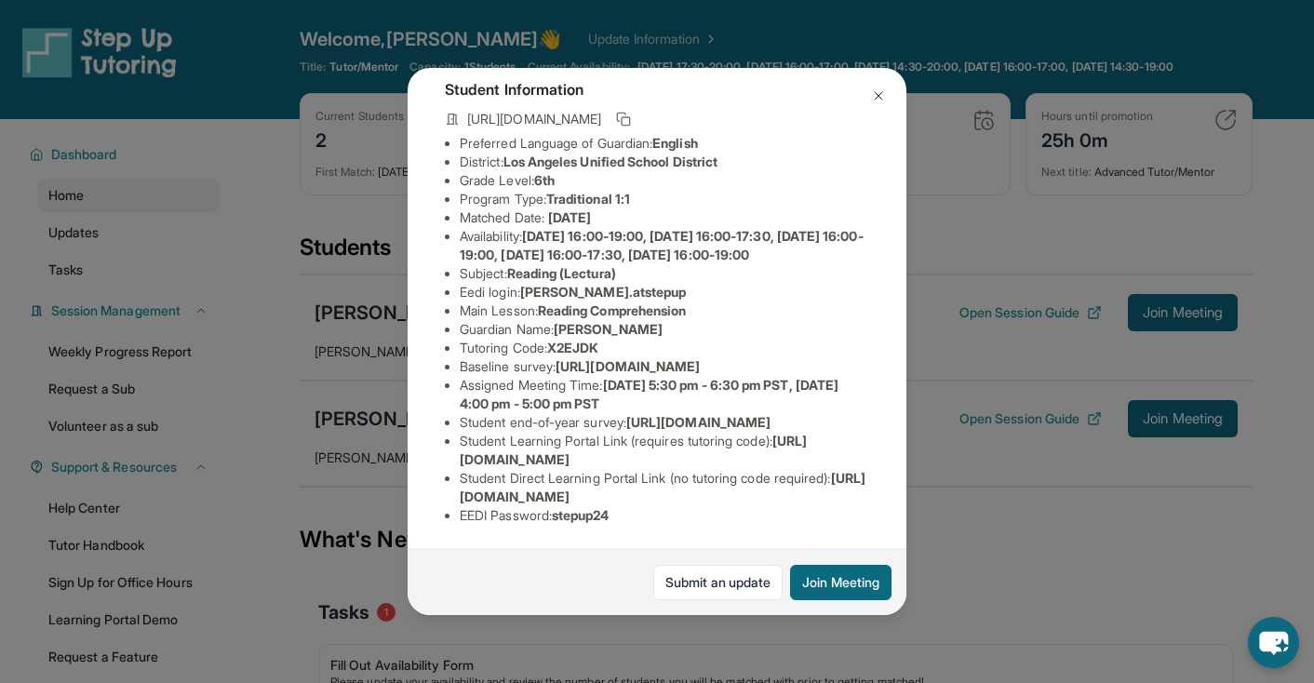
click at [868, 99] on button at bounding box center [878, 95] width 37 height 37
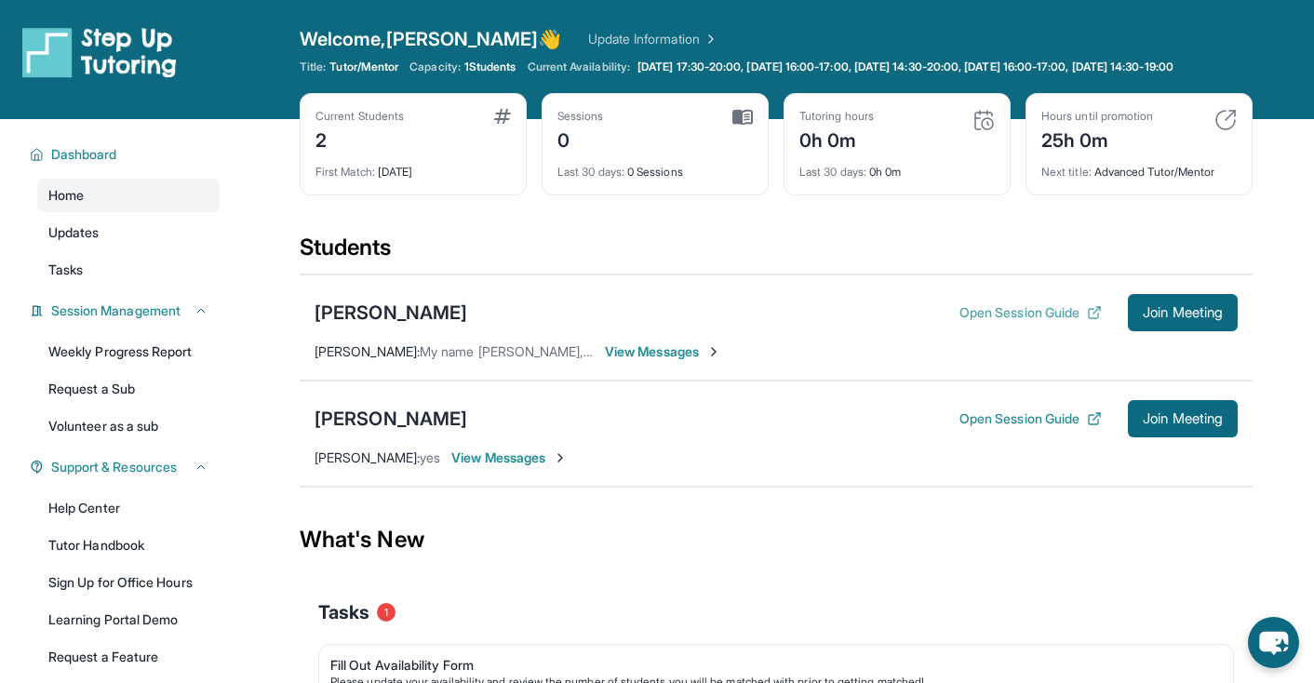
click at [997, 322] on button "Open Session Guide" at bounding box center [1030, 312] width 142 height 19
click at [1150, 318] on span "Join Meeting" at bounding box center [1183, 312] width 80 height 11
click at [651, 361] on span "View Messages" at bounding box center [663, 351] width 116 height 19
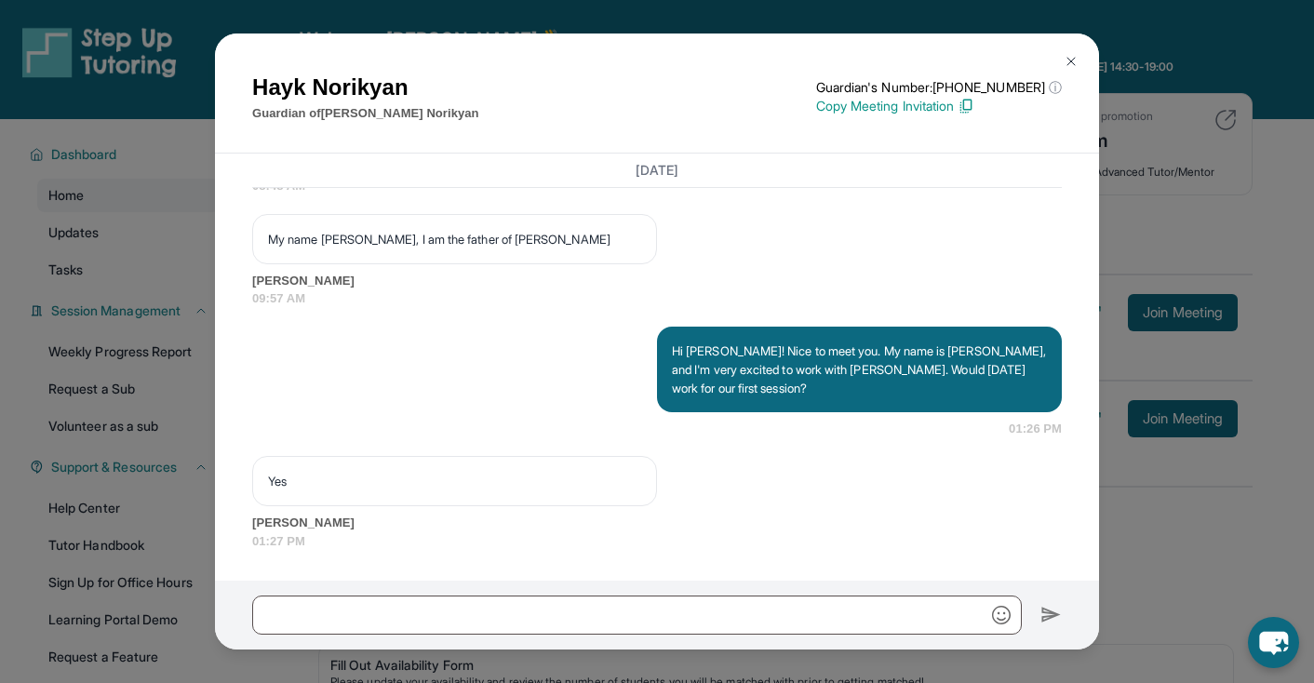
scroll to position [1354, 0]
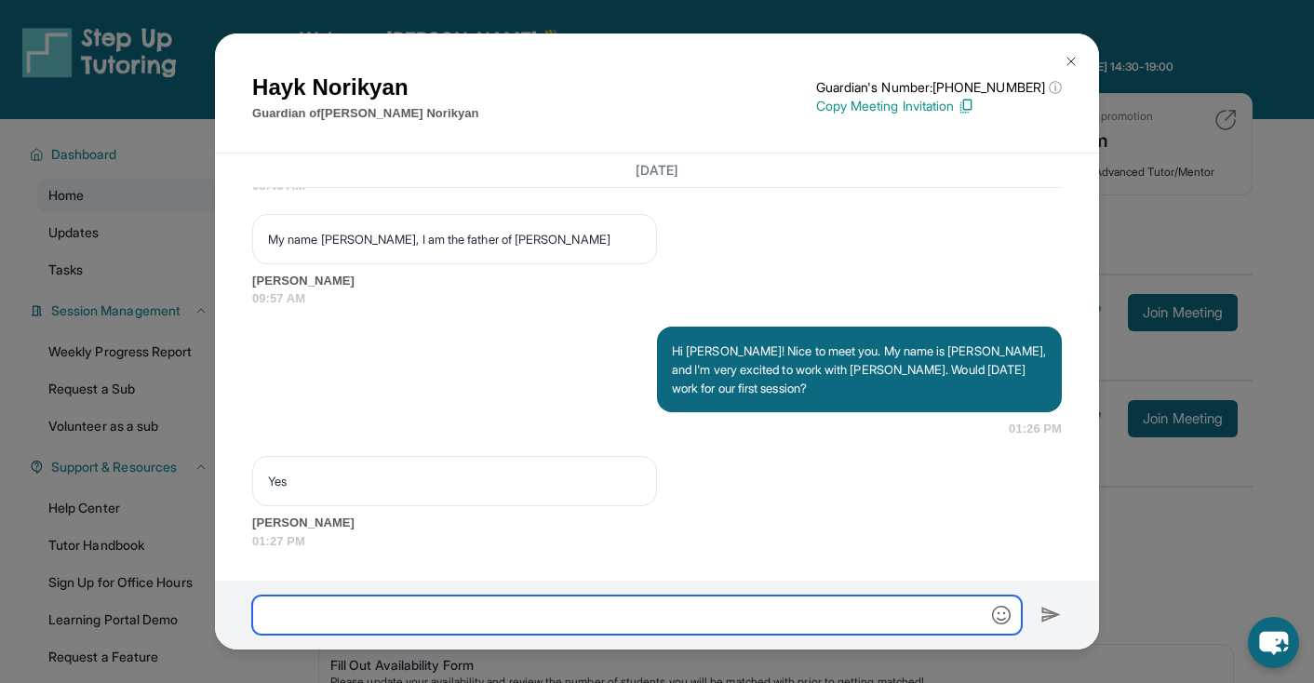
click at [449, 596] on input "text" at bounding box center [637, 615] width 770 height 39
paste input "**********"
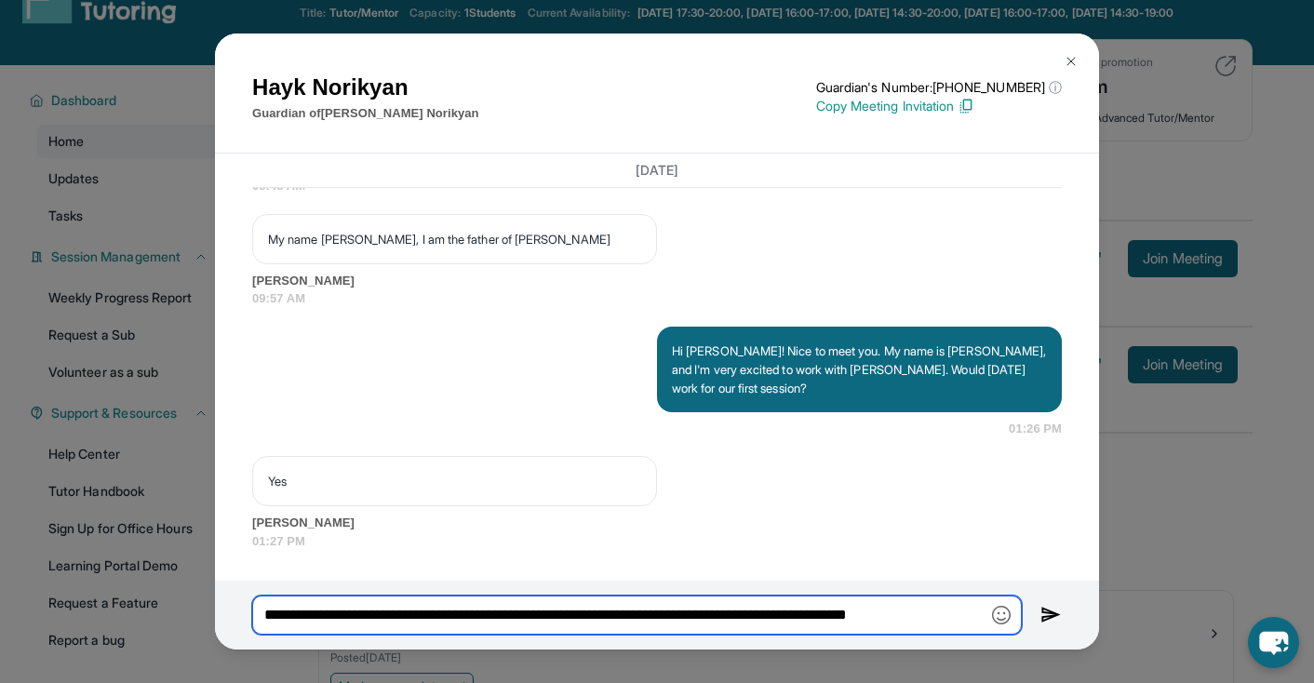
scroll to position [58, 0]
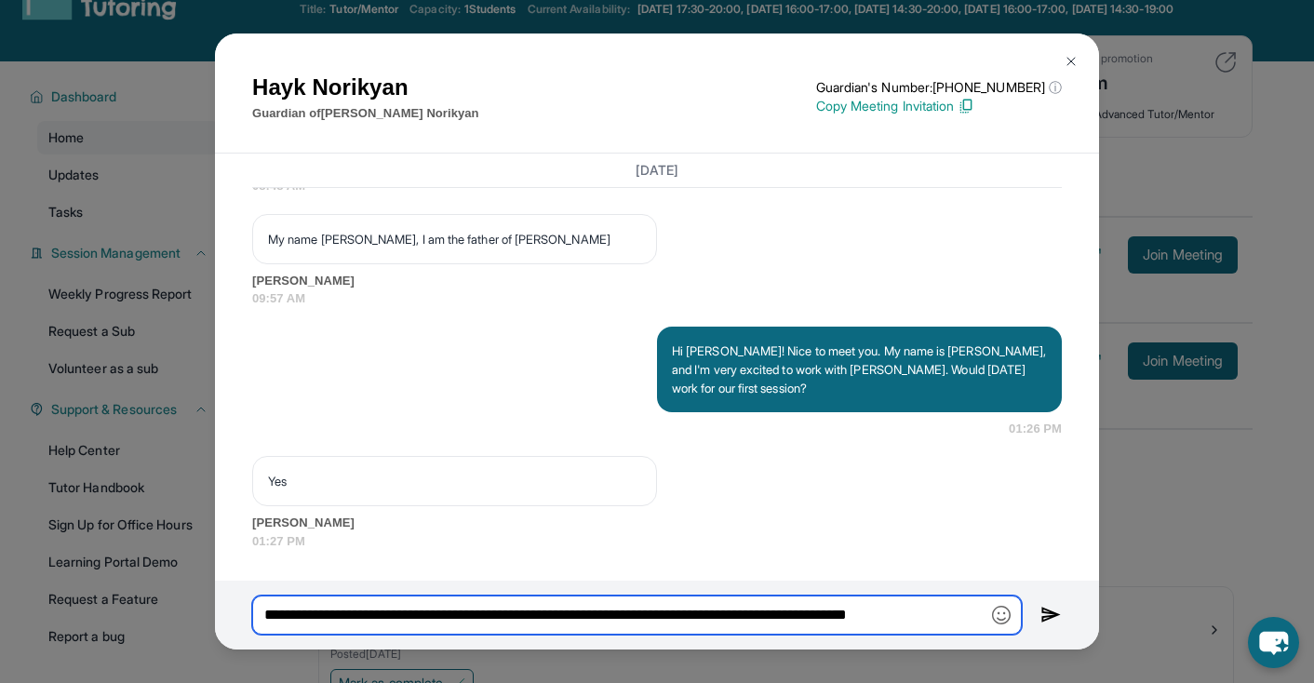
type input "**********"
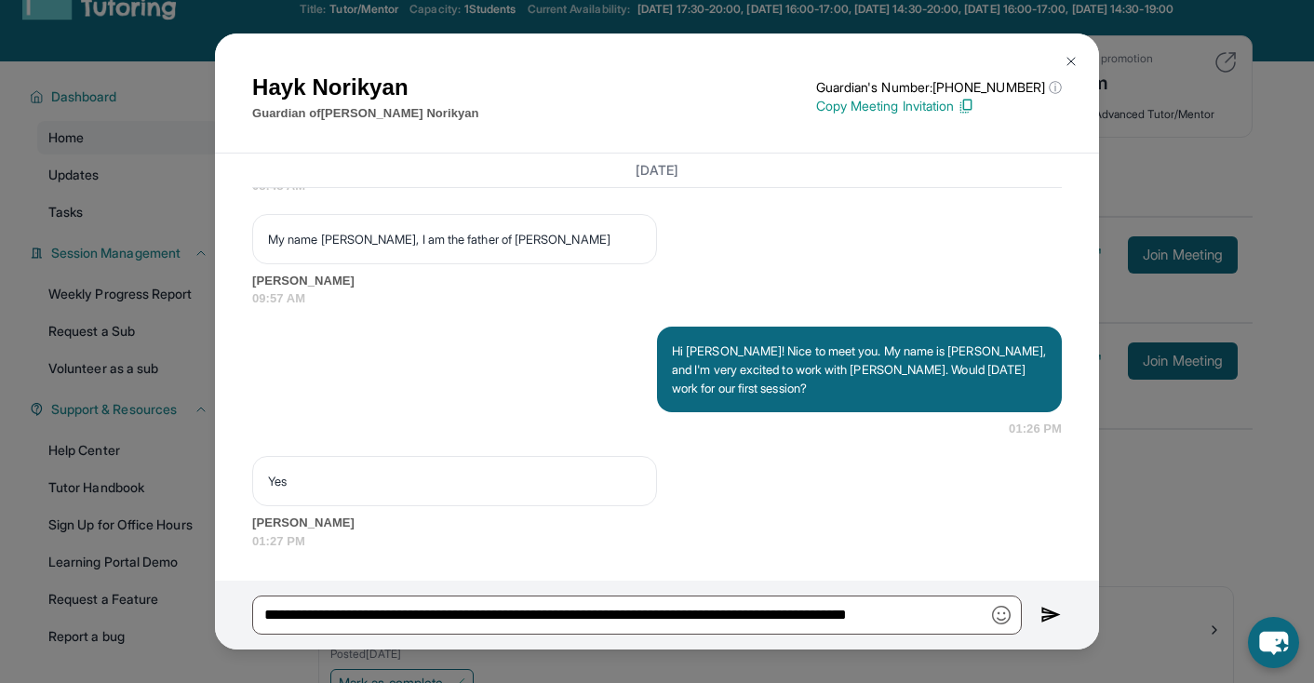
scroll to position [0, 0]
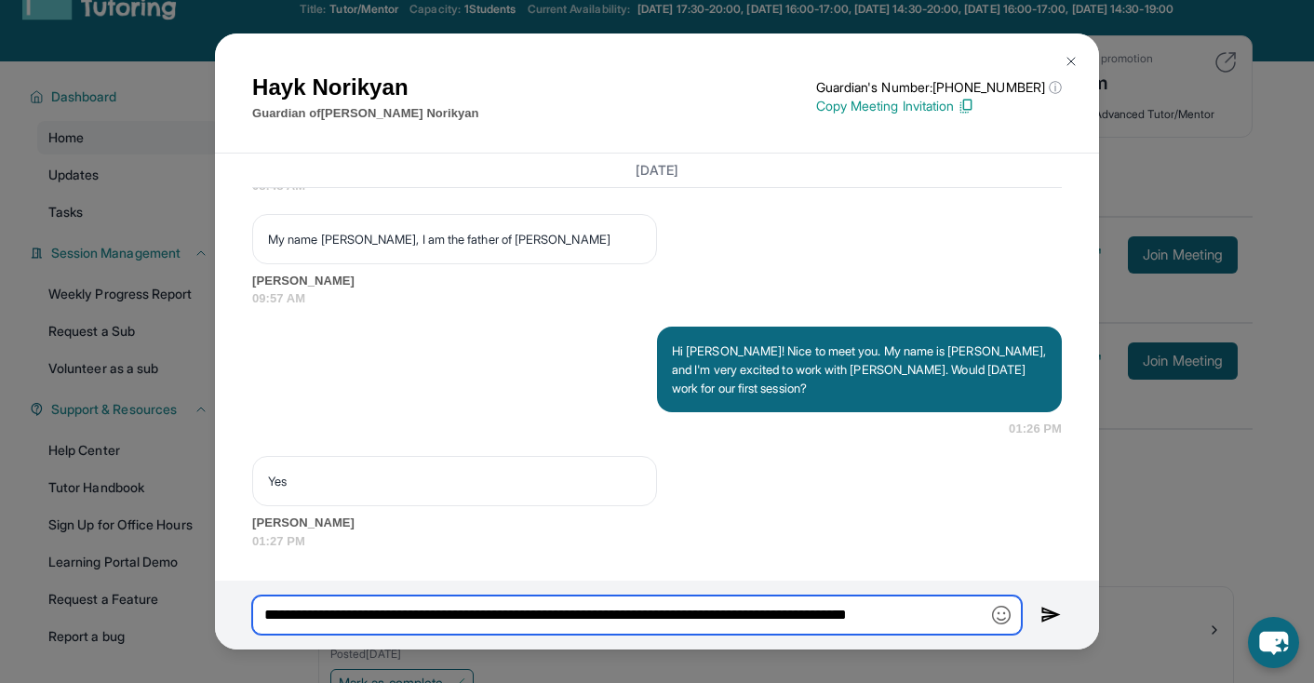
drag, startPoint x: 370, startPoint y: 617, endPoint x: 203, endPoint y: 612, distance: 167.6
click at [203, 612] on div "[PERSON_NAME] Guardian of [PERSON_NAME] Guardian's Number: [PHONE_NUMBER] ⓘ Thi…" at bounding box center [657, 341] width 1314 height 683
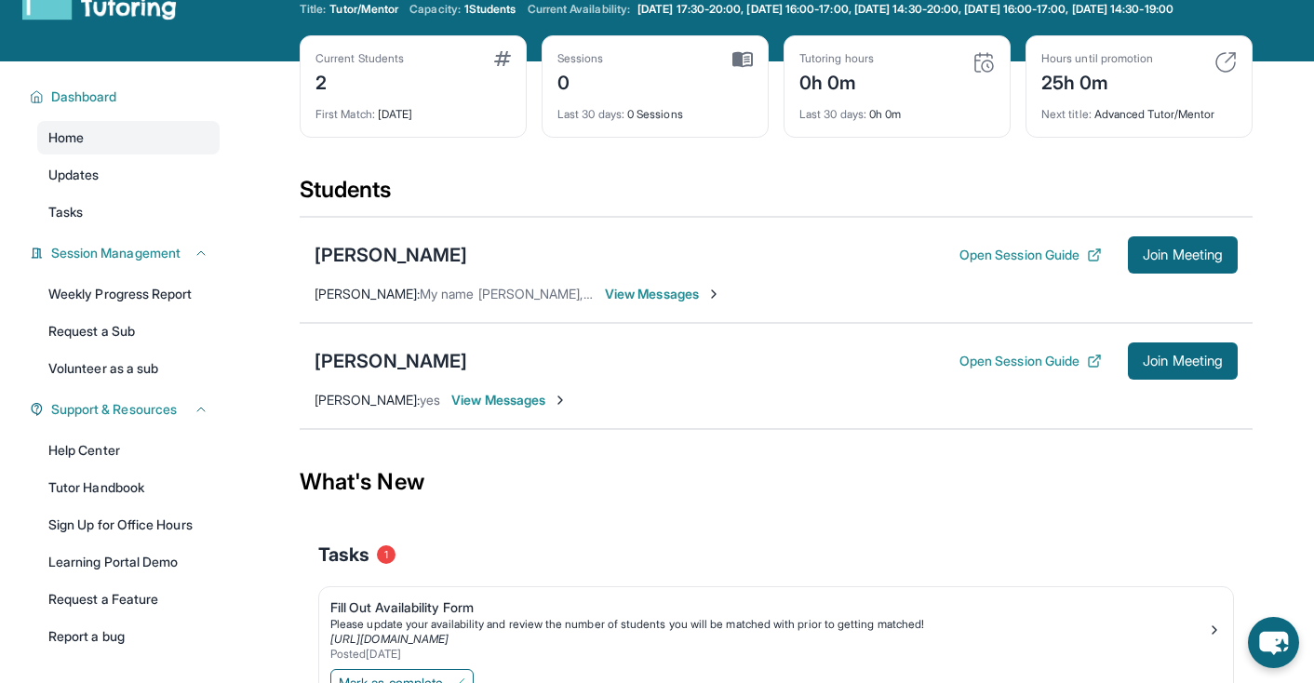
click at [687, 303] on span "View Messages" at bounding box center [663, 294] width 116 height 19
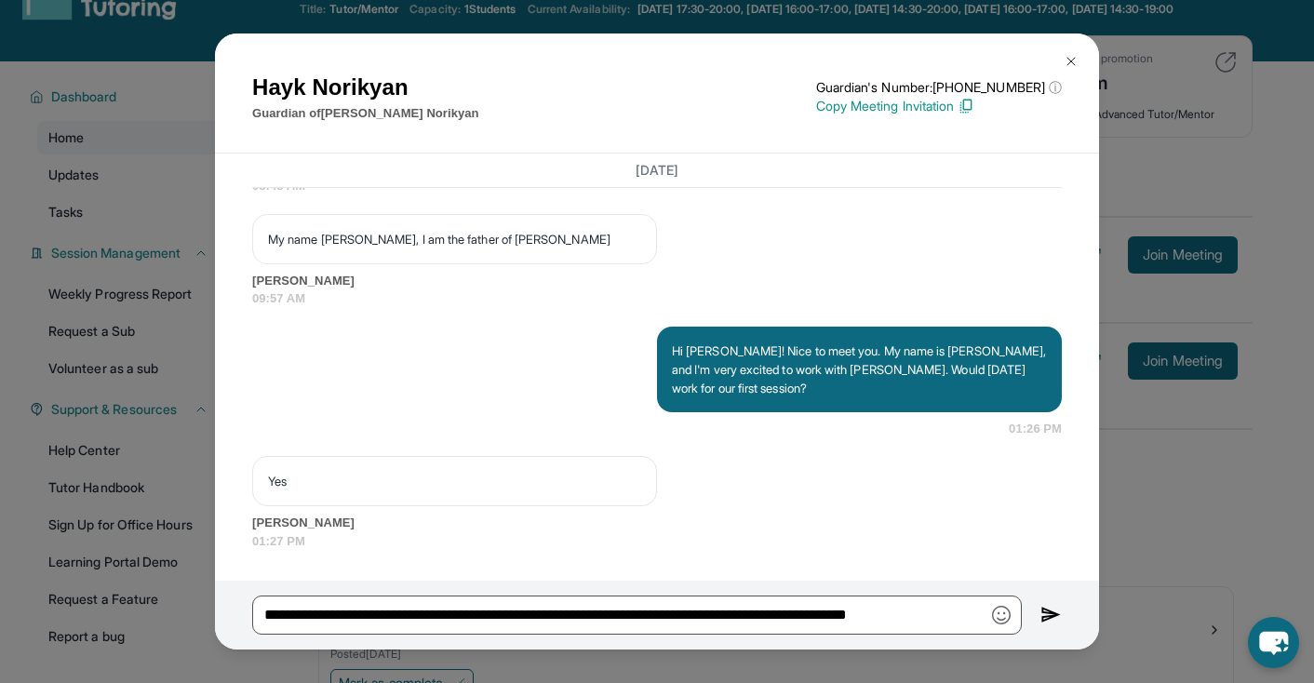
scroll to position [1354, 0]
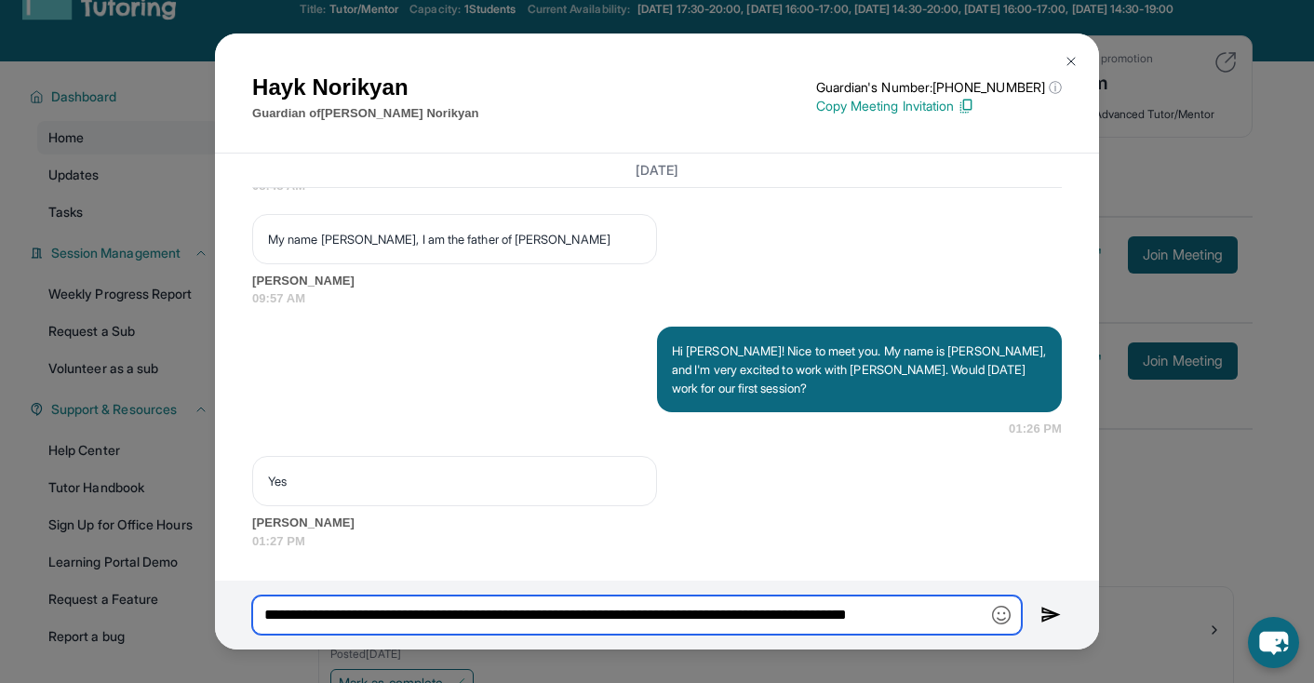
drag, startPoint x: 358, startPoint y: 614, endPoint x: 209, endPoint y: 614, distance: 148.9
click at [209, 614] on div "[PERSON_NAME] Guardian of [PERSON_NAME] Guardian's Number: [PHONE_NUMBER] ⓘ Thi…" at bounding box center [657, 341] width 1314 height 683
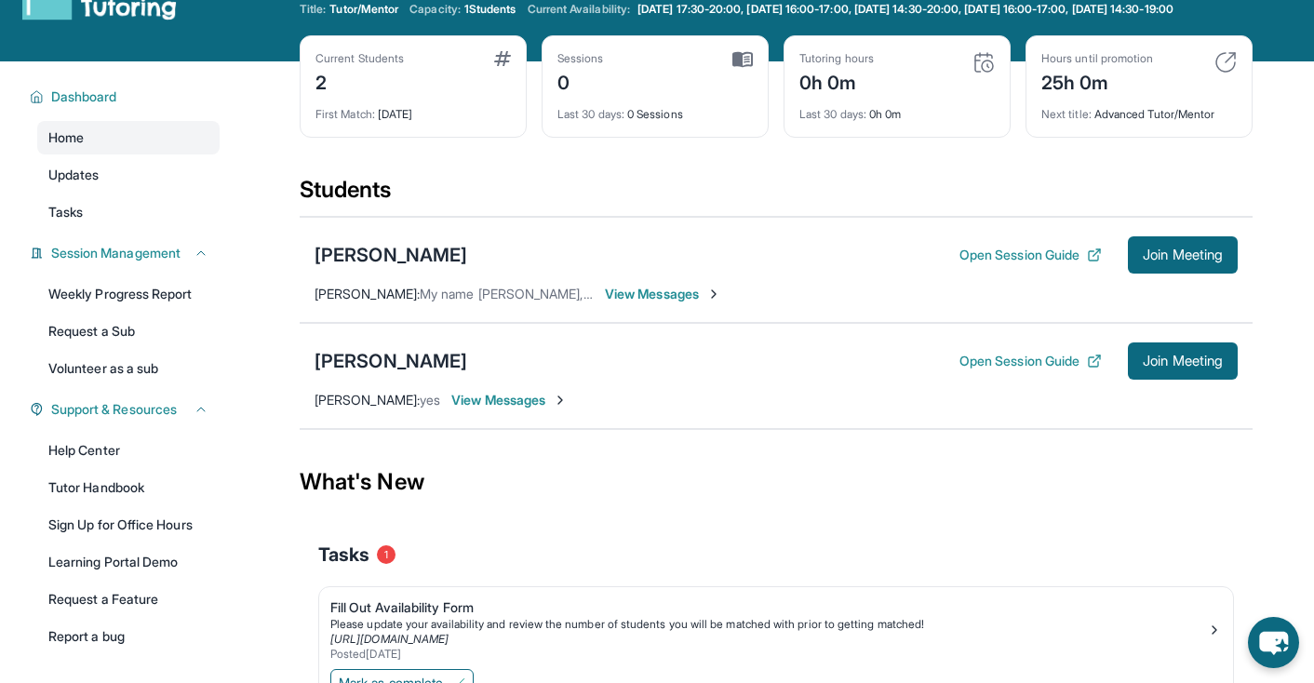
click at [635, 321] on div "[PERSON_NAME] Open Session Guide Join Meeting [PERSON_NAME] : My name [PERSON_N…" at bounding box center [776, 270] width 953 height 106
click at [625, 303] on span "View Messages" at bounding box center [663, 294] width 116 height 19
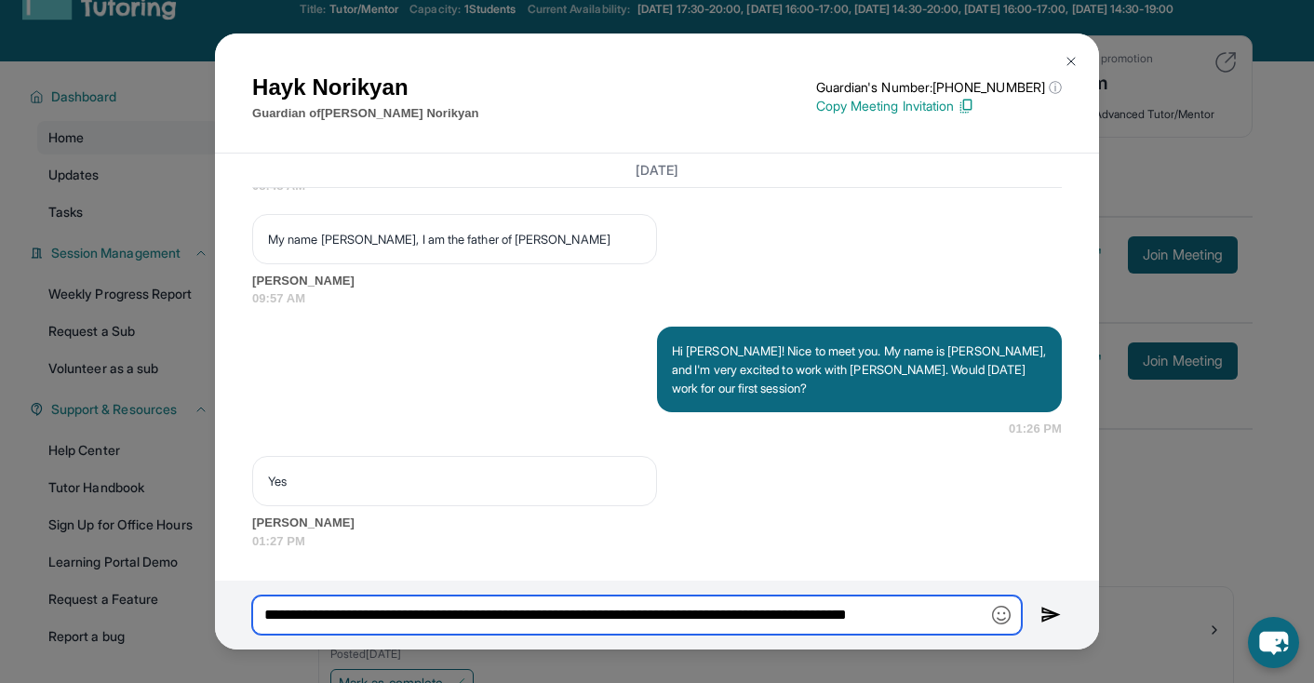
click at [371, 618] on input "**********" at bounding box center [637, 615] width 770 height 39
type input "**********"
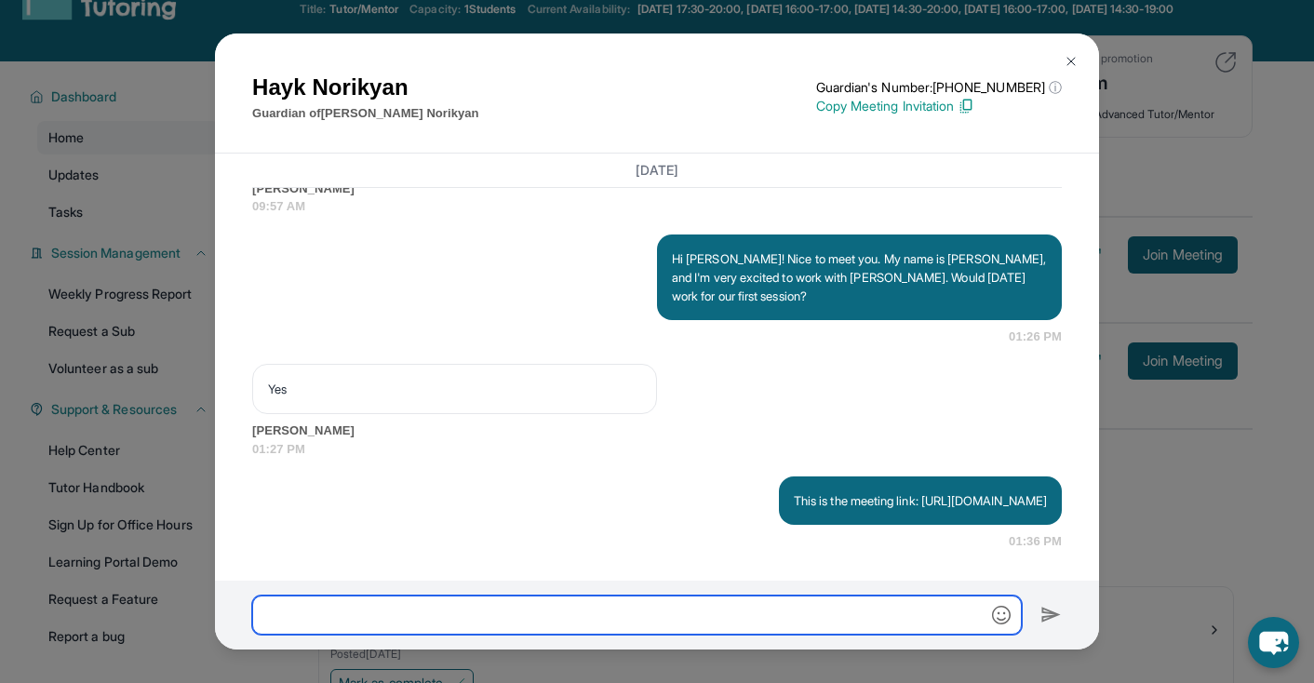
scroll to position [1465, 0]
paste input "**********"
drag, startPoint x: 851, startPoint y: 615, endPoint x: 390, endPoint y: 606, distance: 461.6
click at [390, 606] on input "**********" at bounding box center [637, 615] width 770 height 39
paste input "********"
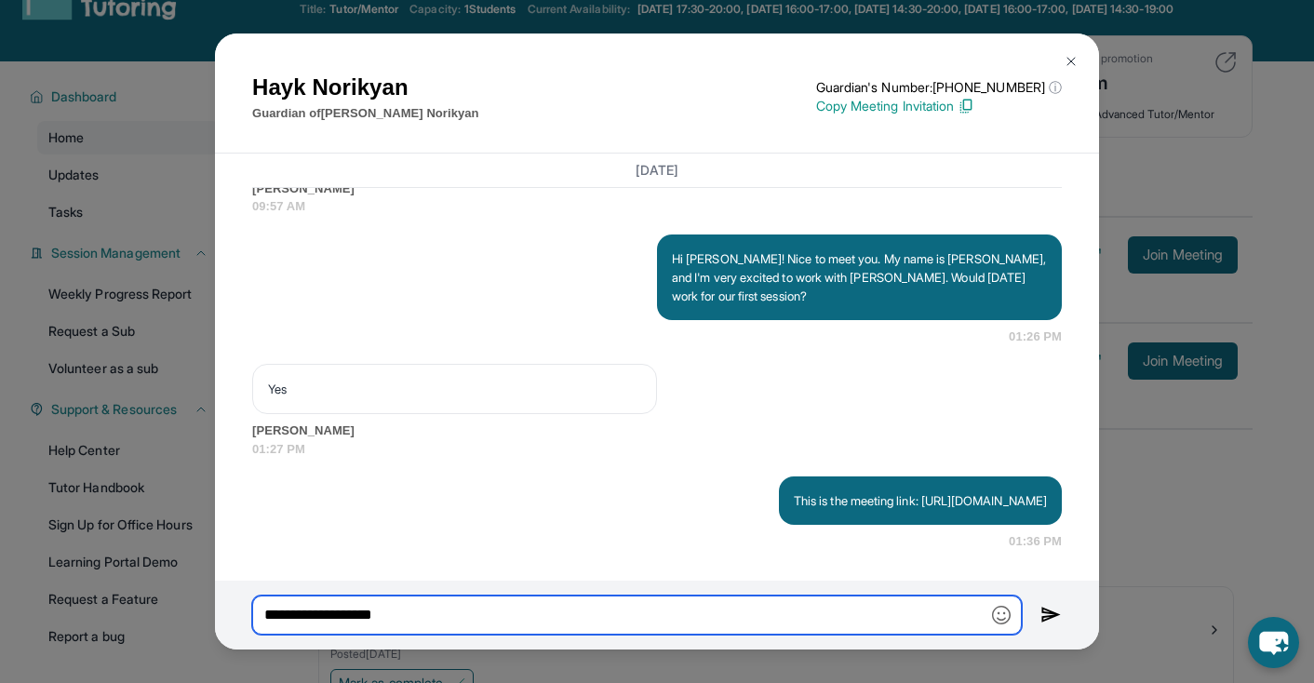
click at [351, 617] on input "**********" at bounding box center [637, 615] width 770 height 39
type input "**********"
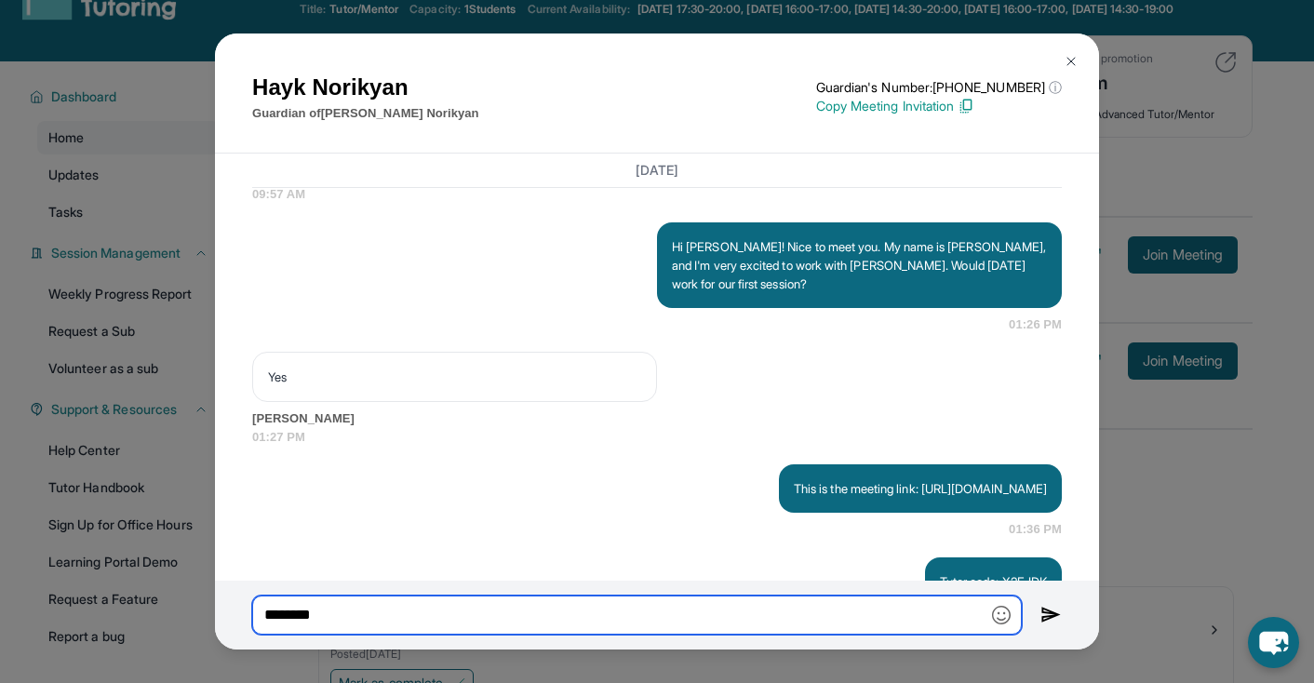
scroll to position [1400, 0]
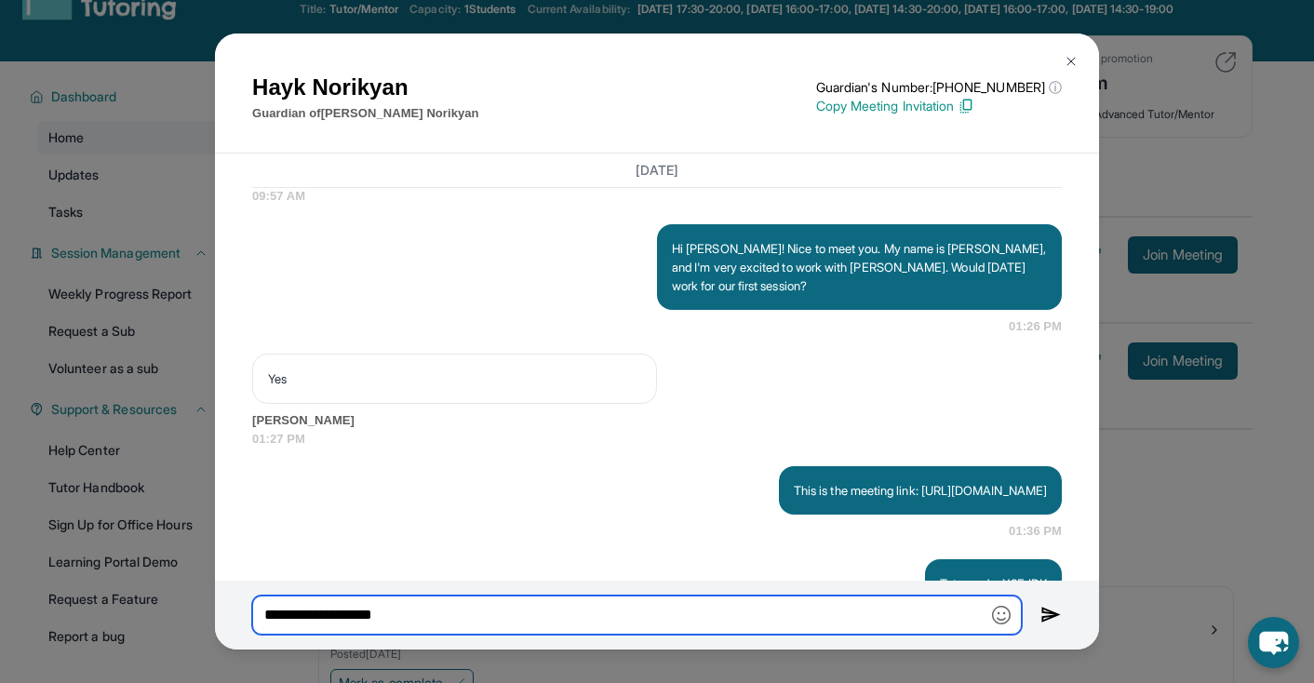
type input "**********"
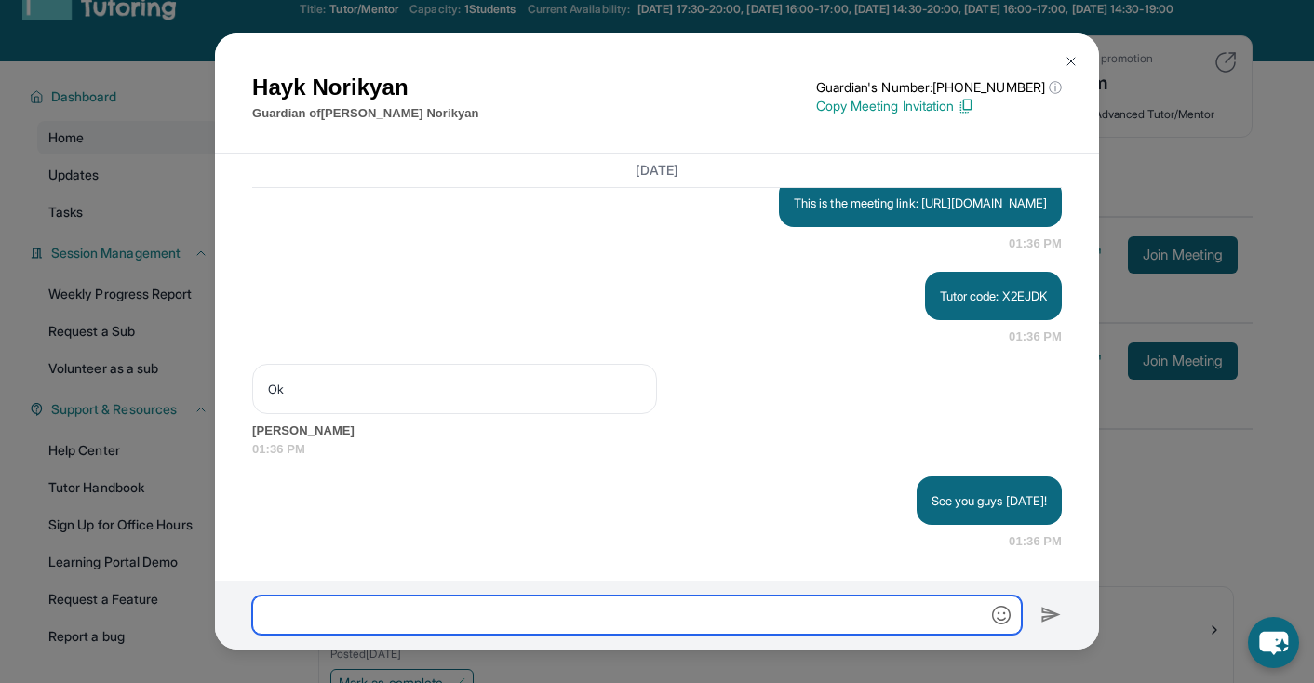
scroll to position [59, 0]
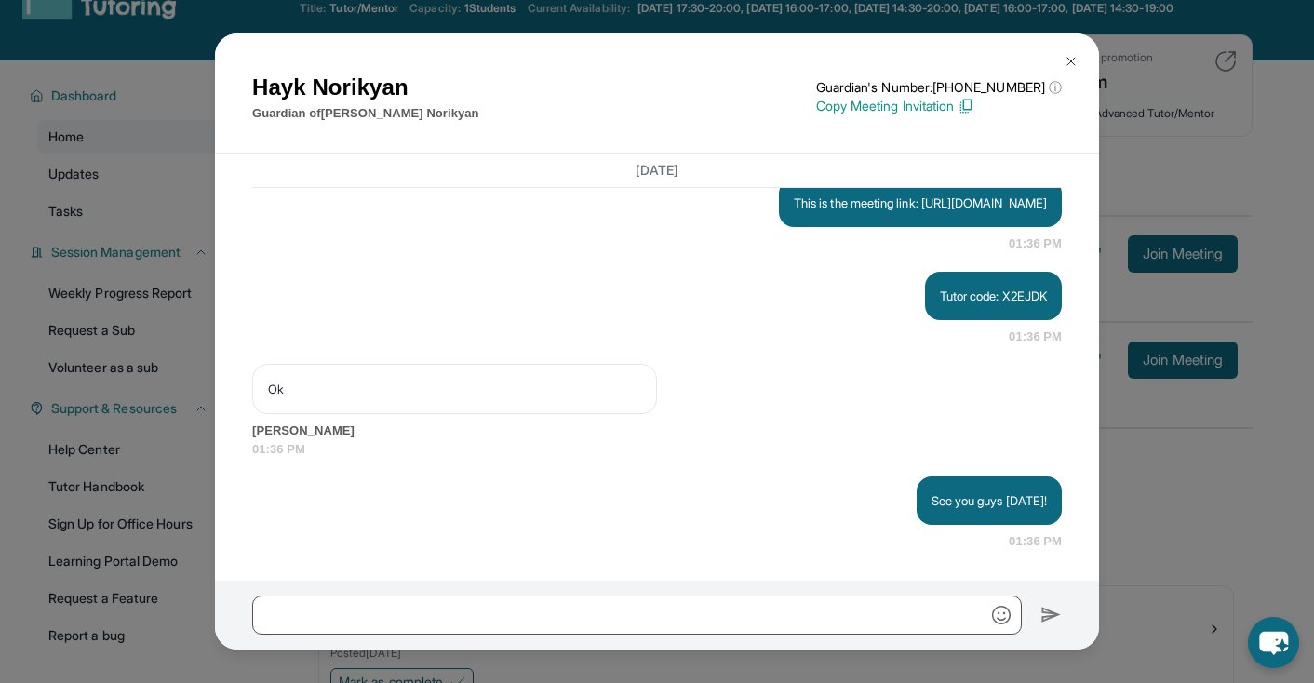
click at [1078, 54] on img at bounding box center [1071, 61] width 15 height 15
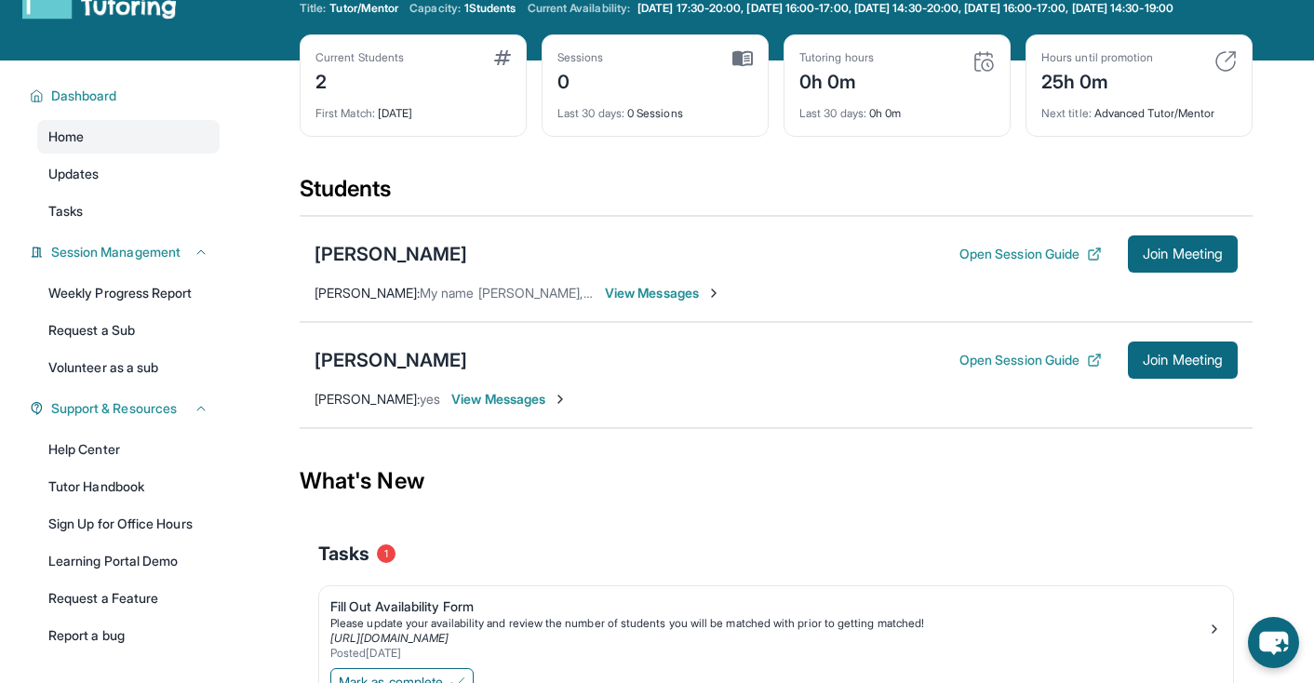
click at [511, 408] on span "View Messages" at bounding box center [509, 399] width 116 height 19
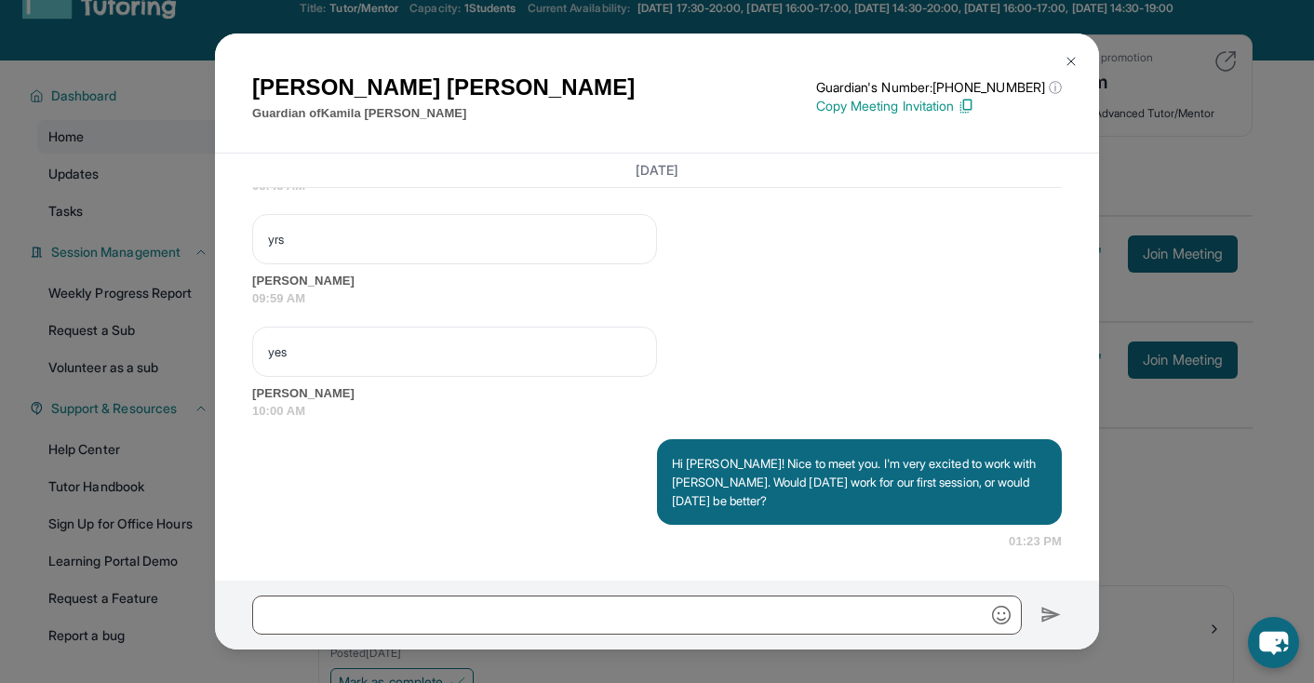
scroll to position [83, 0]
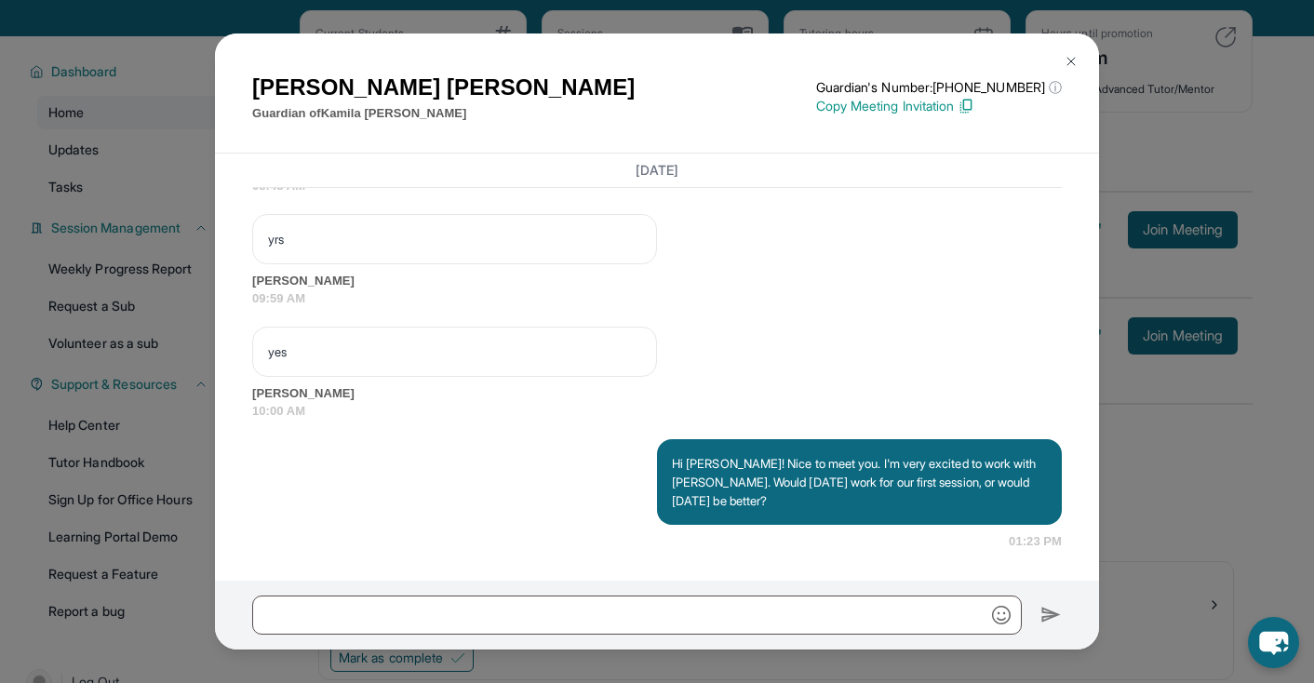
click at [1072, 60] on img at bounding box center [1071, 61] width 15 height 15
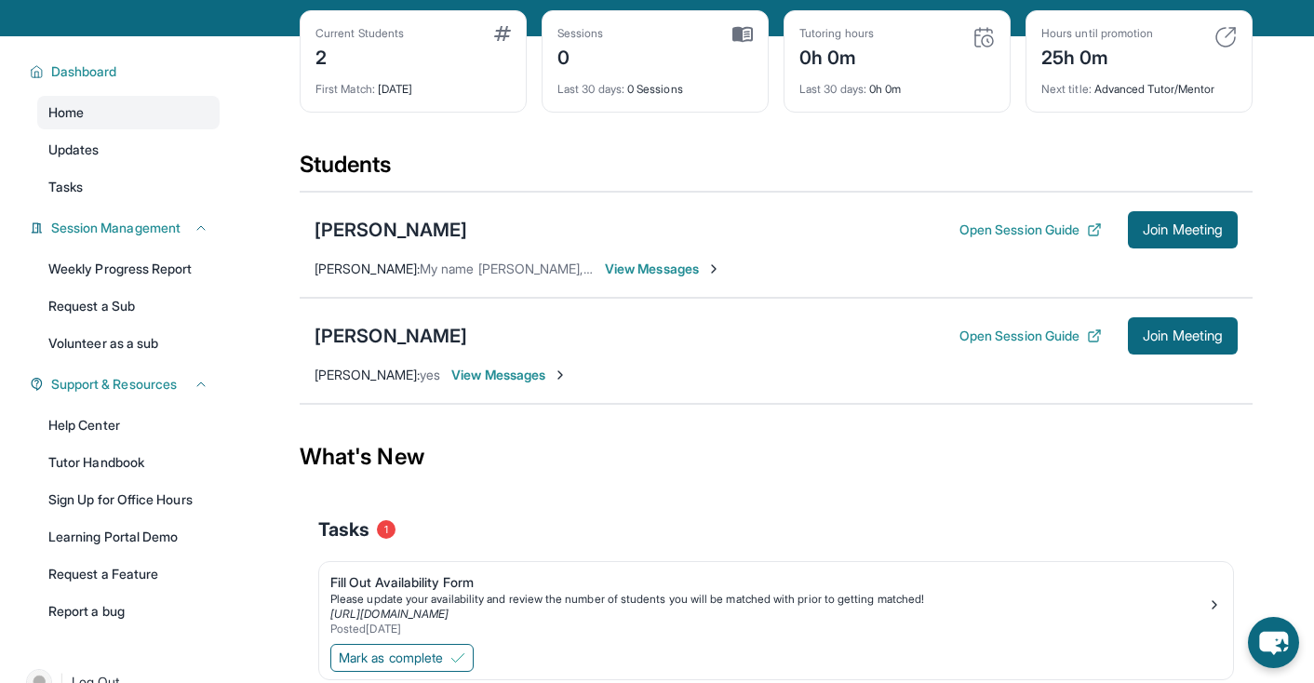
scroll to position [166, 0]
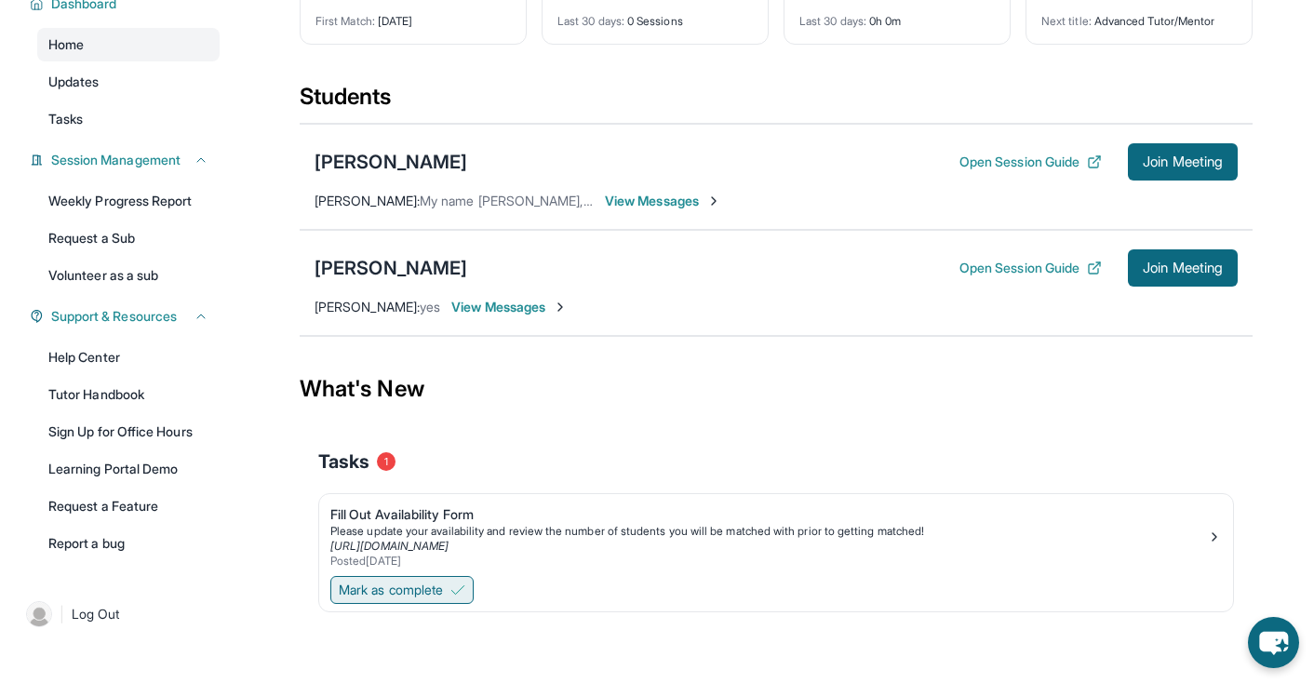
click at [418, 602] on button "Mark as complete" at bounding box center [401, 590] width 143 height 28
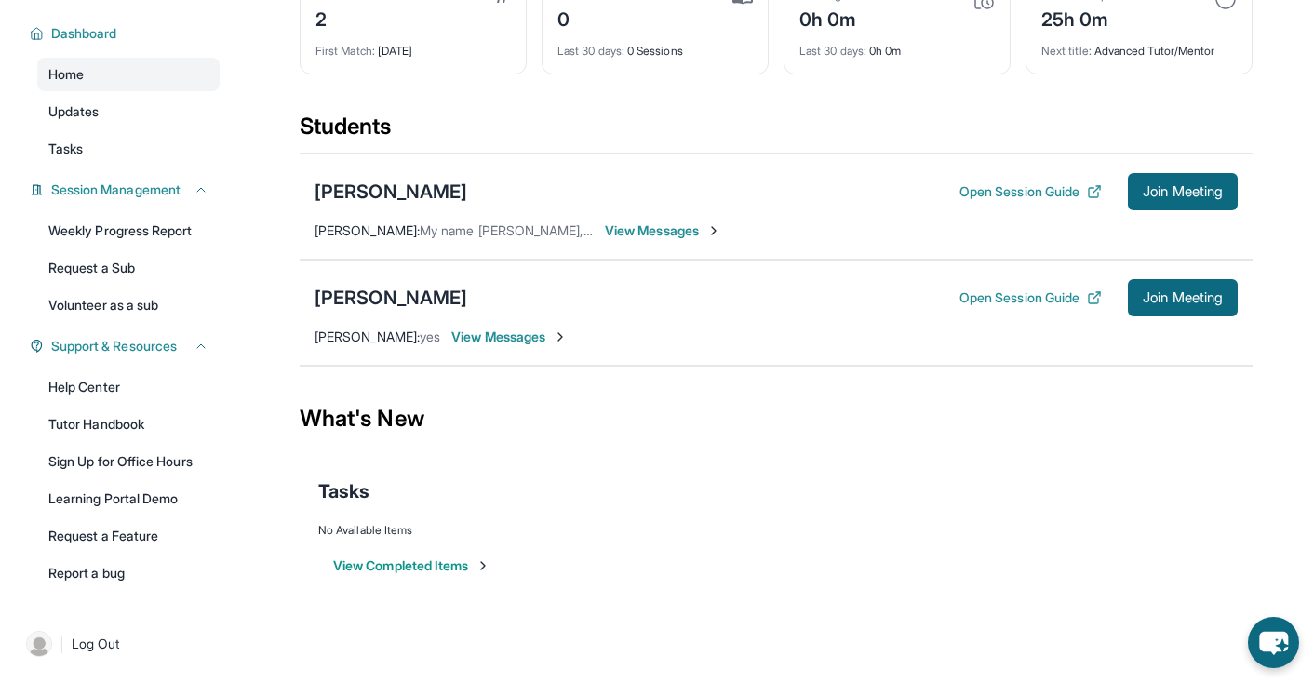
scroll to position [136, 0]
click at [107, 130] on div "Home Updates Tasks" at bounding box center [128, 112] width 182 height 108
click at [386, 566] on button "View Completed Items" at bounding box center [411, 565] width 157 height 19
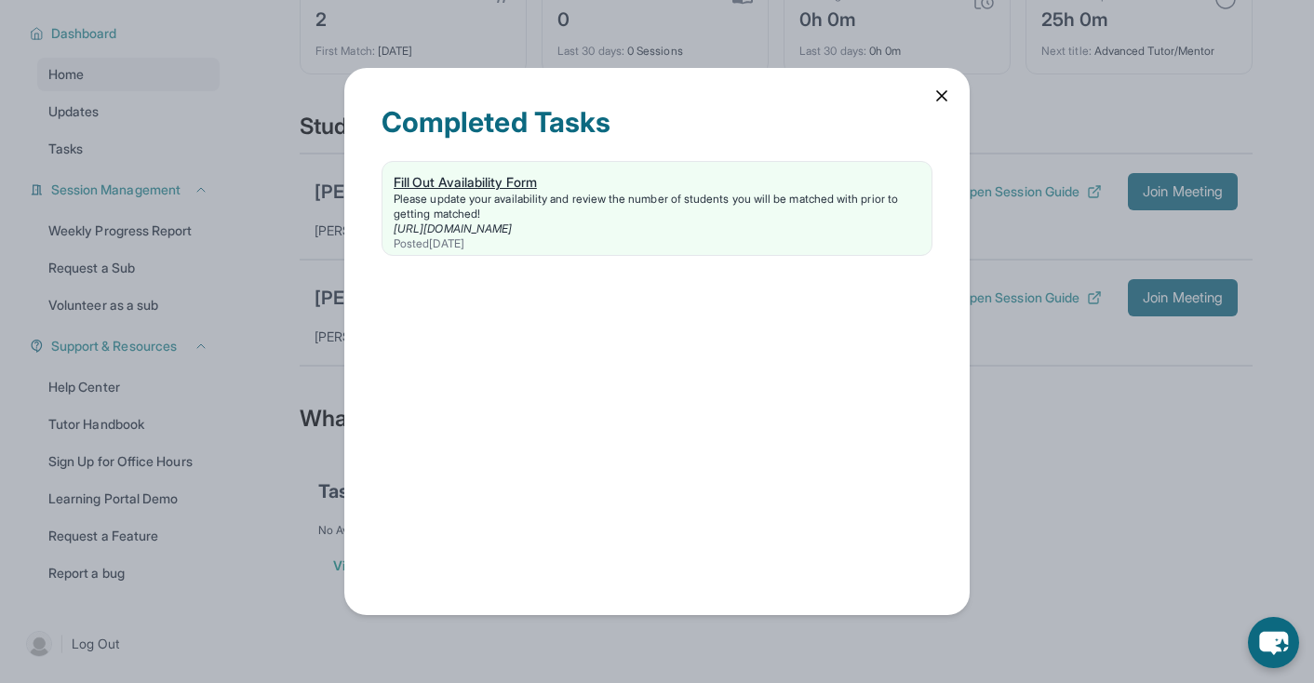
click at [516, 169] on link "Fill Out Availability Form Please update your availability and review the numbe…" at bounding box center [656, 208] width 549 height 93
click at [937, 91] on icon at bounding box center [941, 95] width 9 height 9
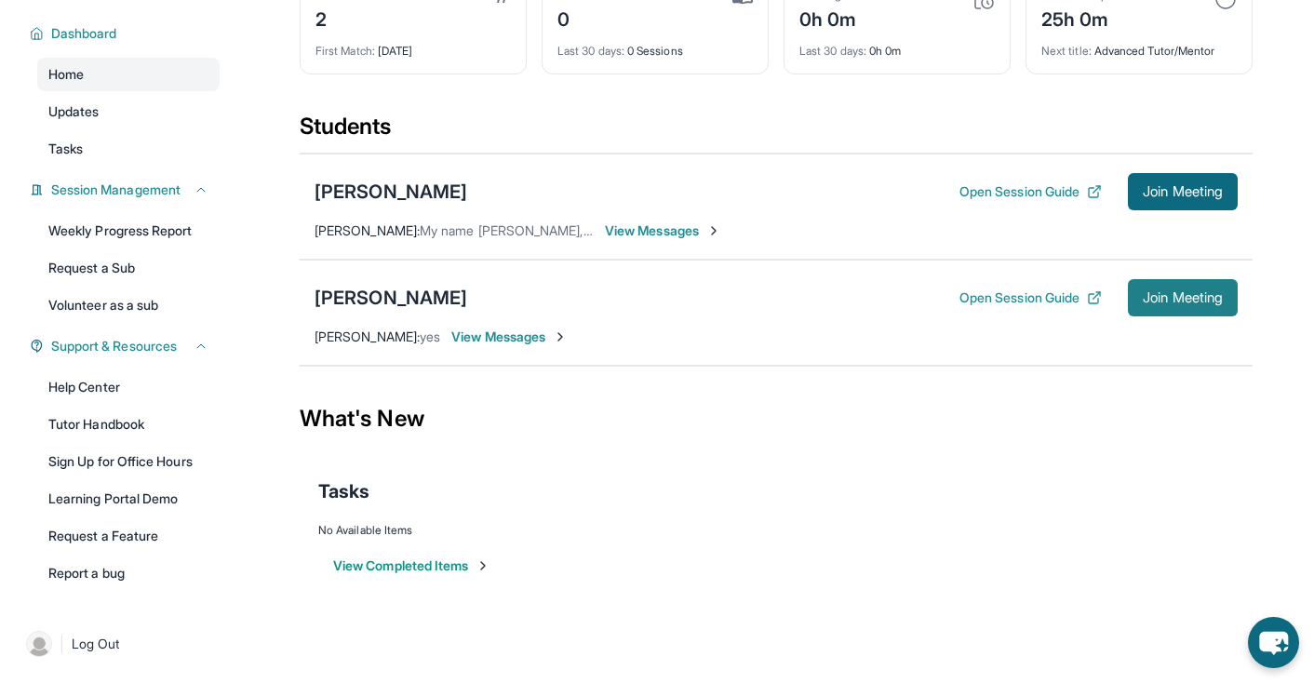
click at [1141, 288] on button "Join Meeting" at bounding box center [1183, 297] width 110 height 37
